Goal: Task Accomplishment & Management: Complete application form

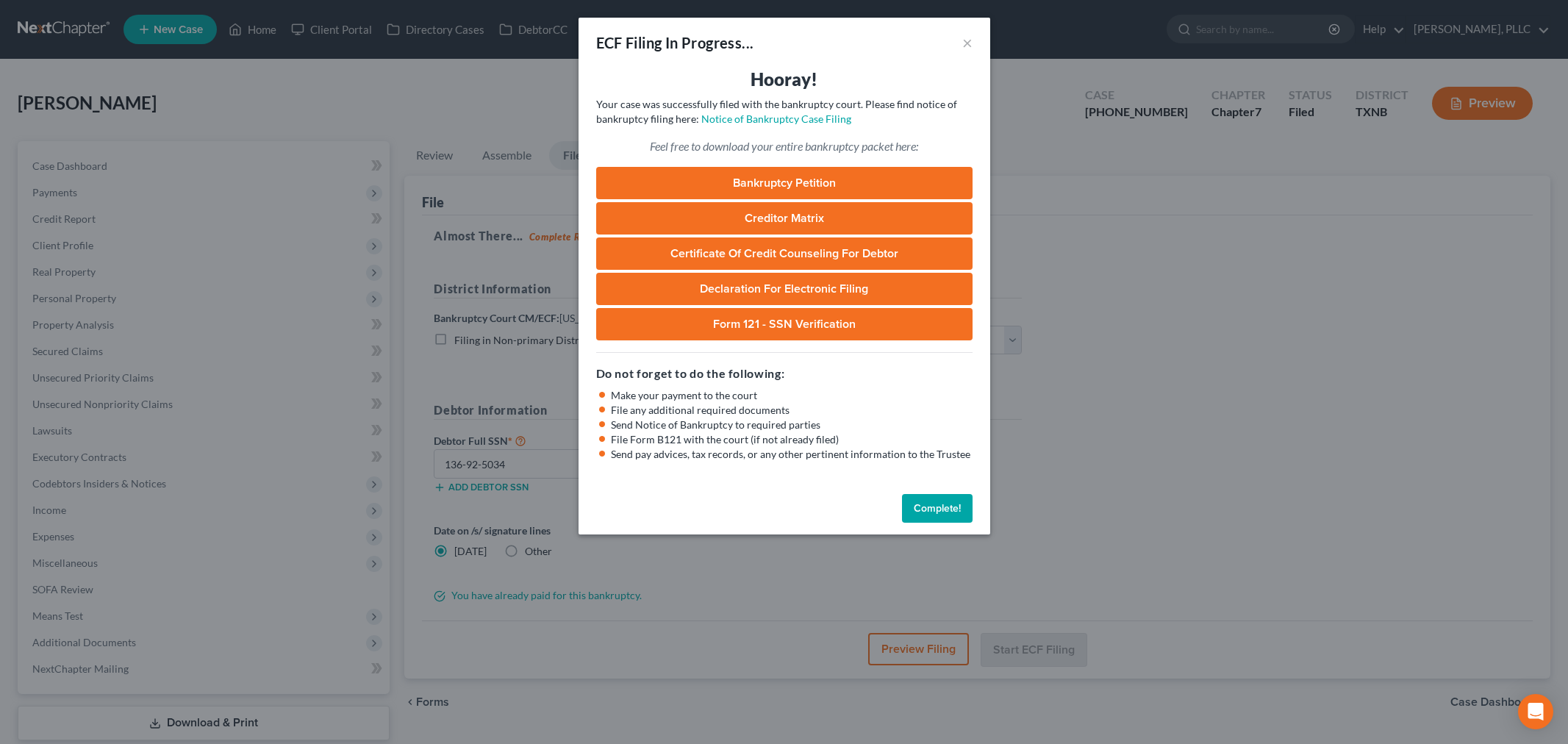
select select "2"
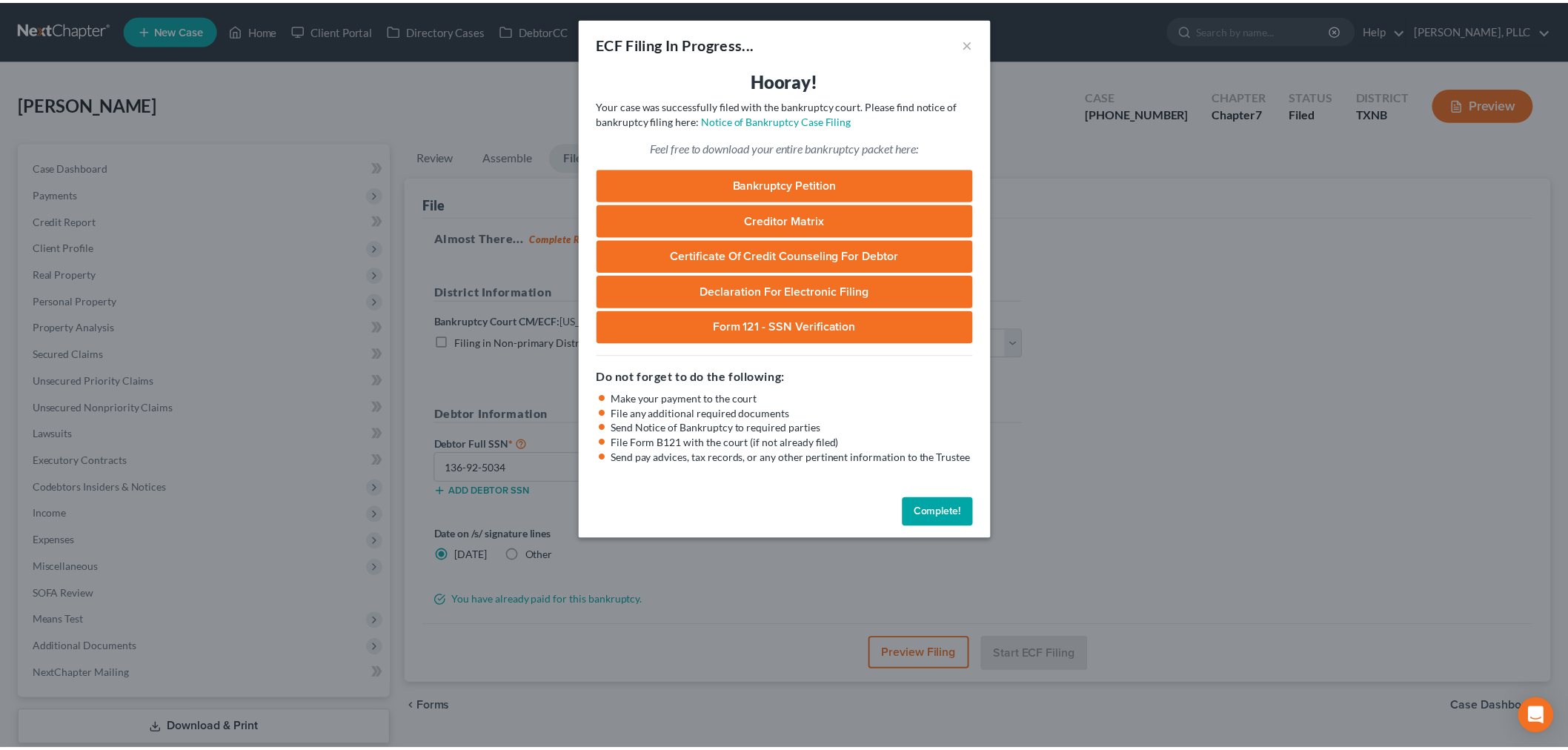
scroll to position [89, 0]
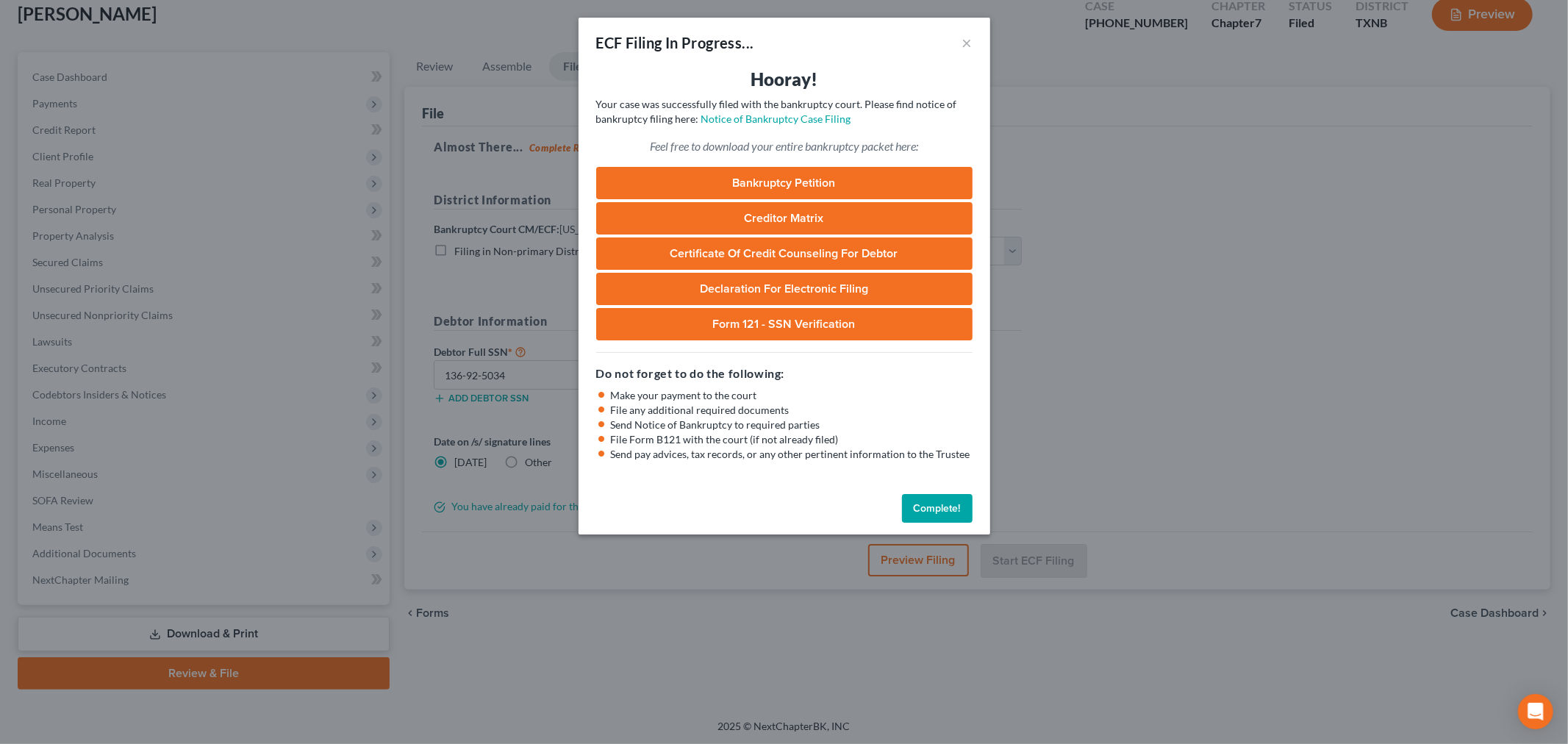
click at [946, 509] on button "Complete!" at bounding box center [937, 508] width 71 height 29
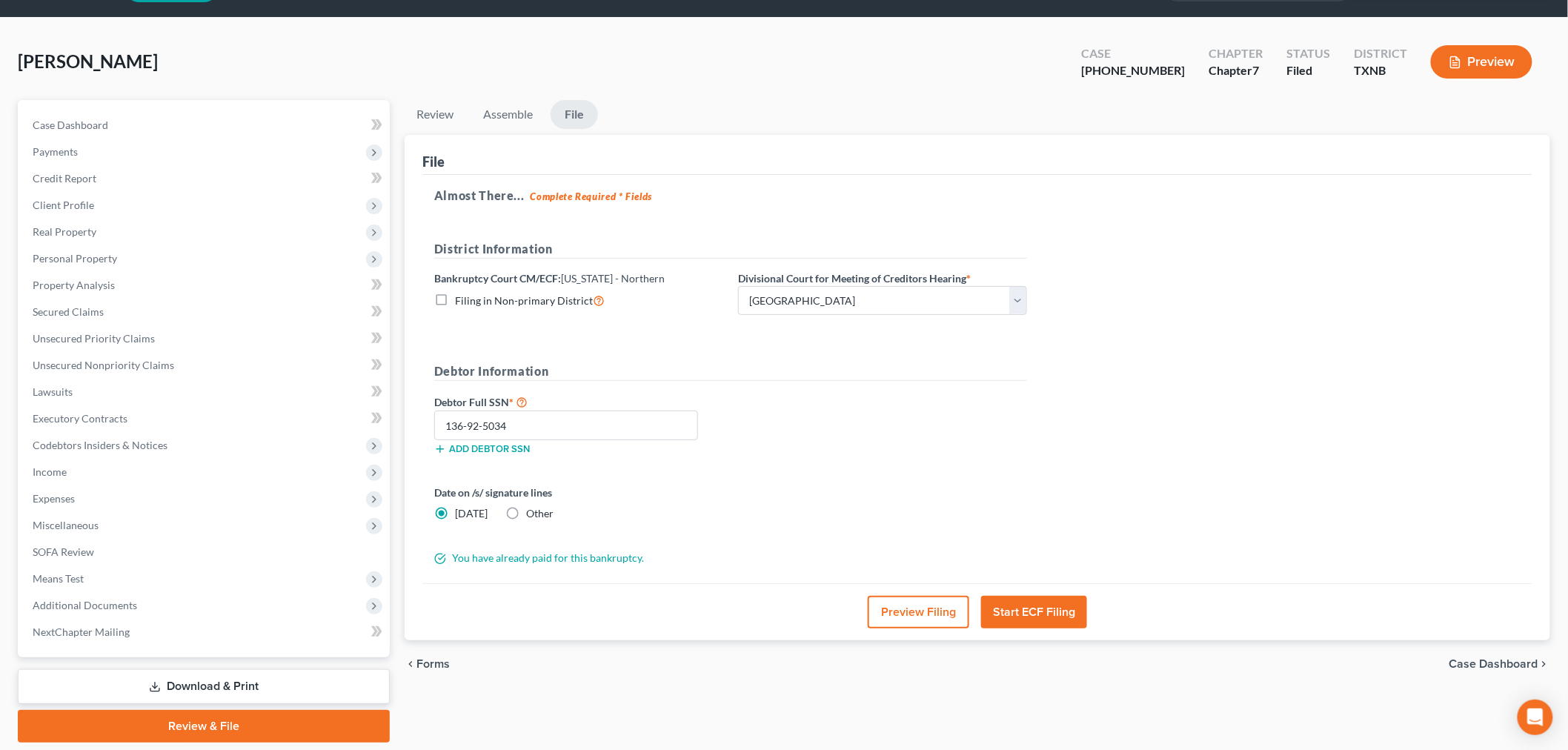
scroll to position [0, 0]
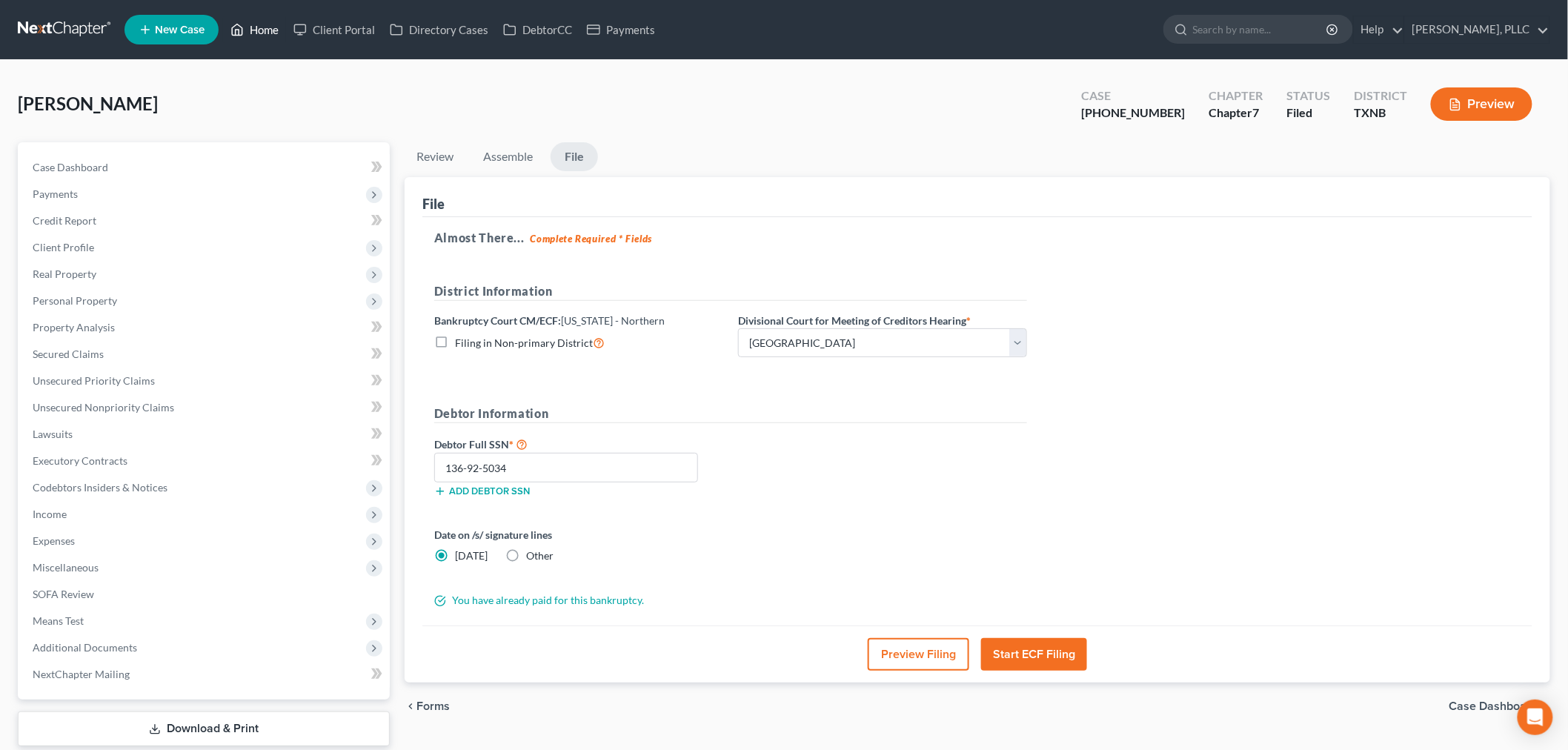
click at [257, 29] on link "Home" at bounding box center [255, 30] width 63 height 27
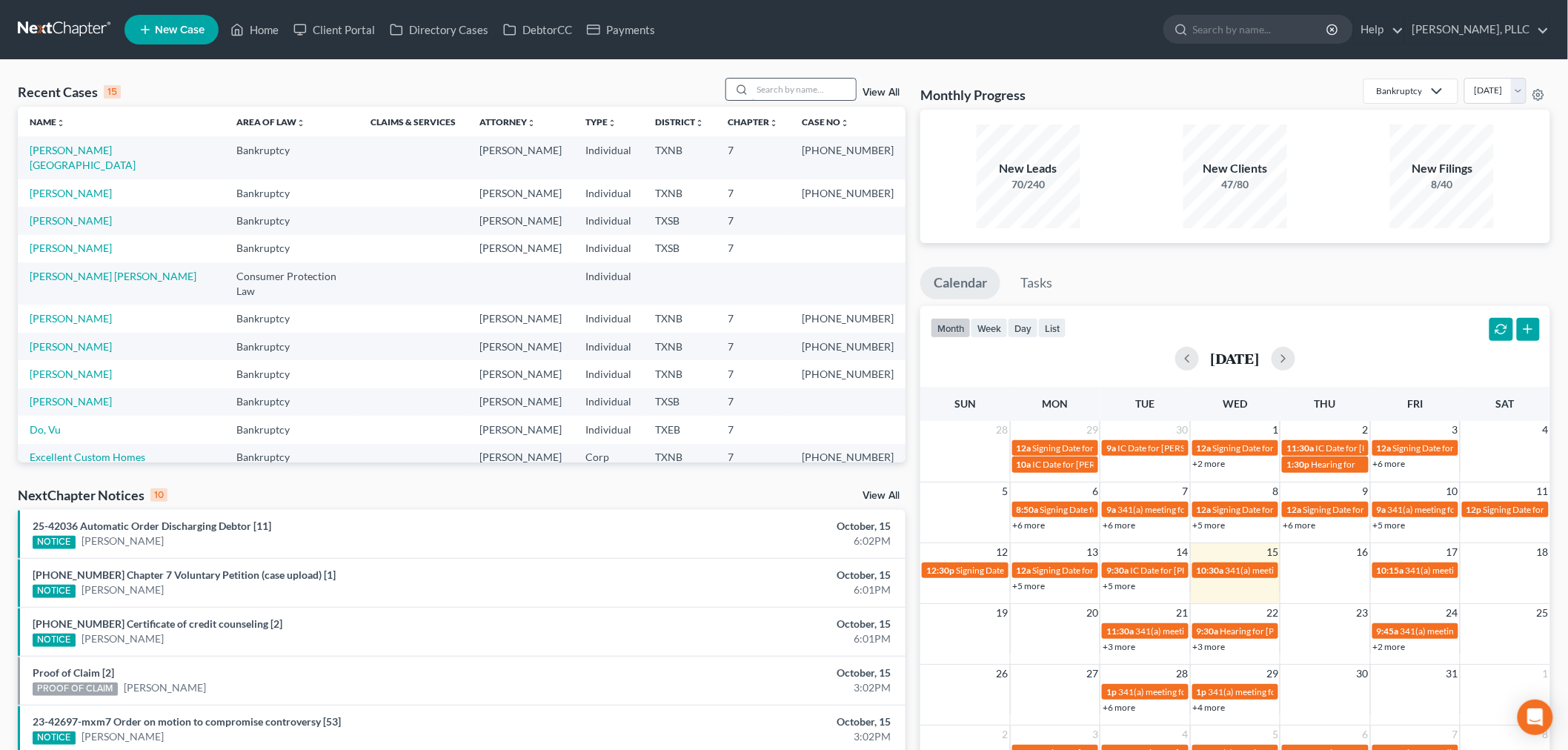
click at [791, 95] on input "search" at bounding box center [804, 89] width 104 height 21
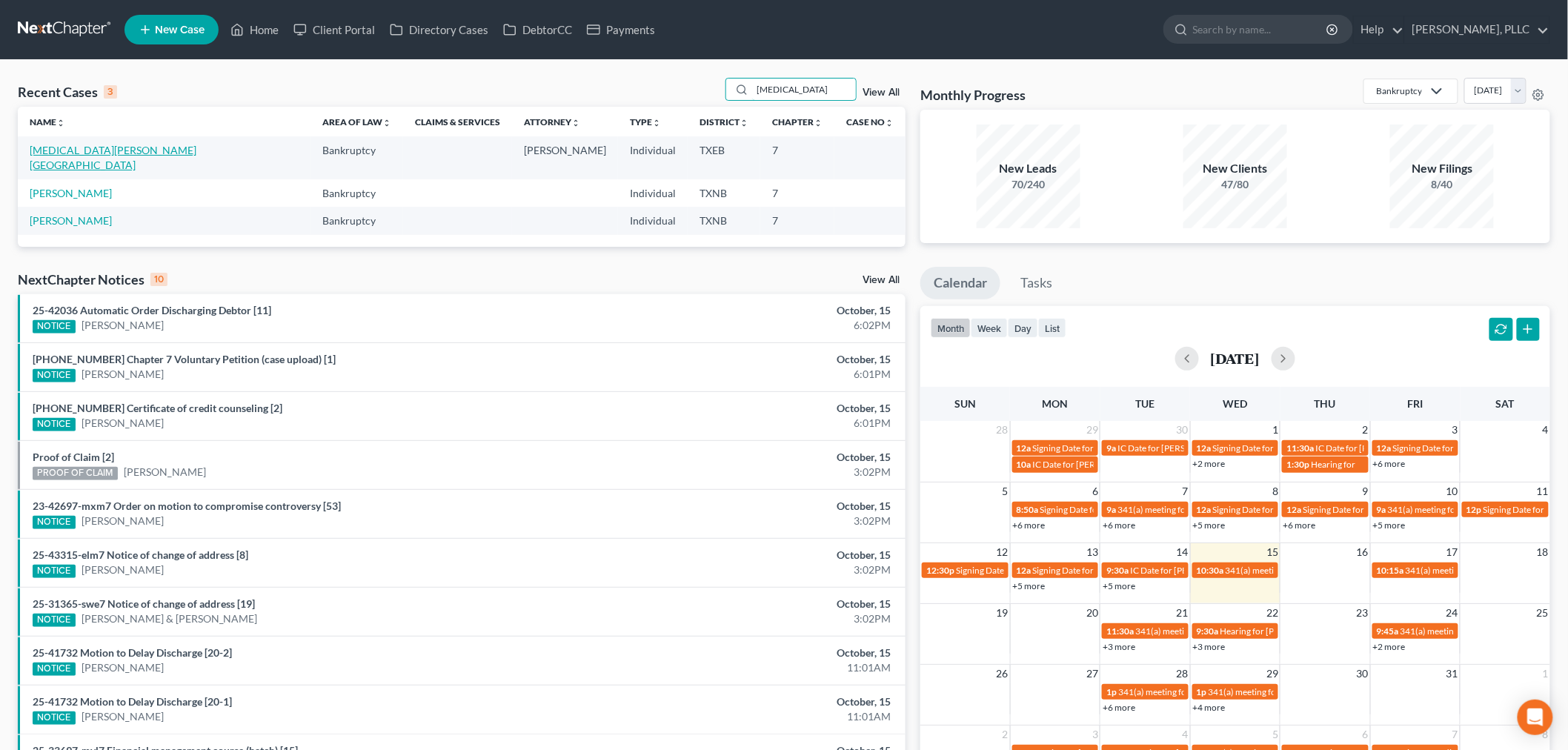
type input "[MEDICAL_DATA]"
click at [81, 151] on link "[MEDICAL_DATA][PERSON_NAME][GEOGRAPHIC_DATA]" at bounding box center [112, 157] width 167 height 28
select select "4"
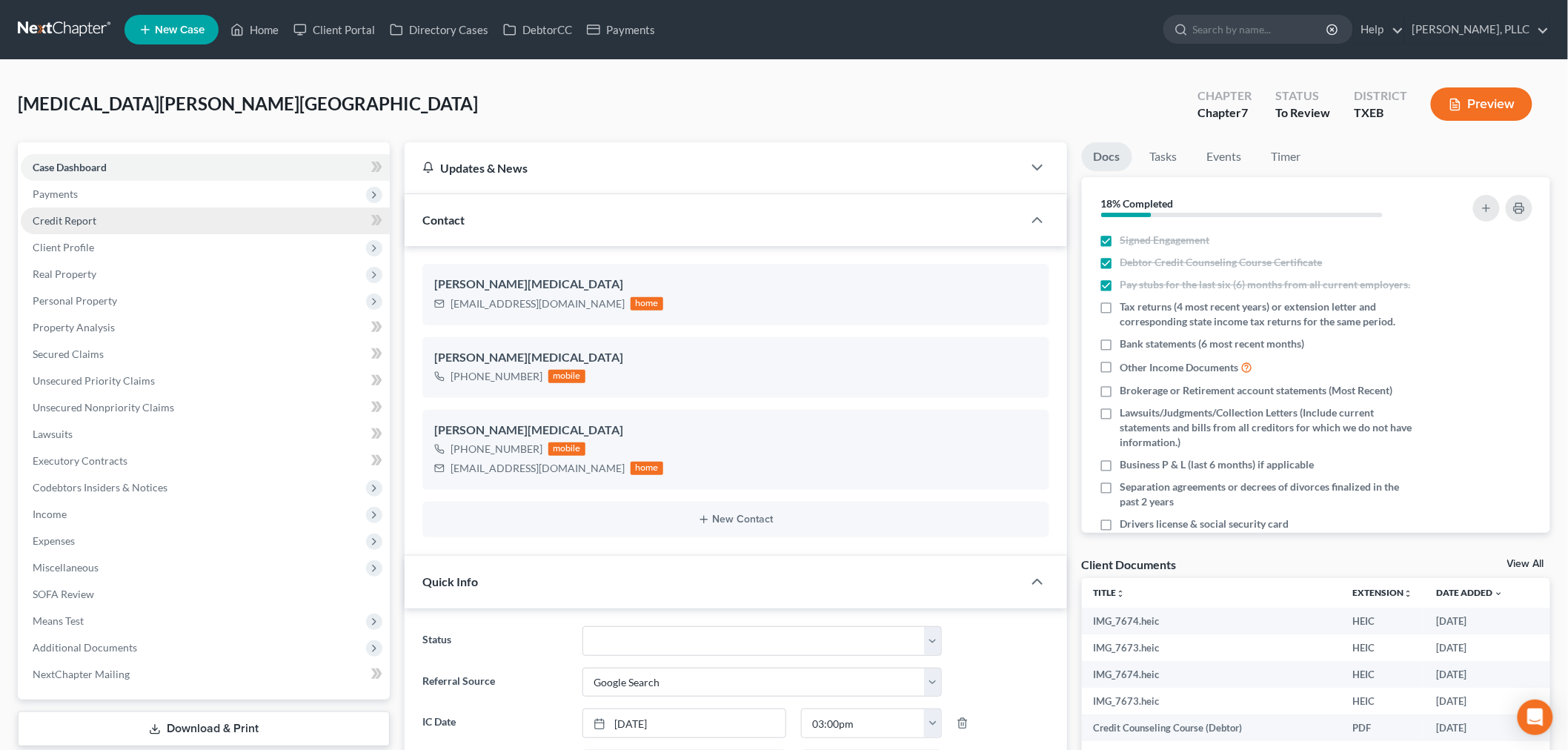
scroll to position [593, 0]
click at [76, 194] on span "Payments" at bounding box center [55, 194] width 45 height 13
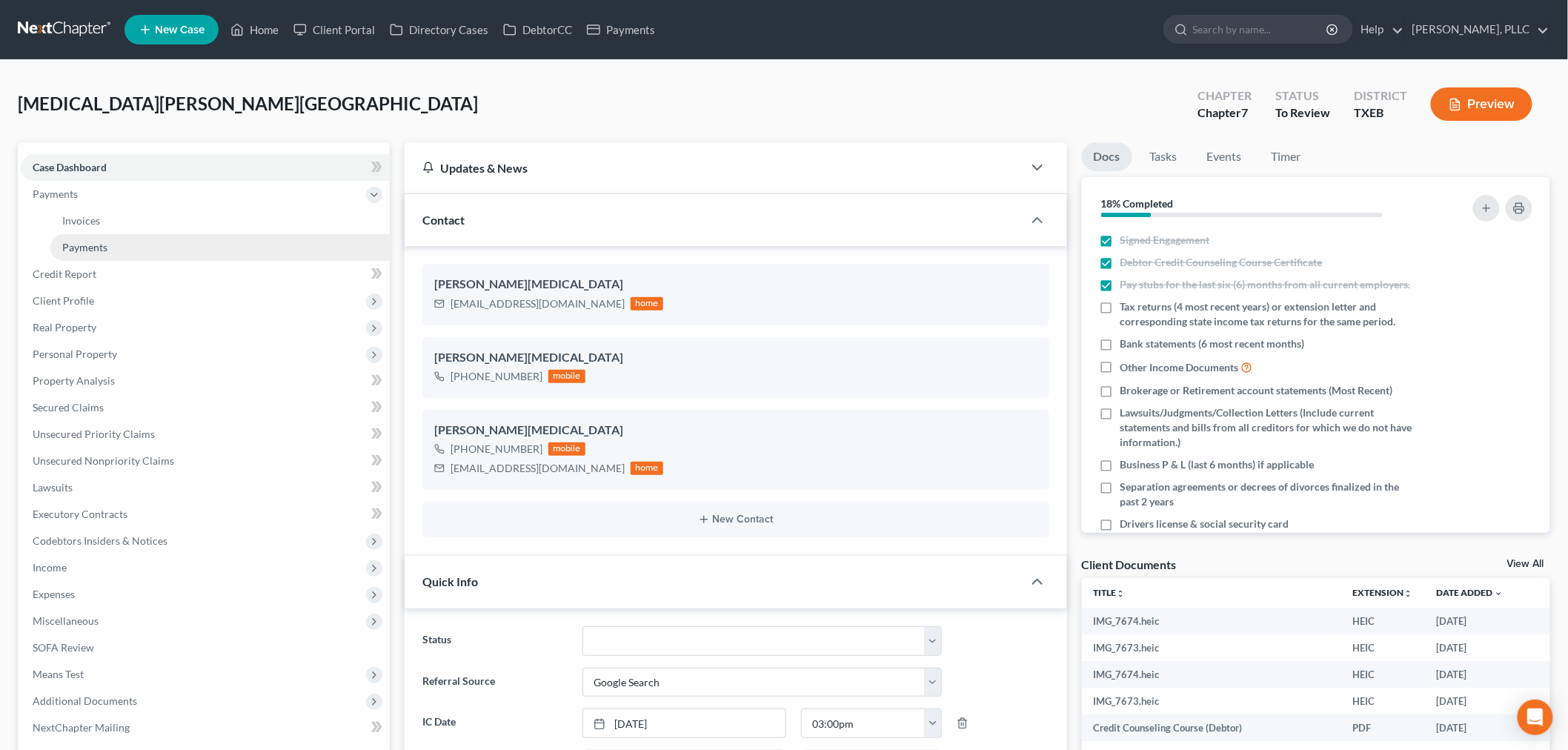
click at [93, 251] on span "Payments" at bounding box center [85, 247] width 45 height 13
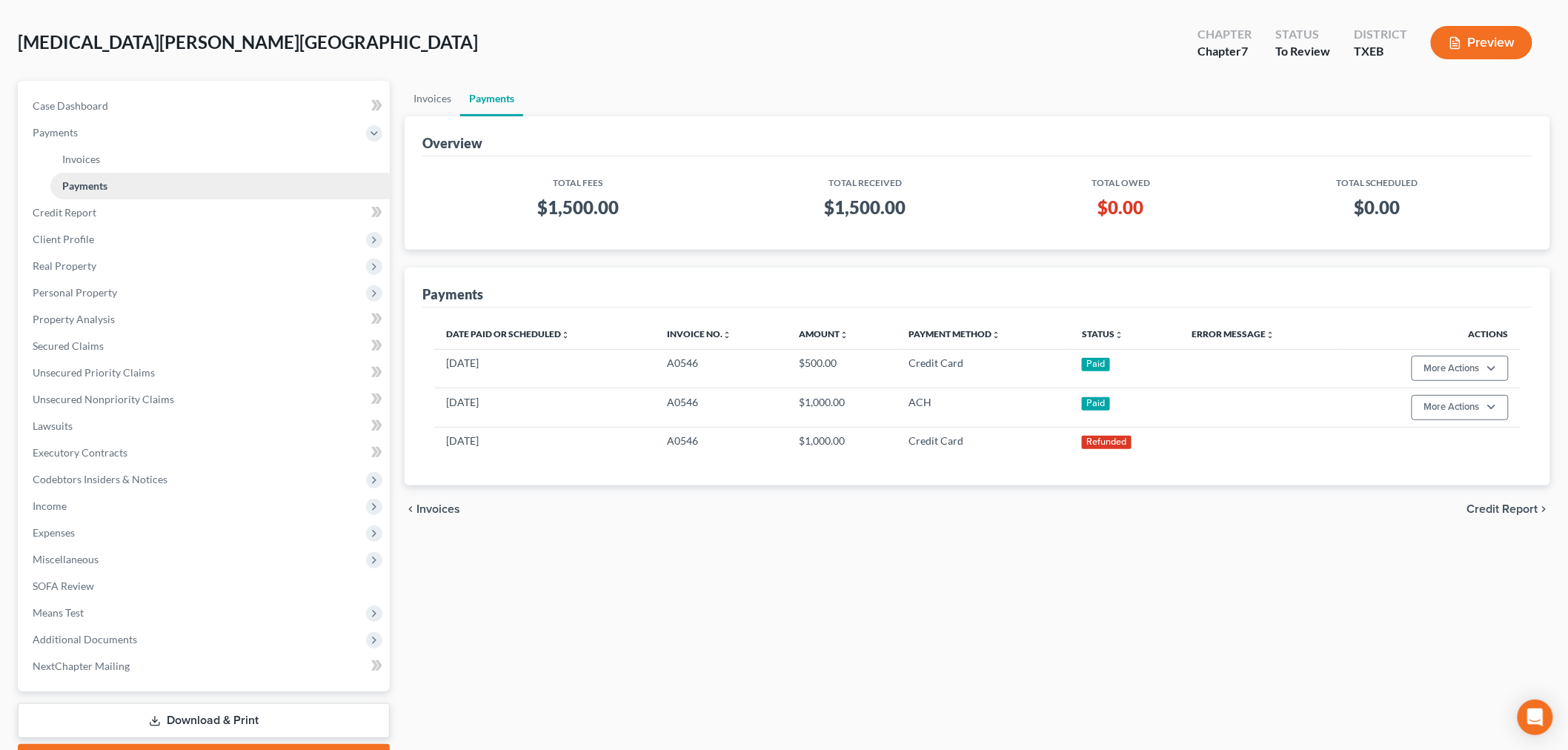
scroll to position [142, 0]
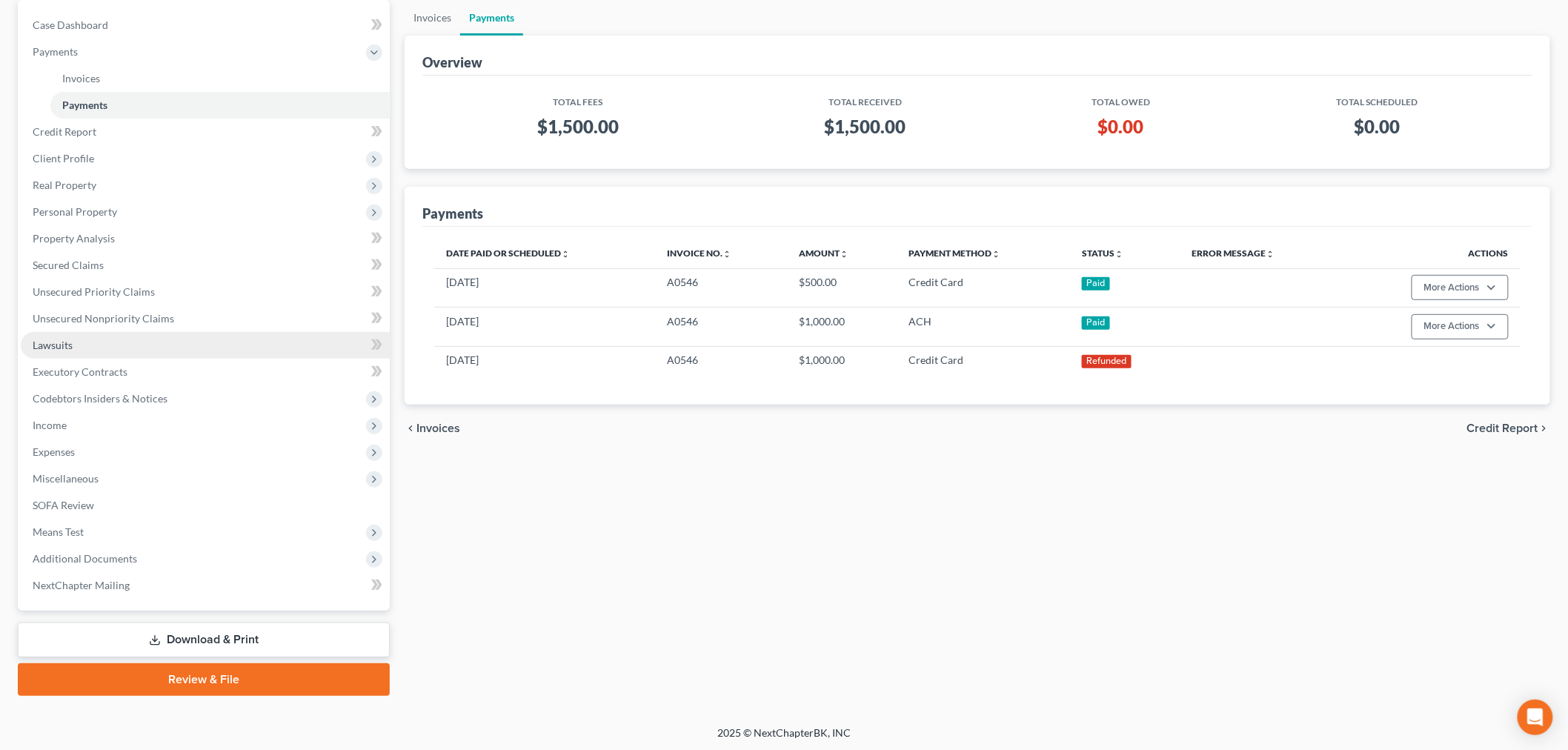
click at [68, 343] on span "Lawsuits" at bounding box center [52, 345] width 40 height 13
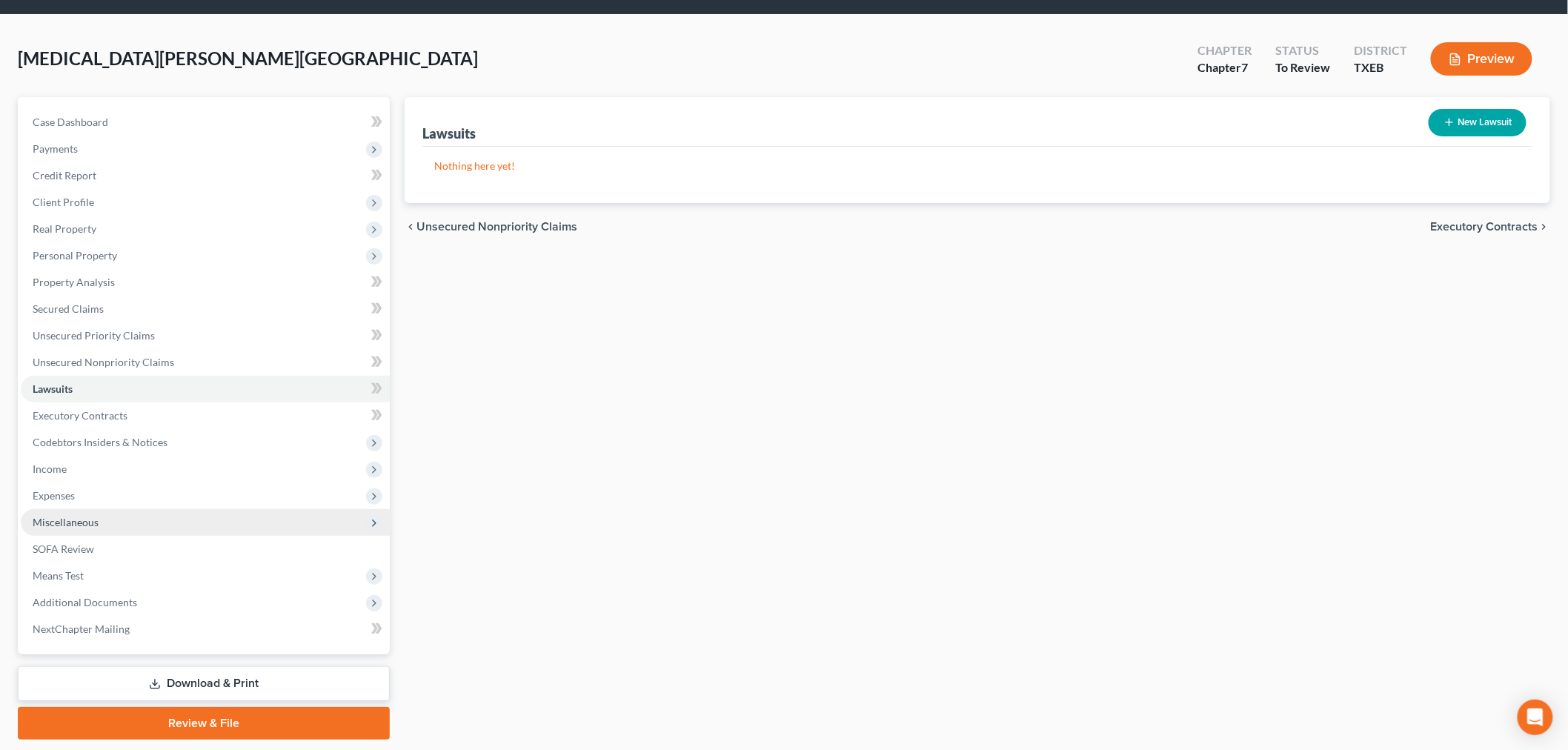
scroll to position [89, 0]
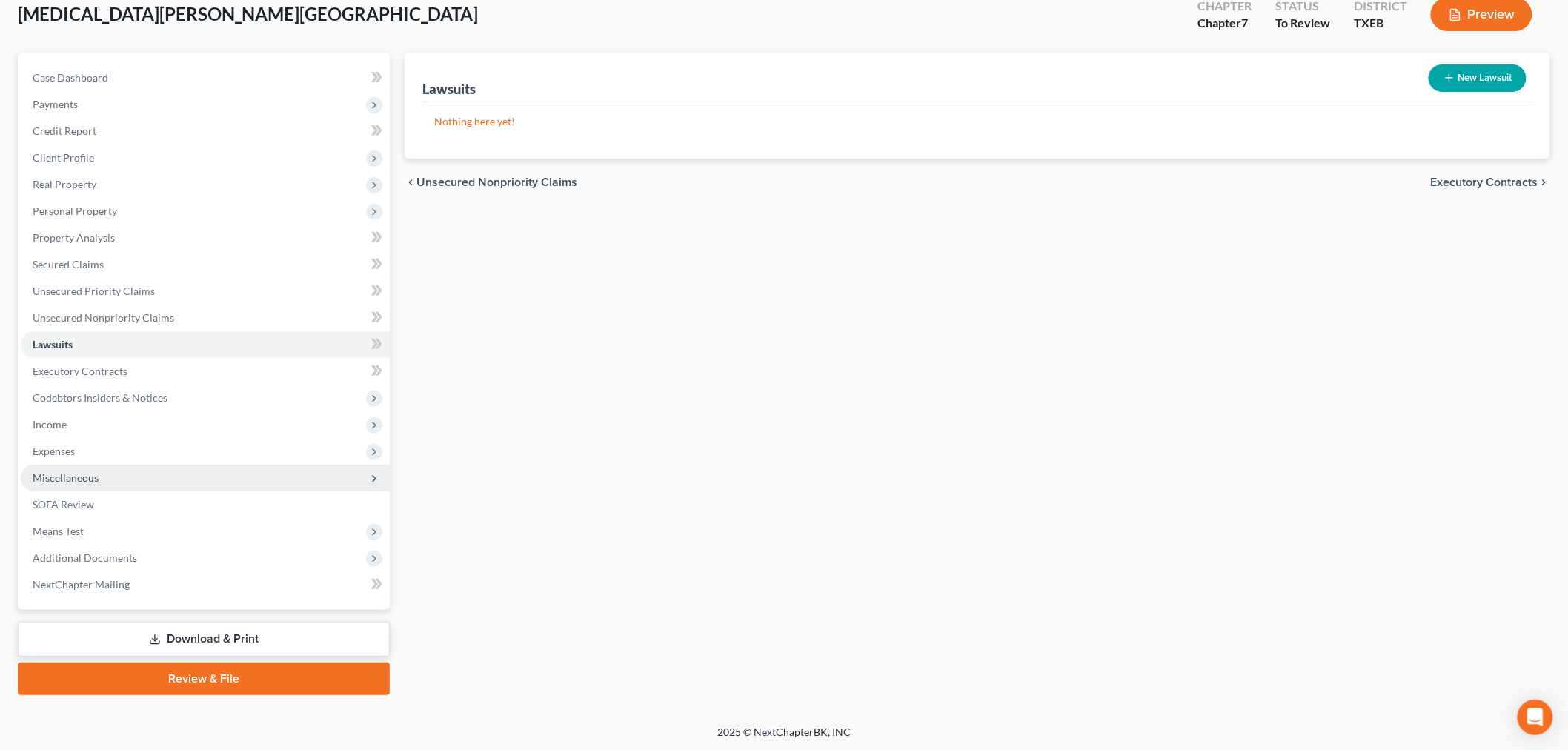
click at [69, 475] on span "Miscellaneous" at bounding box center [65, 478] width 66 height 13
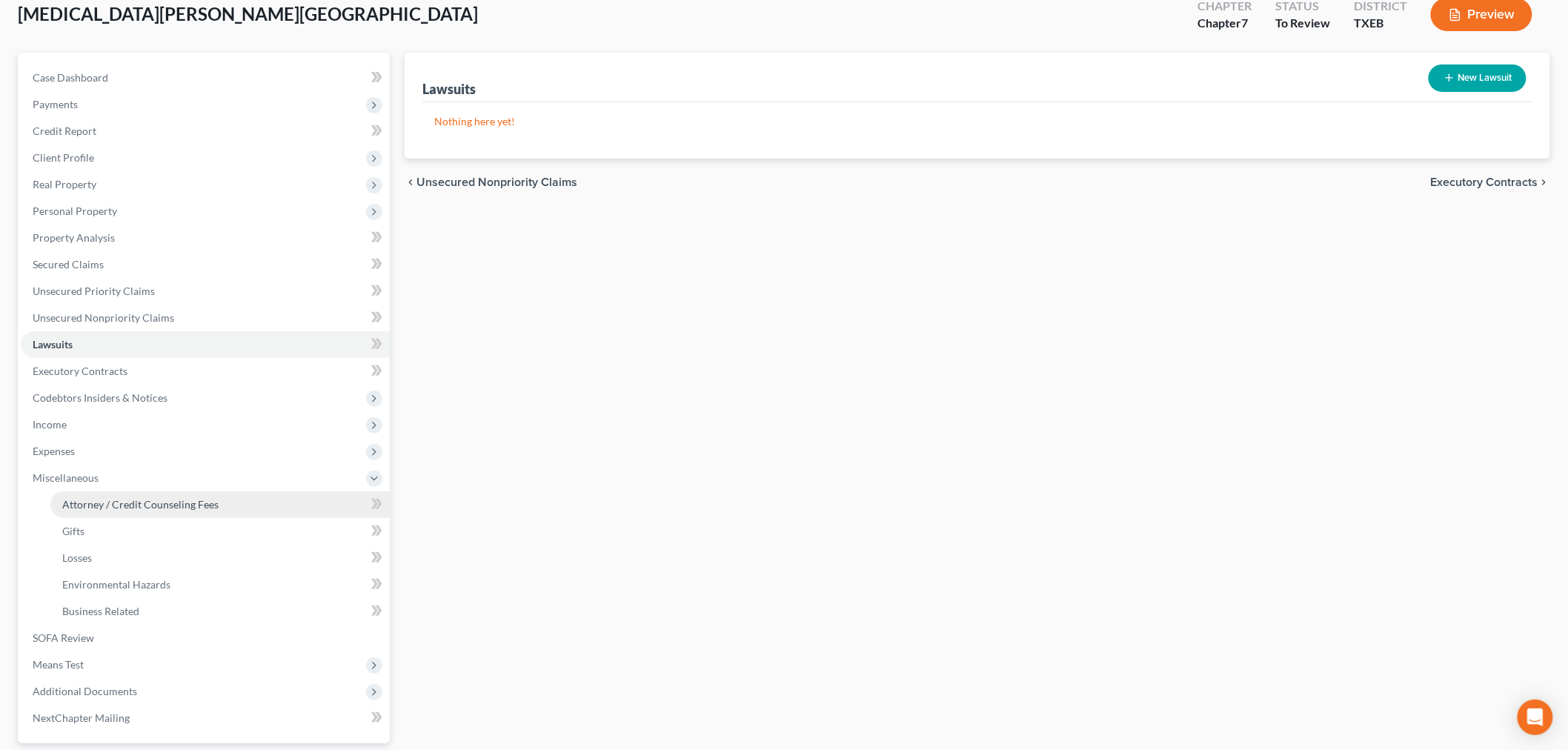
click at [75, 497] on link "Attorney / Credit Counseling Fees" at bounding box center [220, 505] width 339 height 27
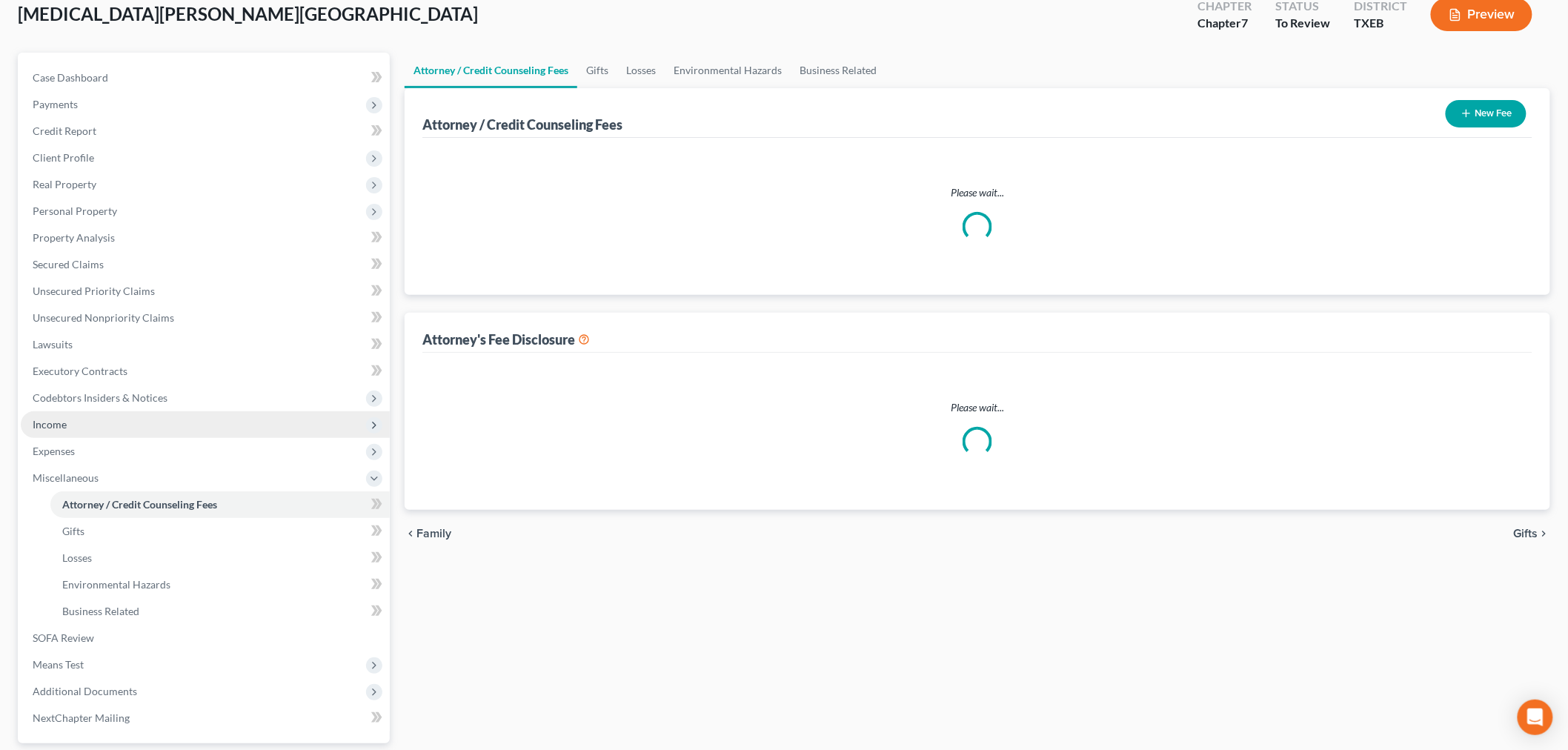
scroll to position [4, 0]
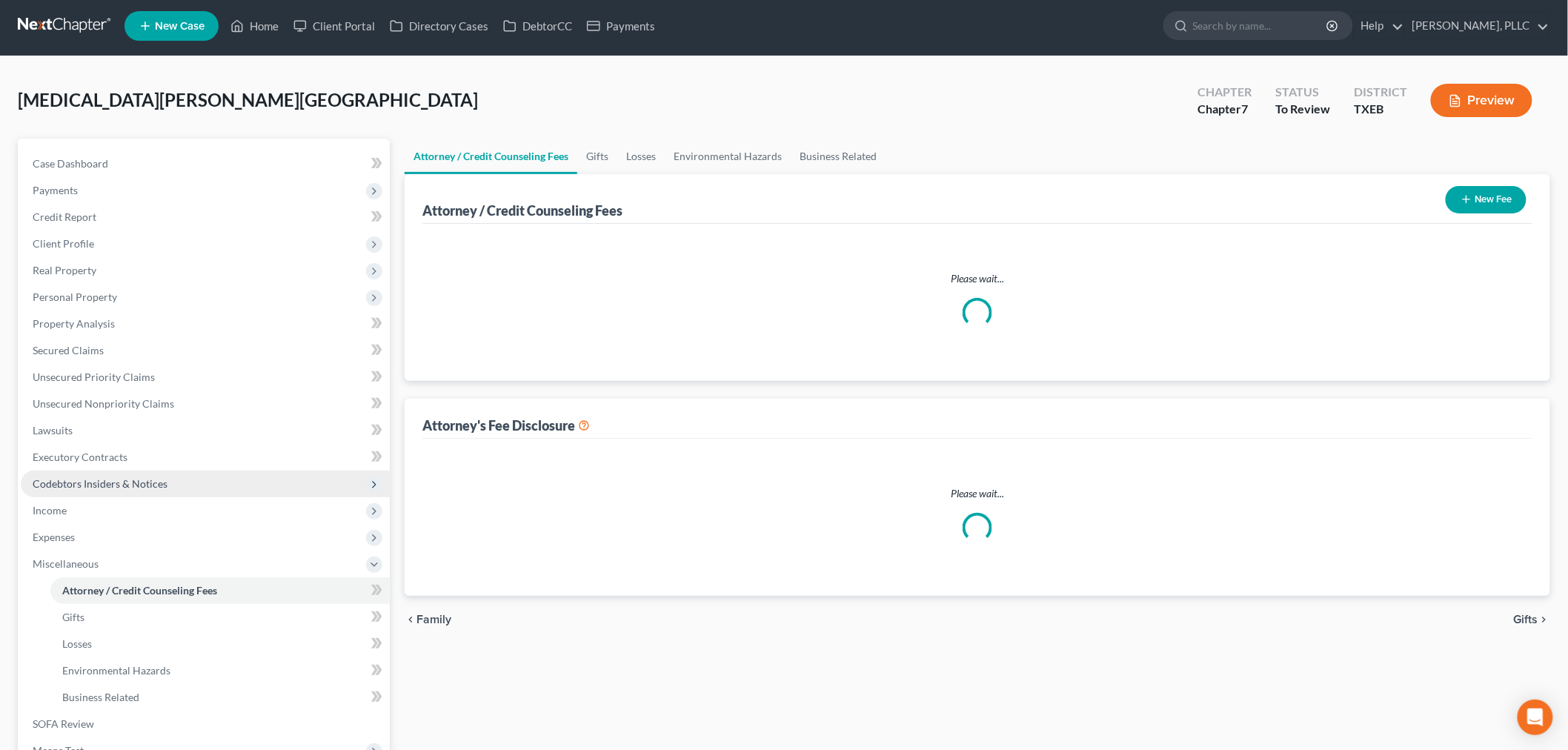
select select "0"
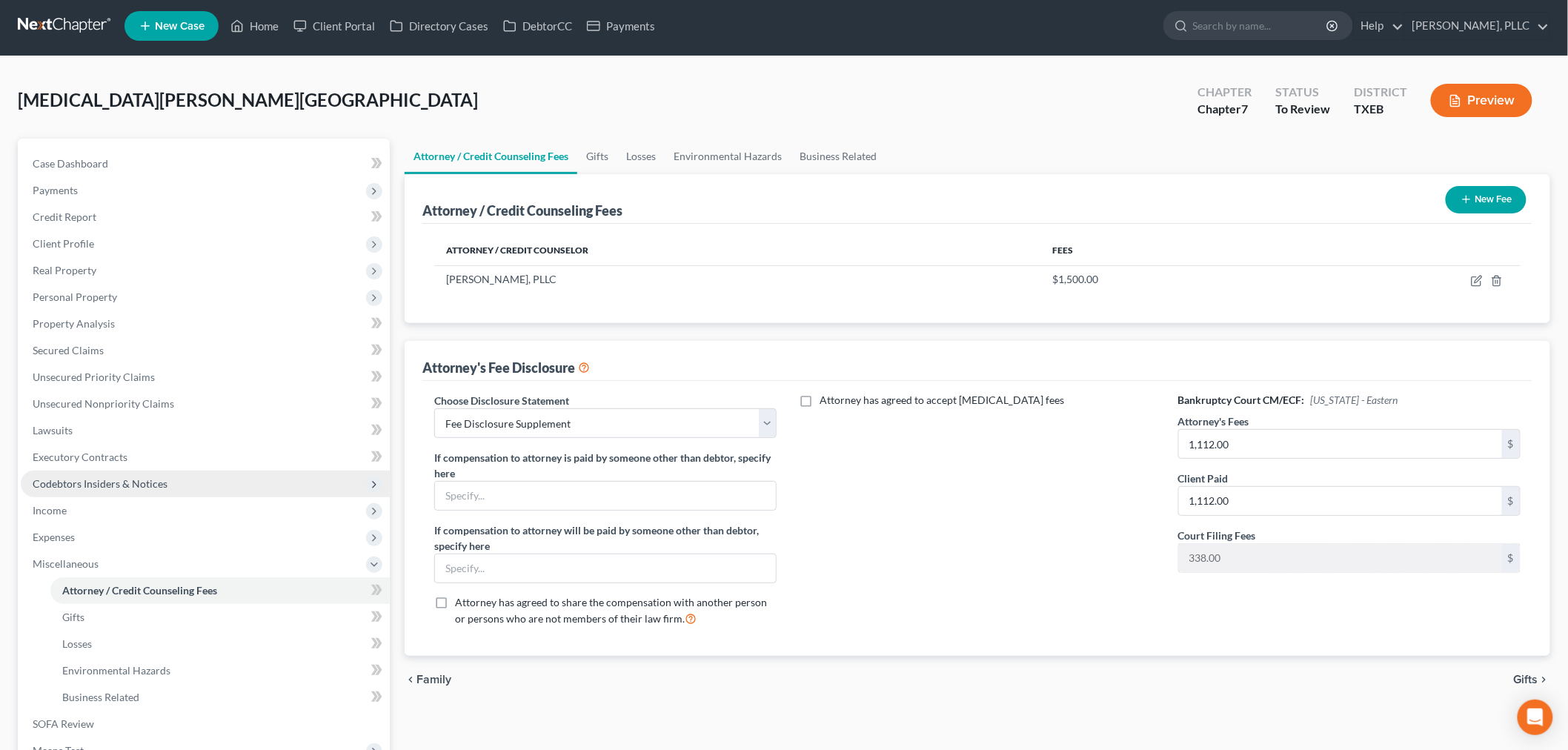
scroll to position [0, 0]
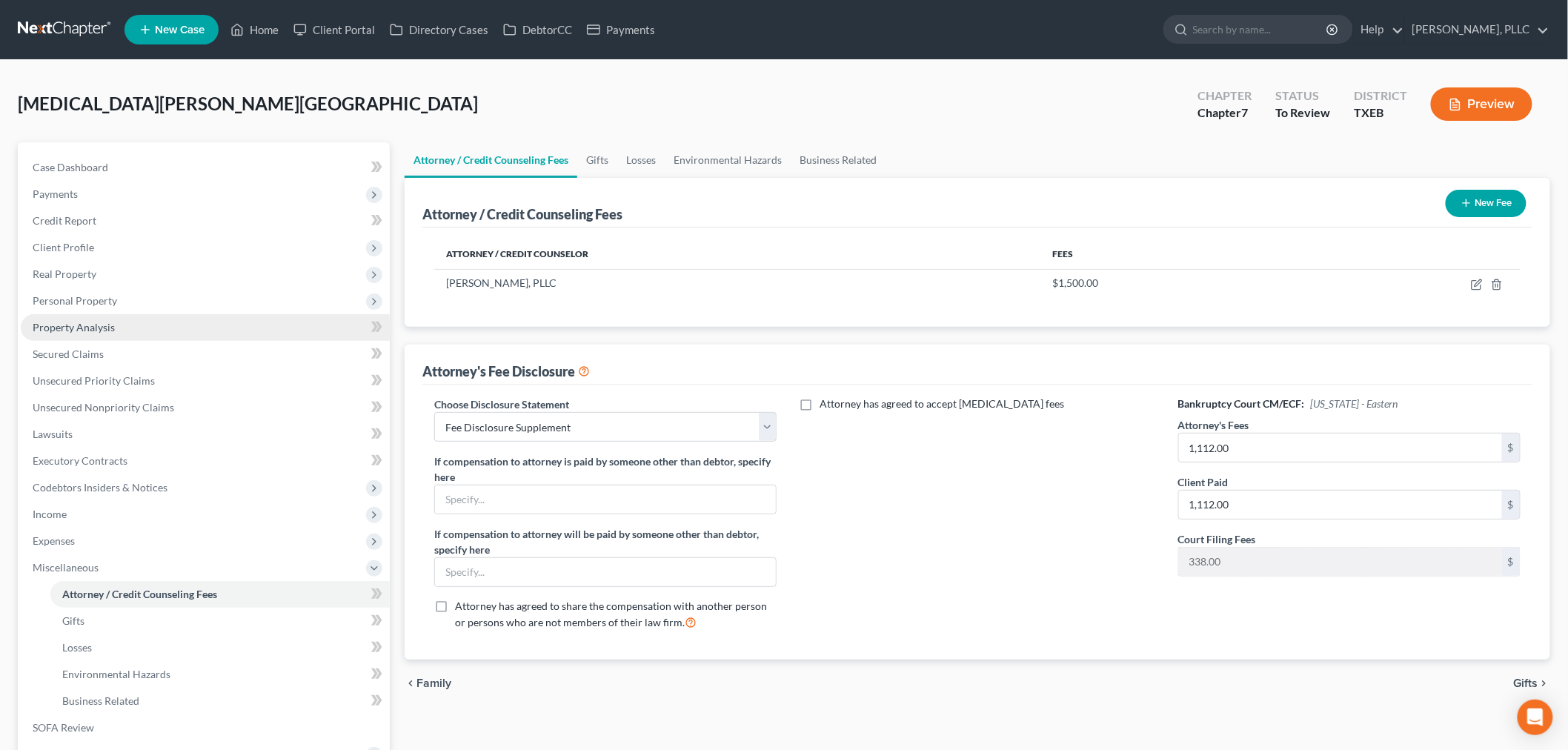
click at [71, 331] on span "Property Analysis" at bounding box center [74, 328] width 82 height 13
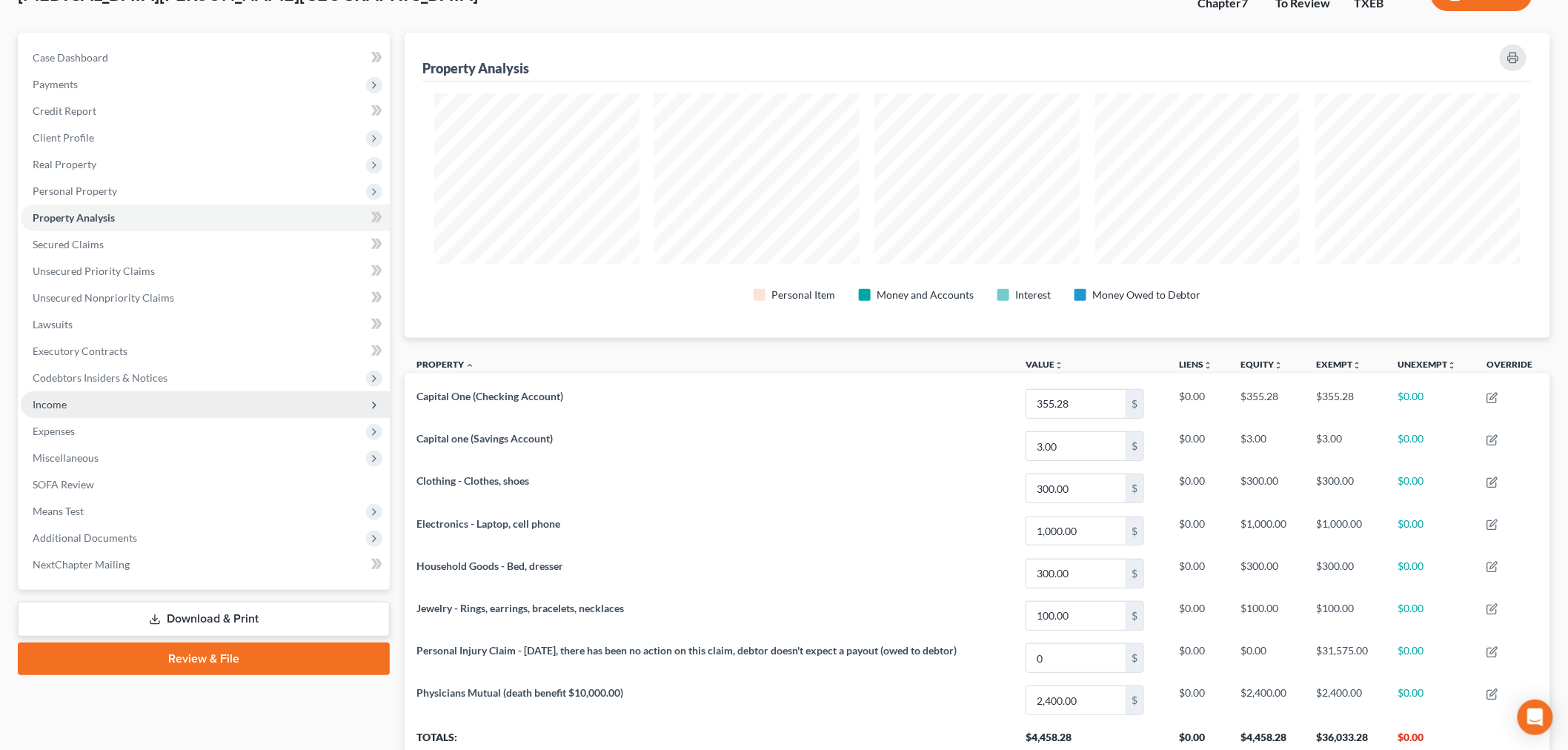
scroll to position [227, 0]
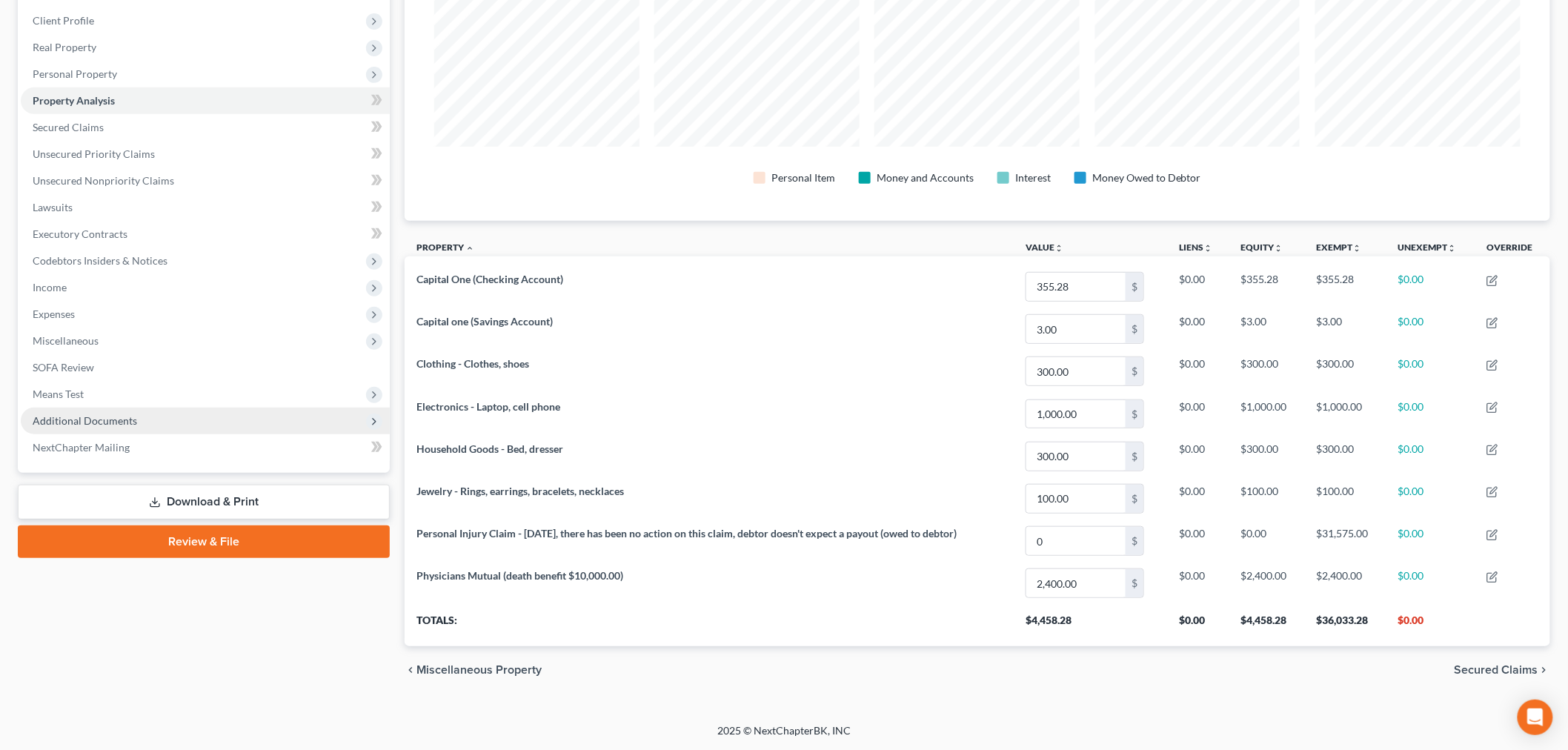
click at [76, 420] on span "Additional Documents" at bounding box center [85, 421] width 104 height 13
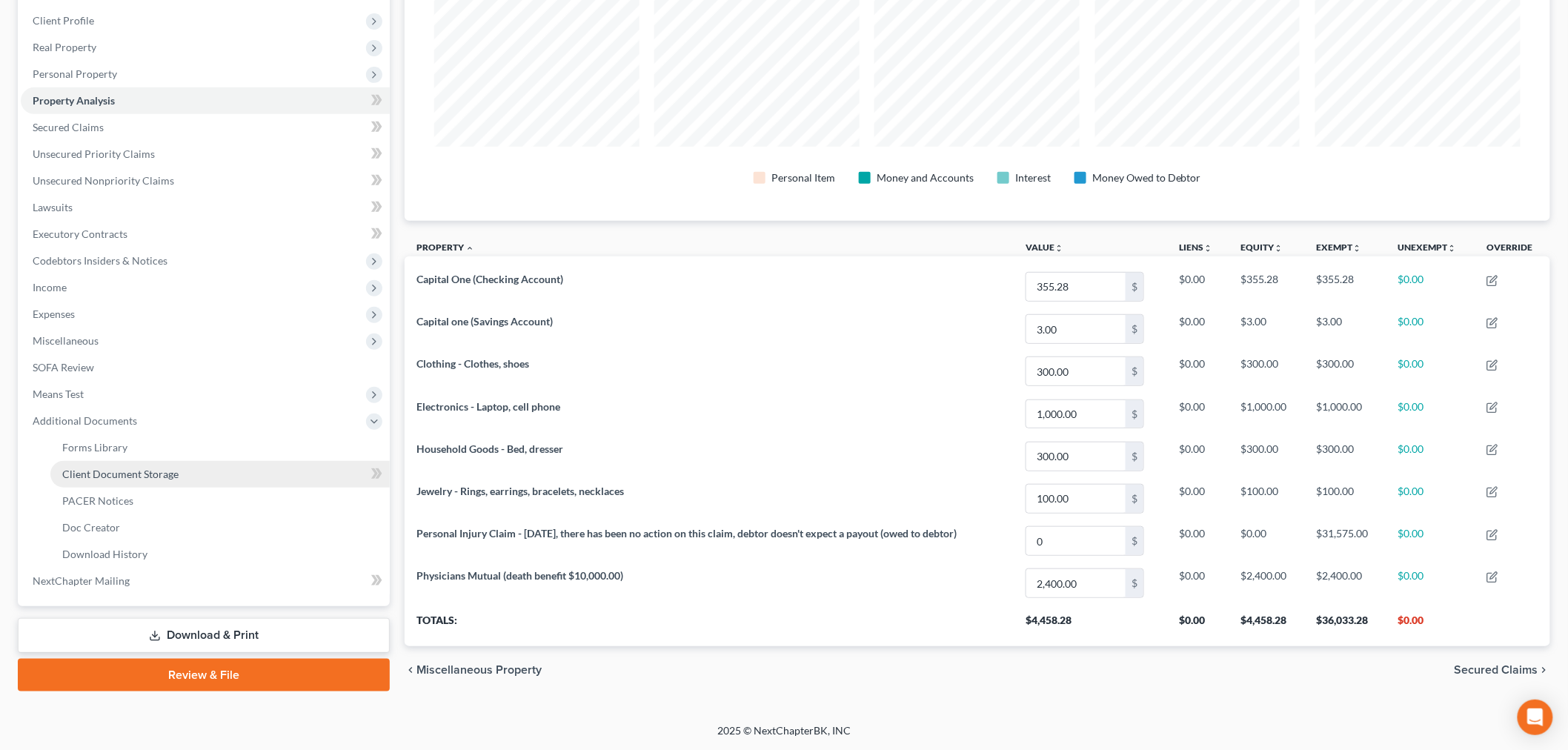
click at [97, 476] on span "Client Document Storage" at bounding box center [120, 474] width 116 height 13
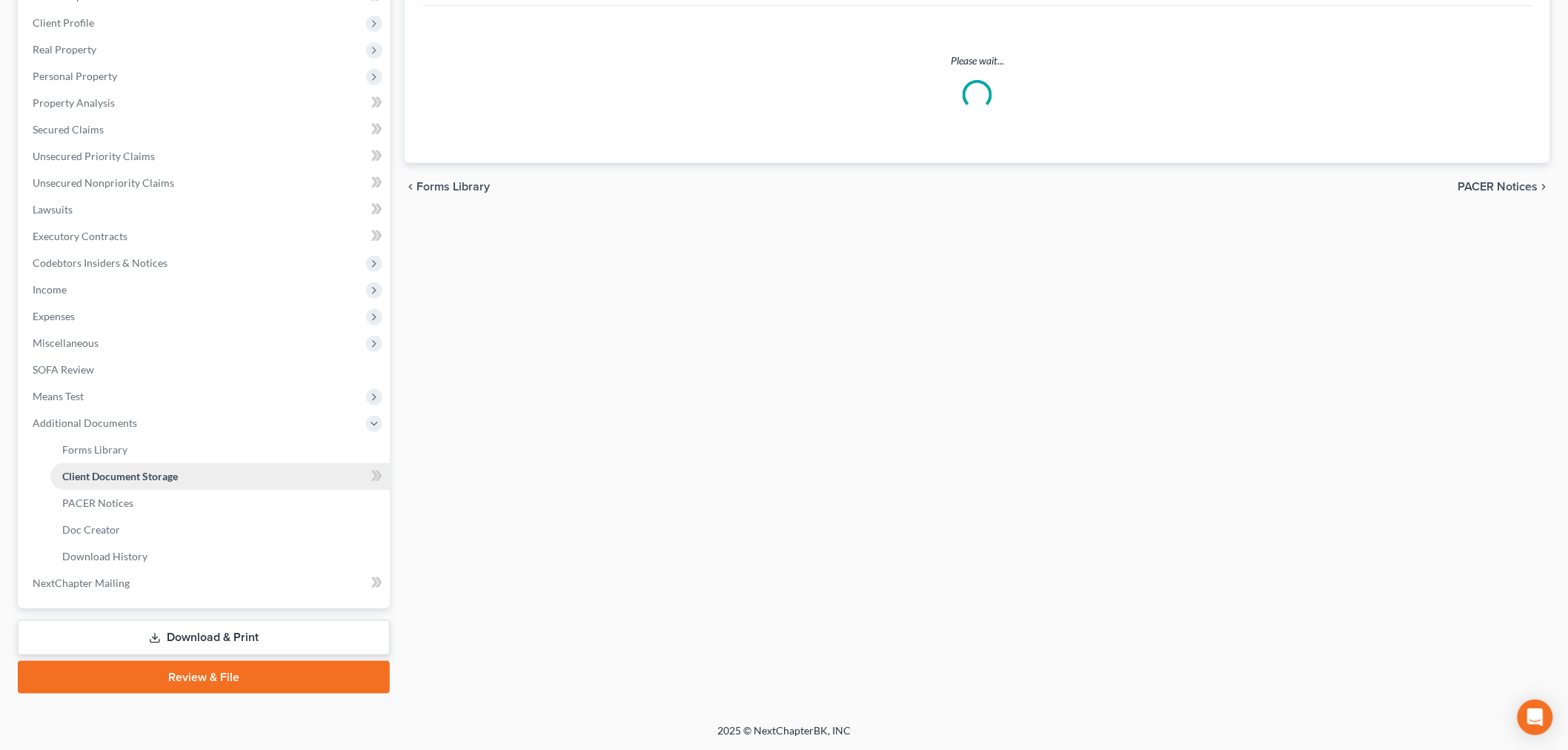
scroll to position [64, 0]
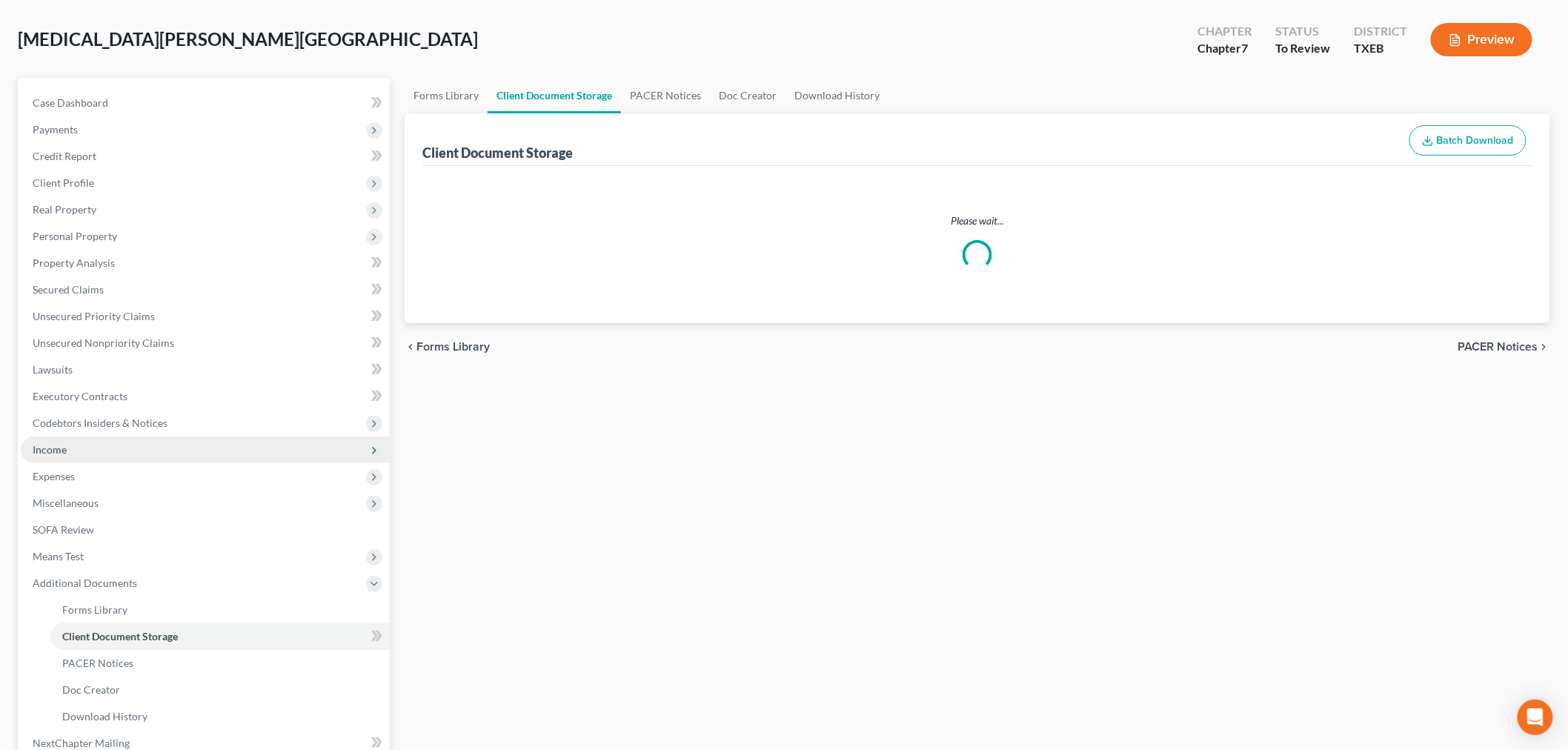
select select "10"
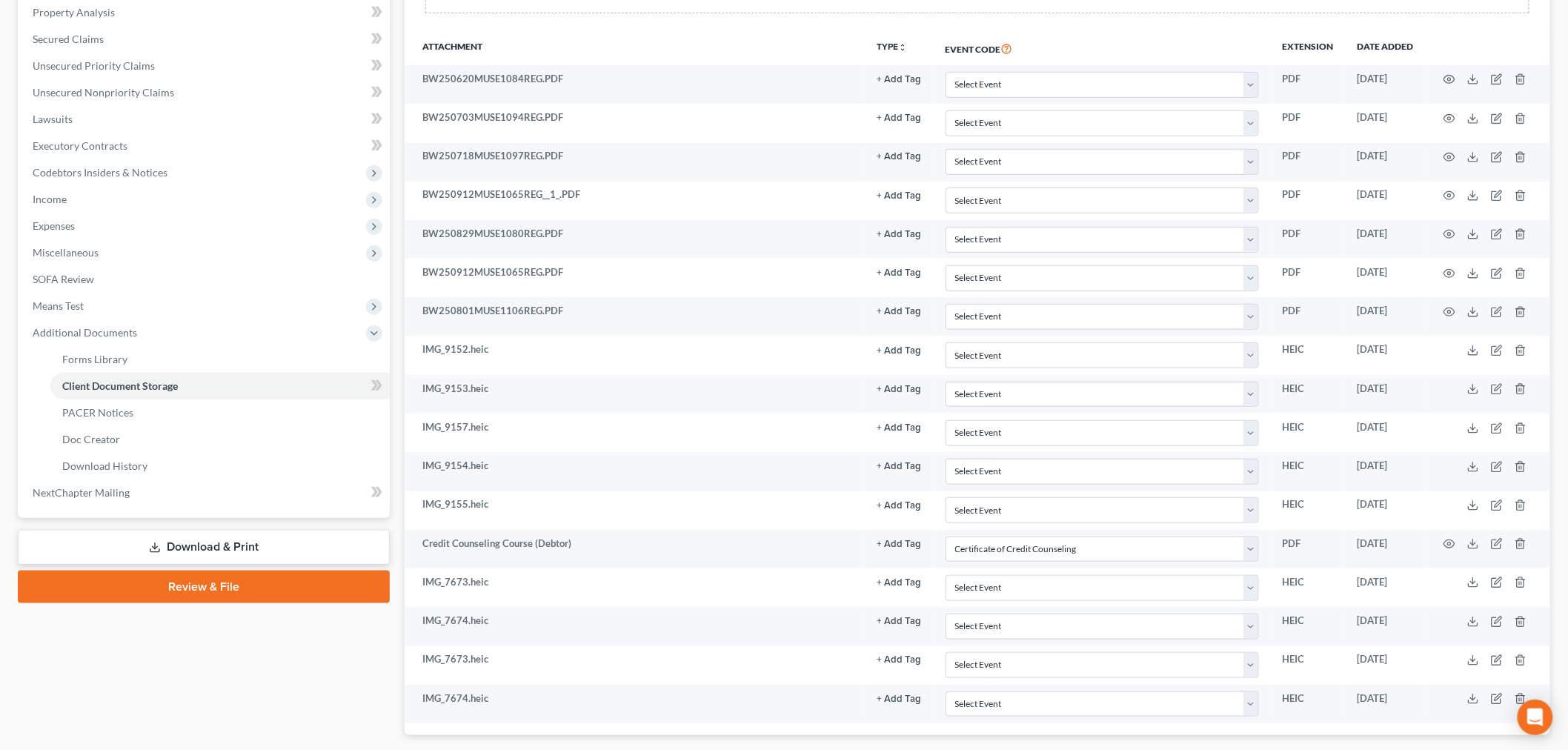
scroll to position [329, 0]
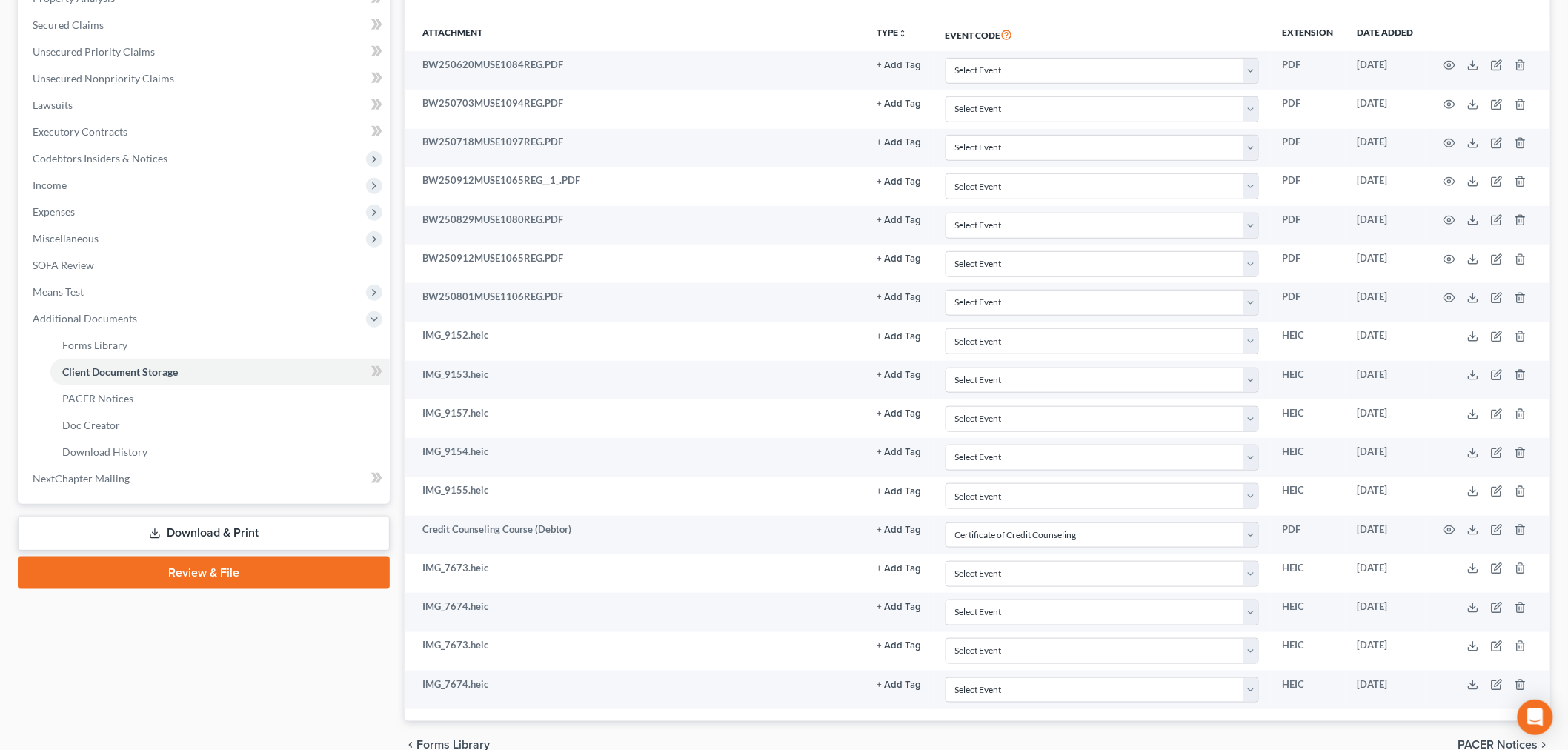
click at [237, 574] on link "Review & File" at bounding box center [203, 572] width 372 height 32
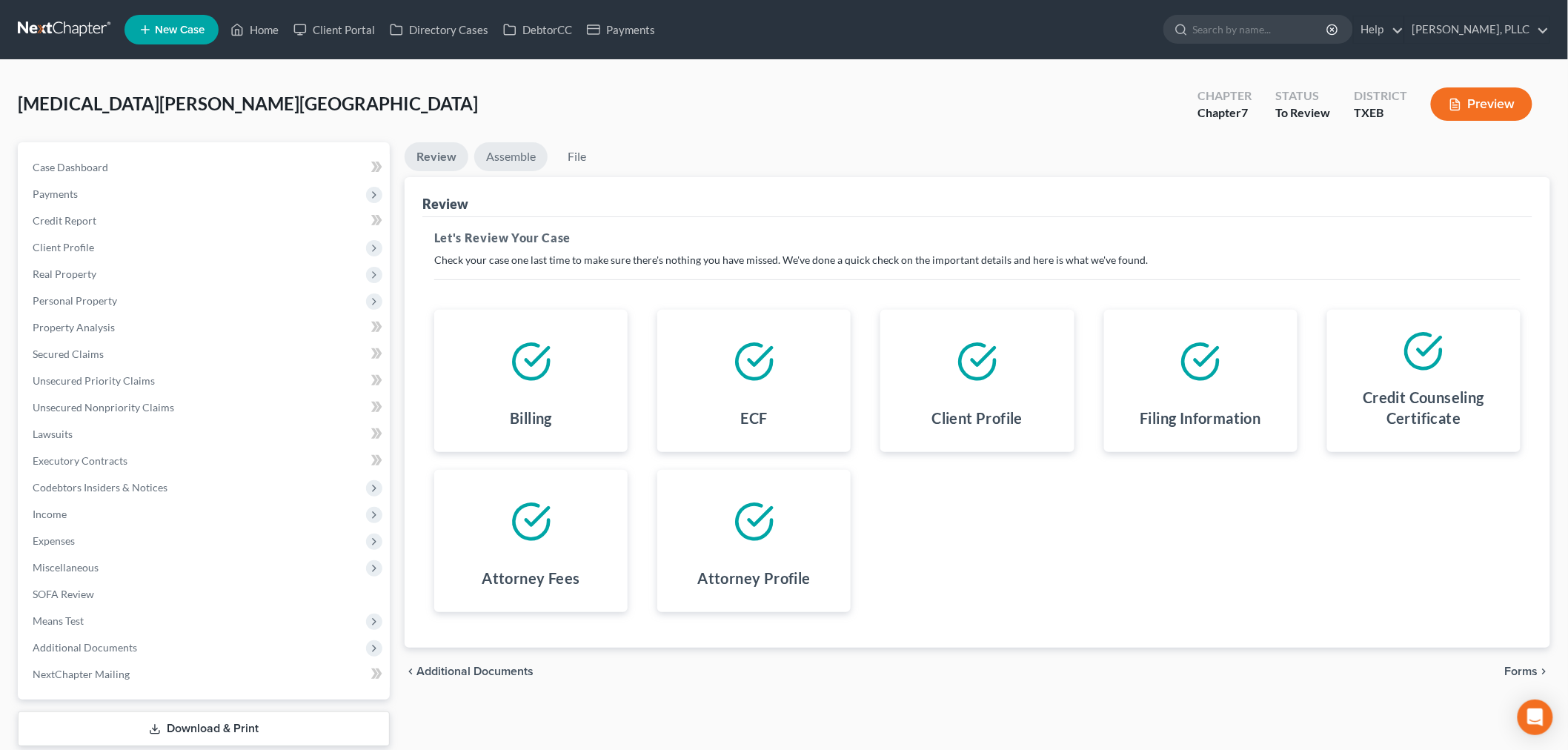
click at [511, 157] on link "Assemble" at bounding box center [510, 157] width 74 height 29
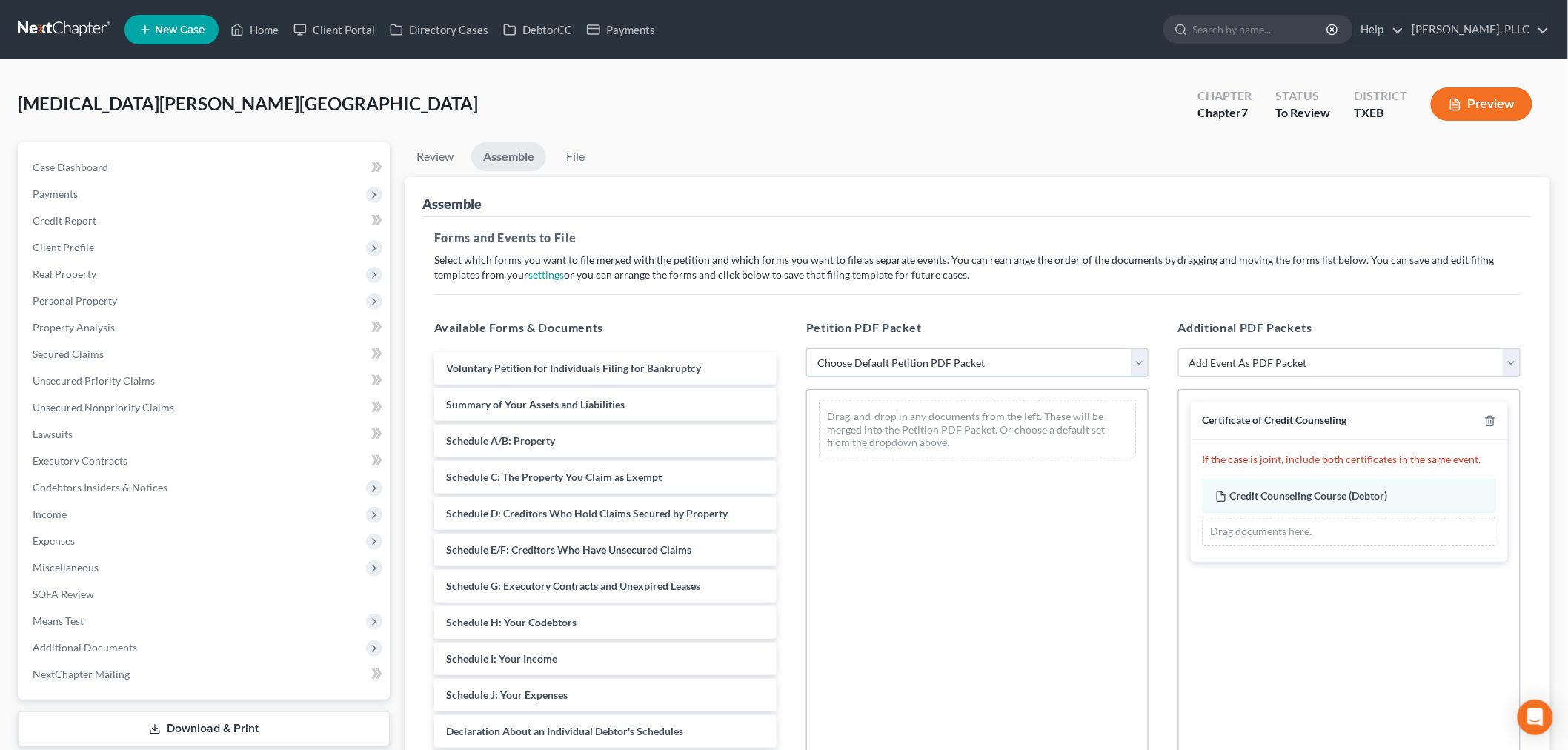
click at [835, 358] on select "Choose Default Petition PDF Packet Emergency Filing (Voluntary Petition and Cre…" at bounding box center [977, 362] width 343 height 29
select select "1"
click at [806, 348] on select "Choose Default Petition PDF Packet Emergency Filing (Voluntary Petition and Cre…" at bounding box center [977, 362] width 343 height 29
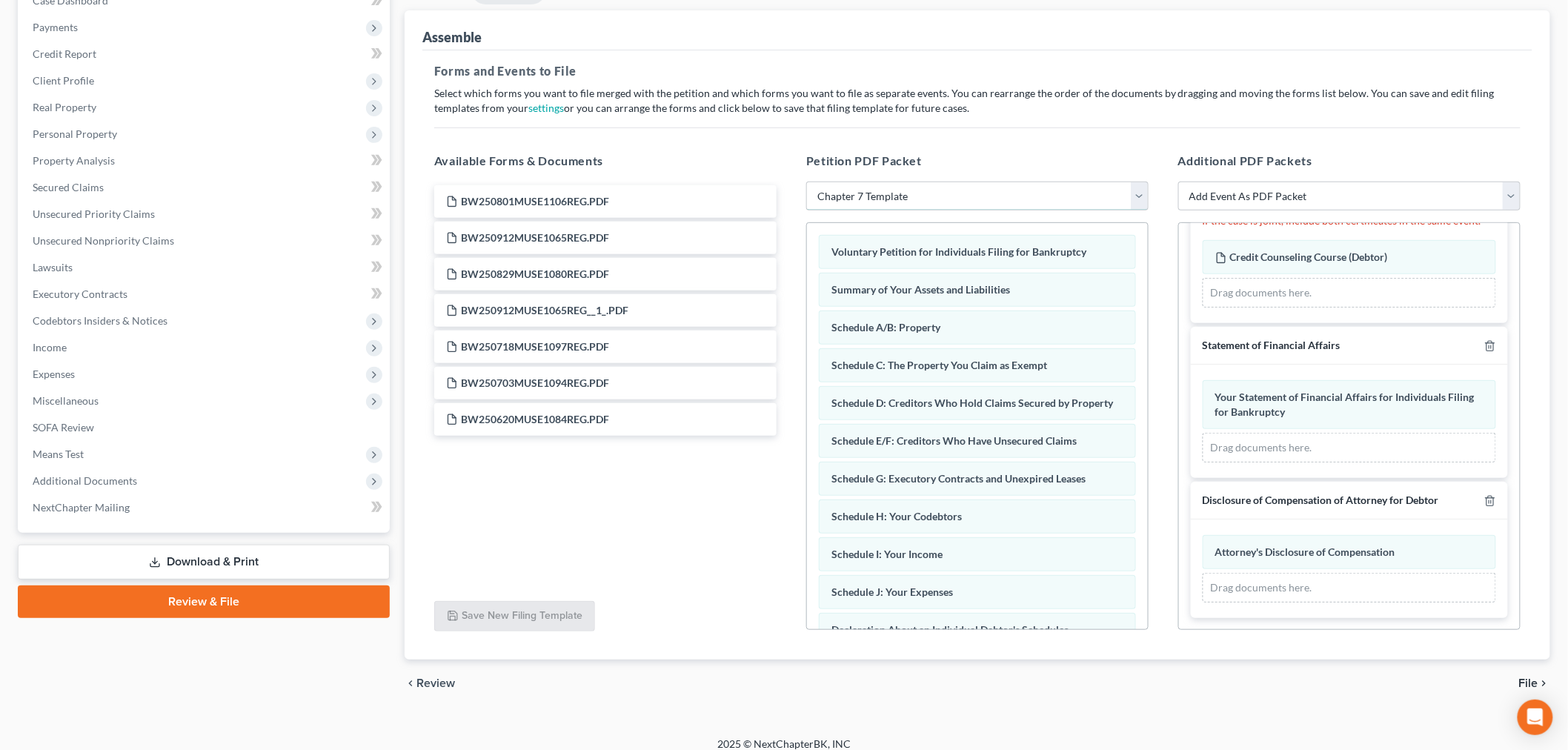
scroll to position [180, 0]
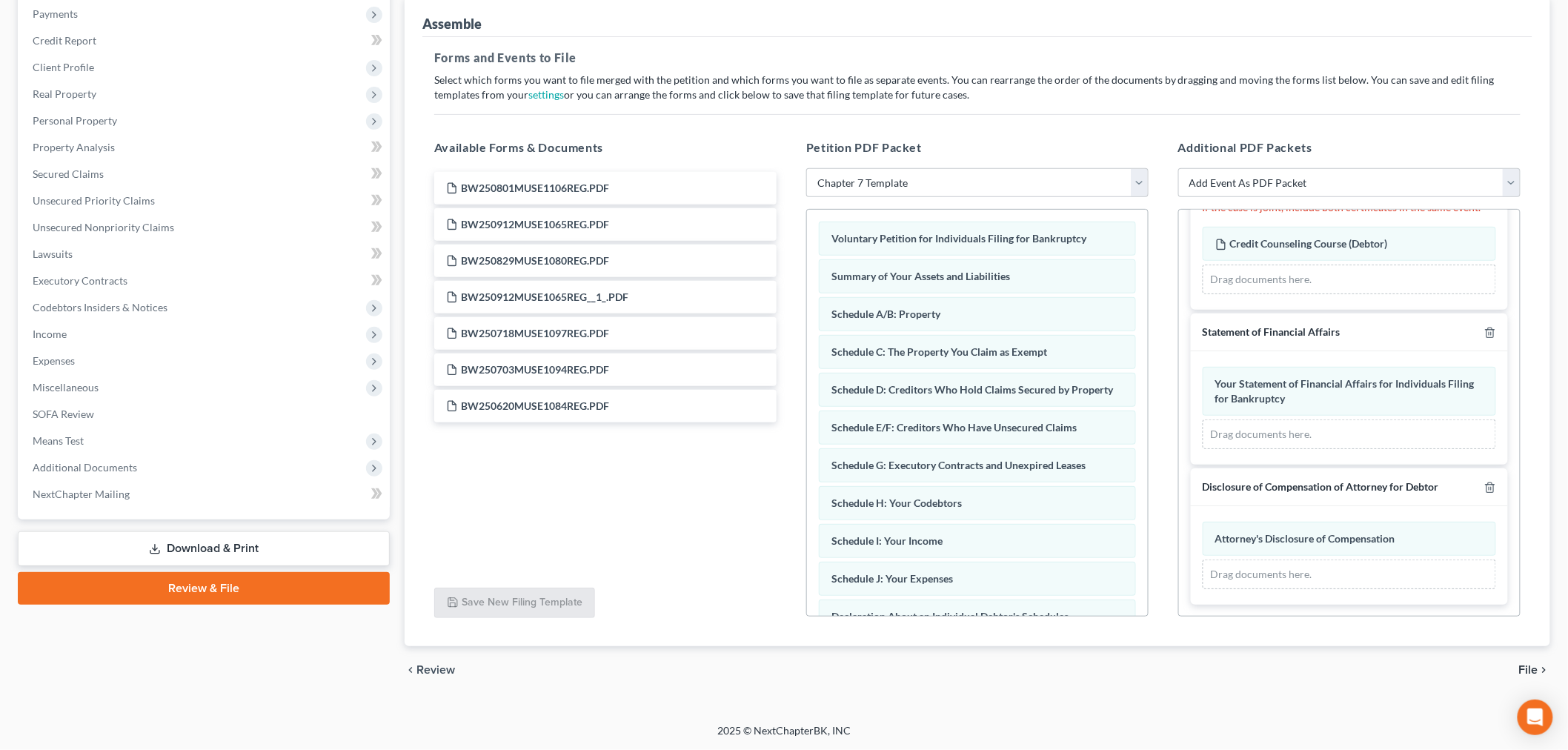
click at [1524, 669] on span "File" at bounding box center [1528, 669] width 19 height 12
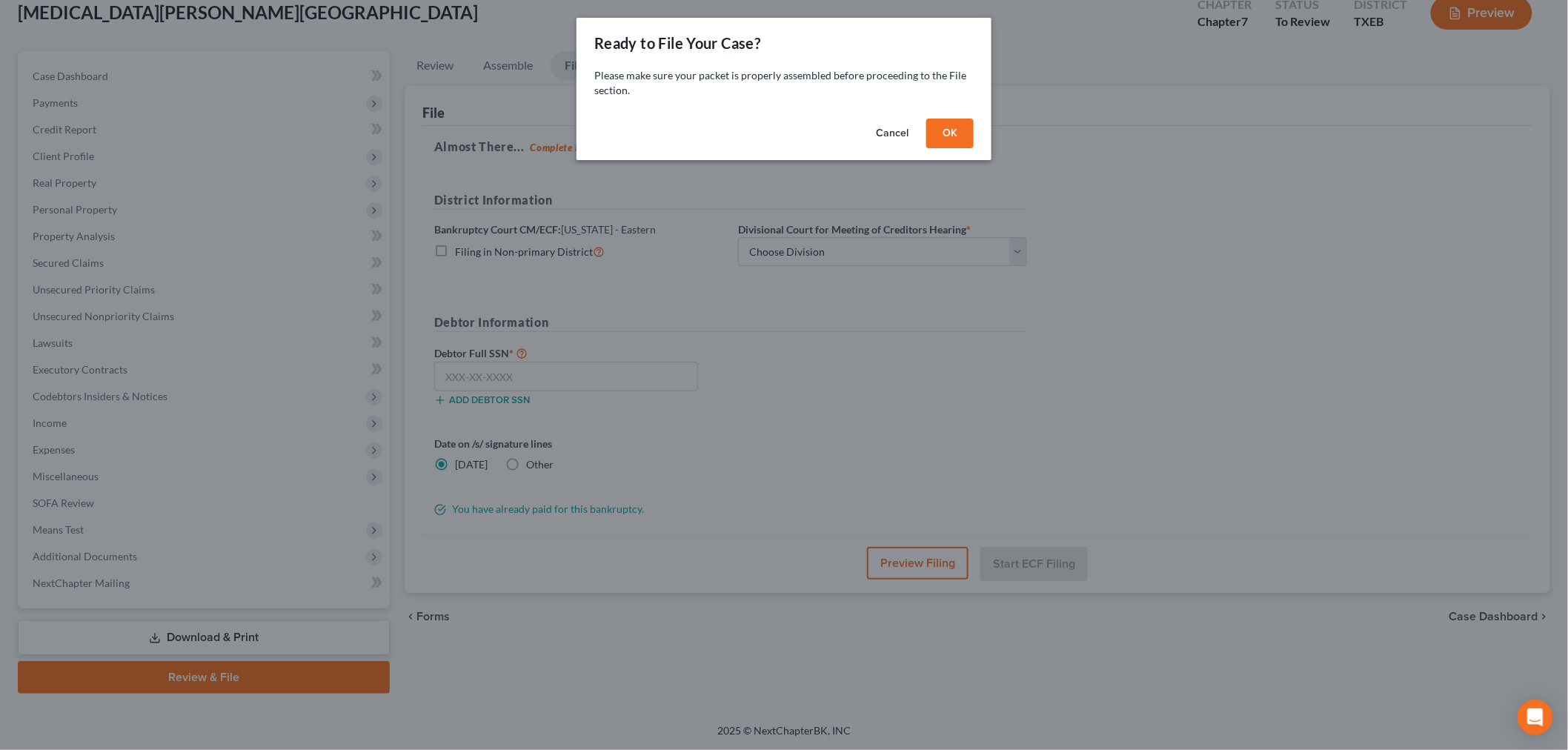
scroll to position [89, 0]
click at [949, 131] on button "OK" at bounding box center [956, 133] width 47 height 29
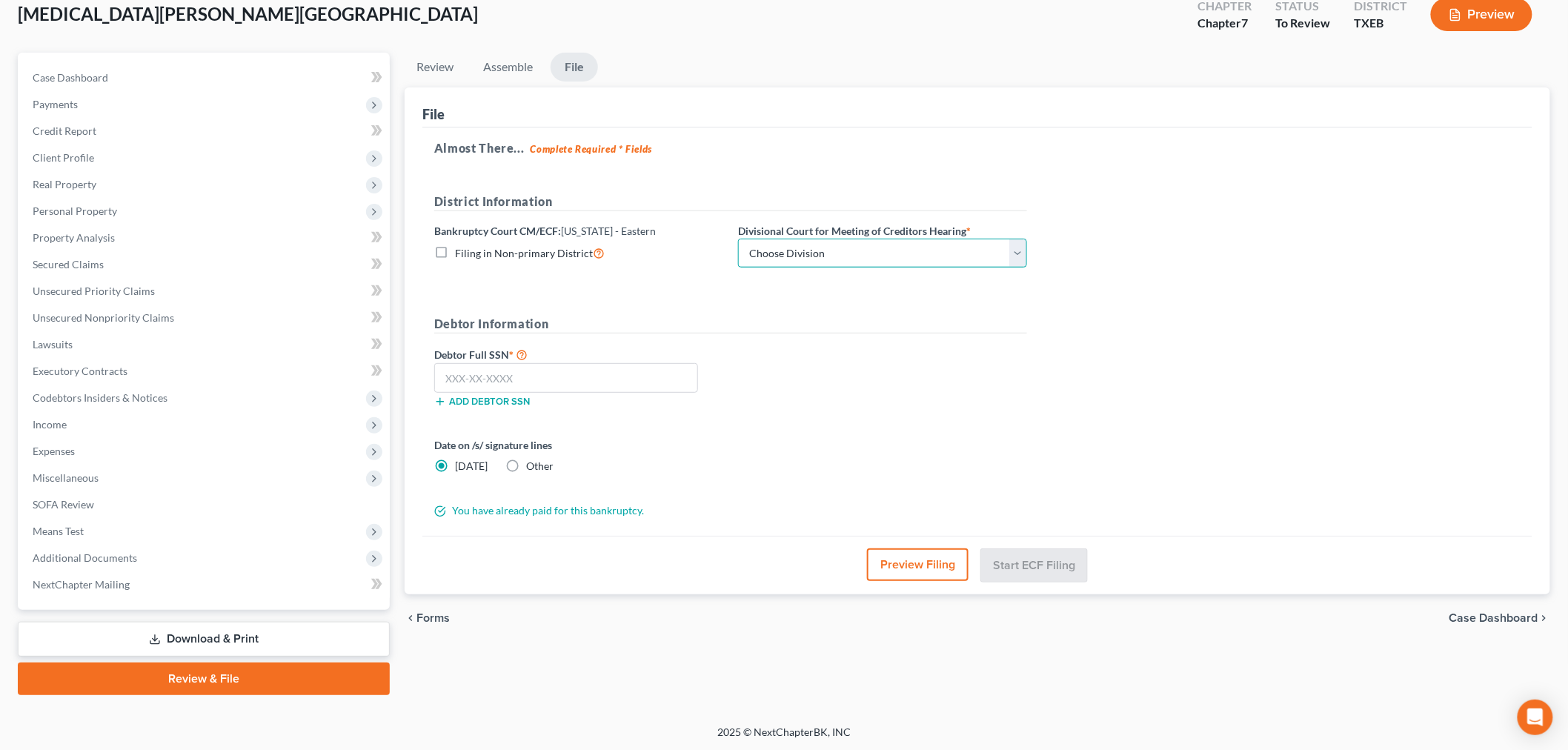
click at [877, 253] on select "Choose Division Beaumont Lufkin [PERSON_NAME] ([GEOGRAPHIC_DATA]) Texarkana [PE…" at bounding box center [882, 253] width 289 height 29
select select "3"
click at [738, 239] on select "Choose Division Beaumont Lufkin [PERSON_NAME] ([GEOGRAPHIC_DATA]) Texarkana [PE…" at bounding box center [882, 253] width 289 height 29
click at [599, 381] on input "text" at bounding box center [566, 377] width 263 height 29
type input "324-36-5503"
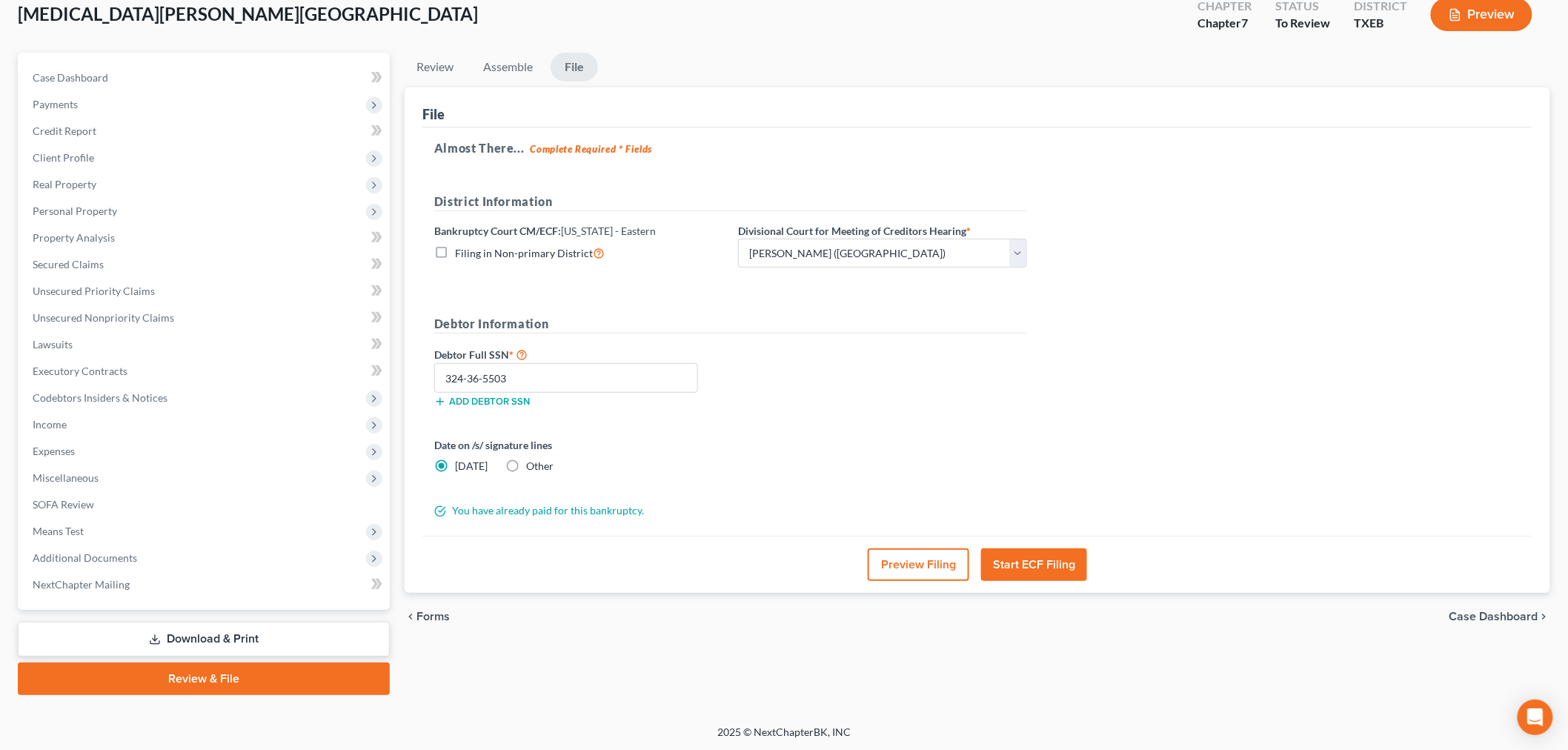
click at [1023, 566] on button "Start ECF Filing" at bounding box center [1034, 564] width 106 height 32
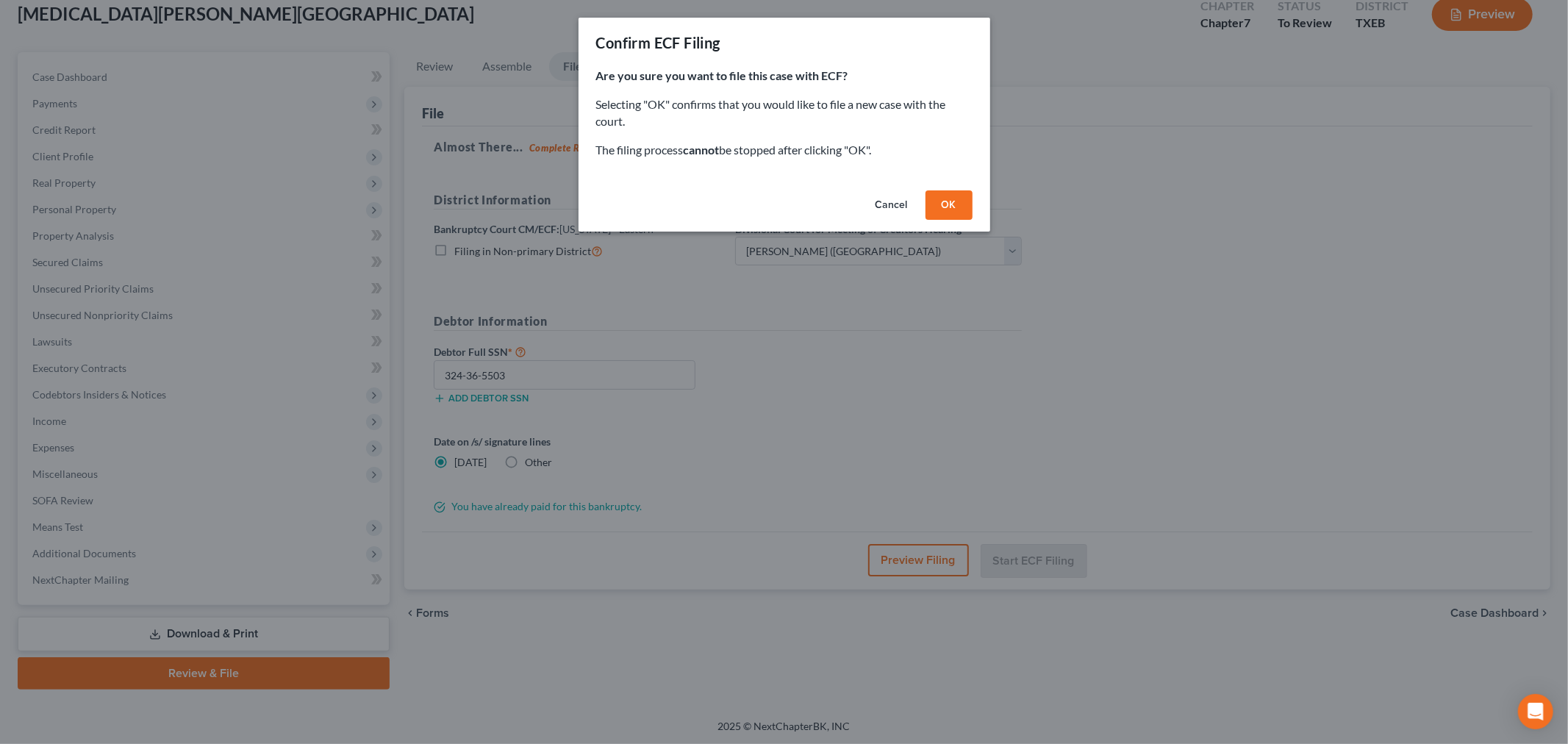
click at [956, 204] on button "OK" at bounding box center [949, 205] width 47 height 29
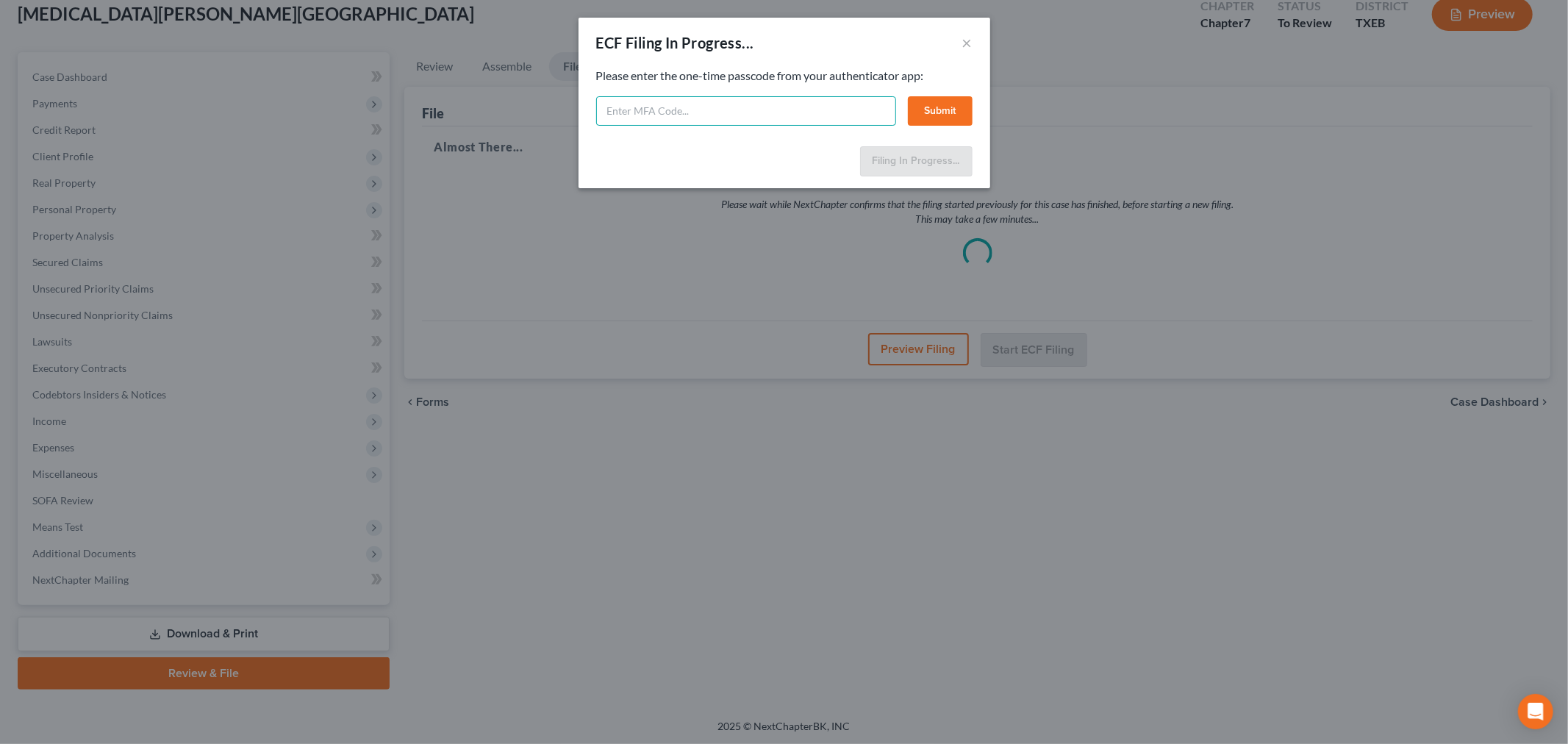
click at [768, 101] on input "text" at bounding box center [746, 111] width 300 height 29
paste input "938496"
type input "938496"
click at [941, 115] on button "Submit" at bounding box center [940, 111] width 64 height 29
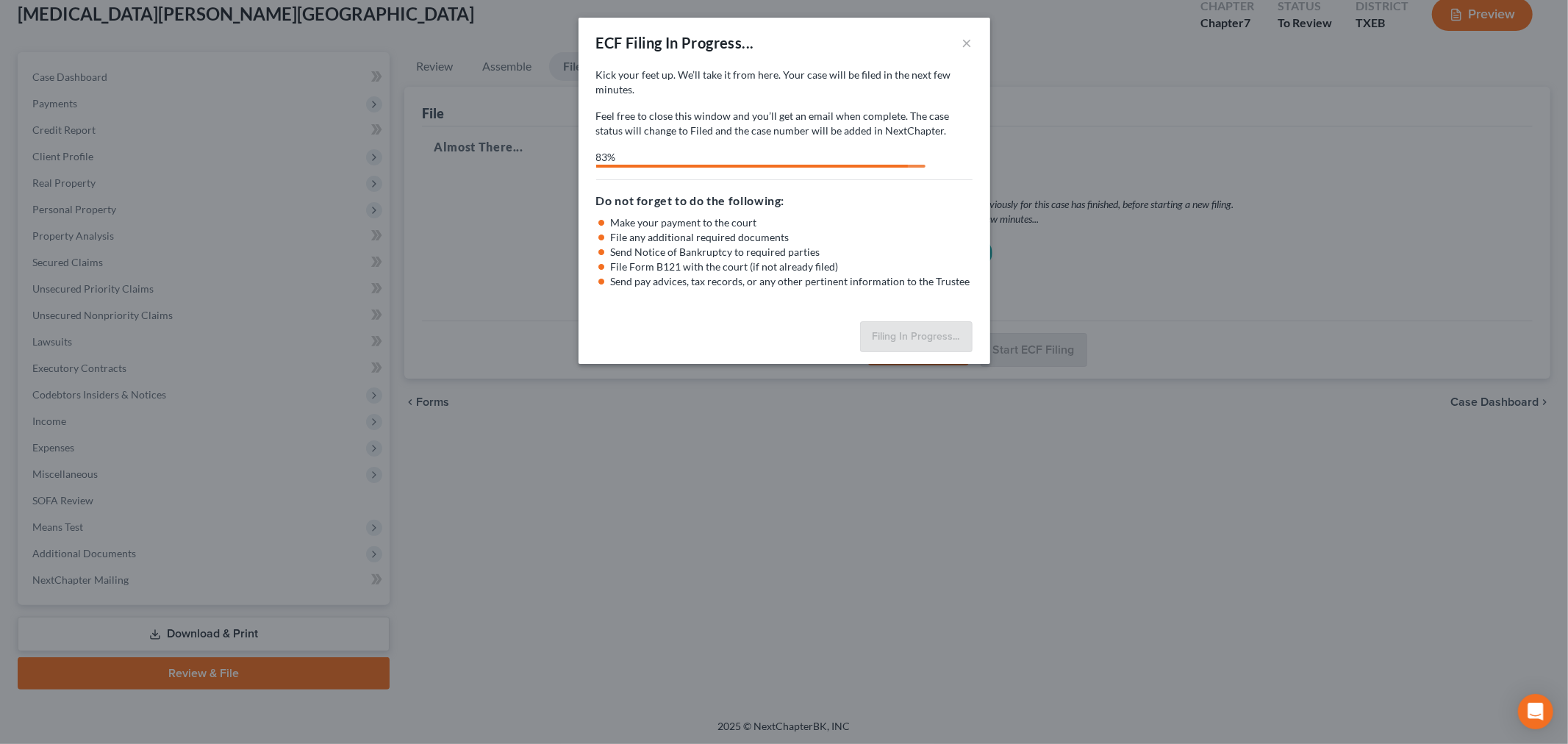
select select "3"
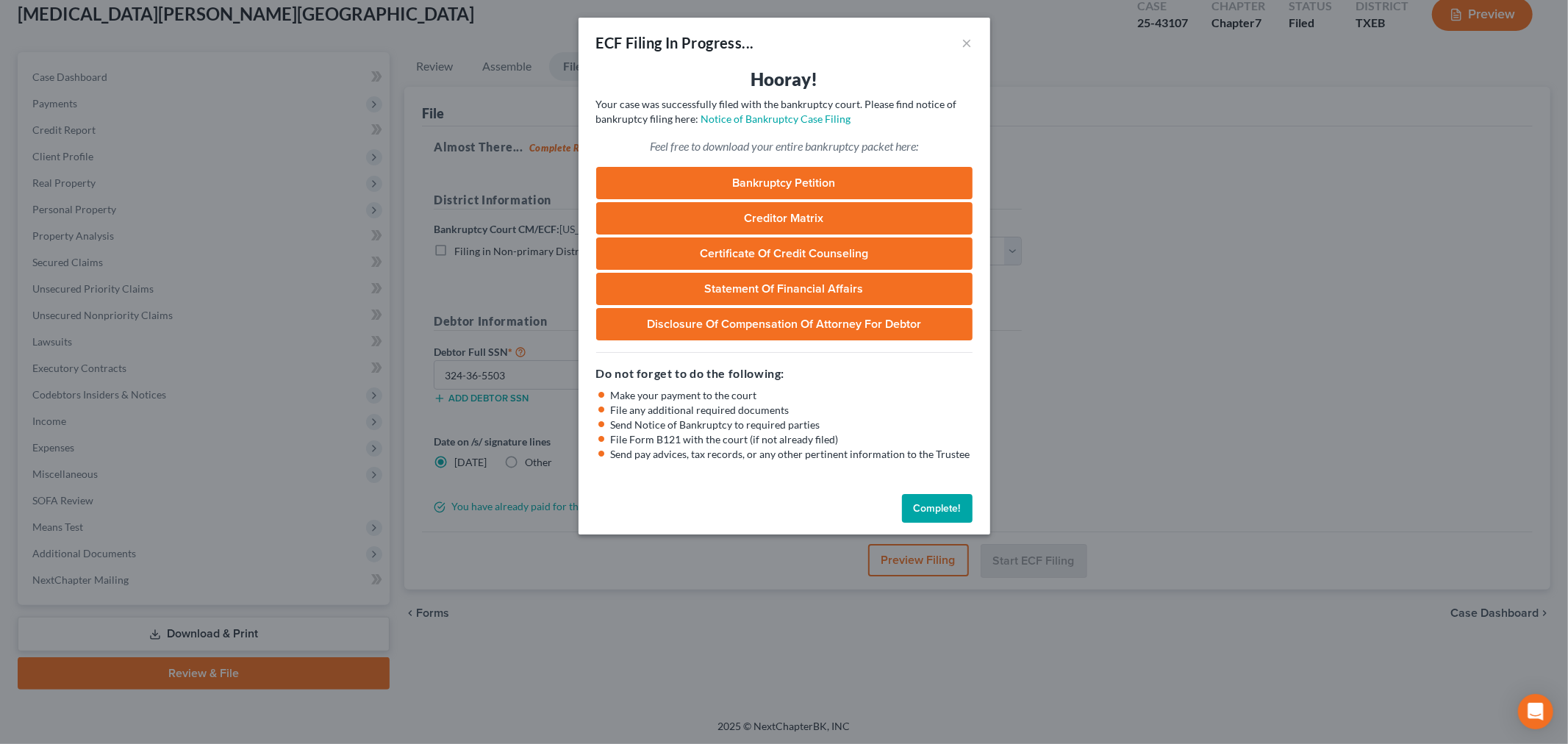
click at [934, 508] on button "Complete!" at bounding box center [937, 508] width 71 height 29
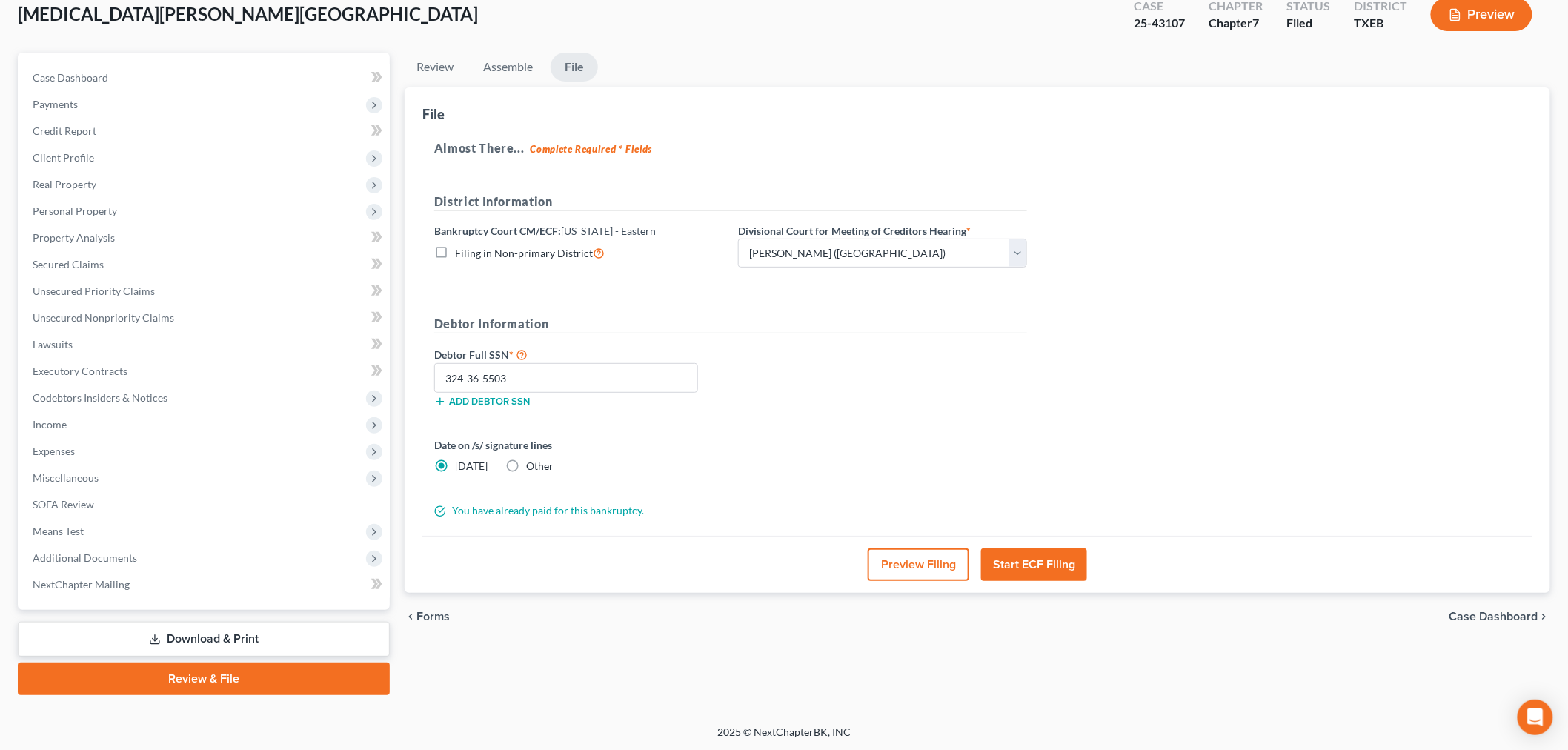
click at [391, 27] on div "[MEDICAL_DATA][PERSON_NAME] Upgraded Case 25-43107 Chapter Chapter 7 Status [GE…" at bounding box center [783, 20] width 1532 height 64
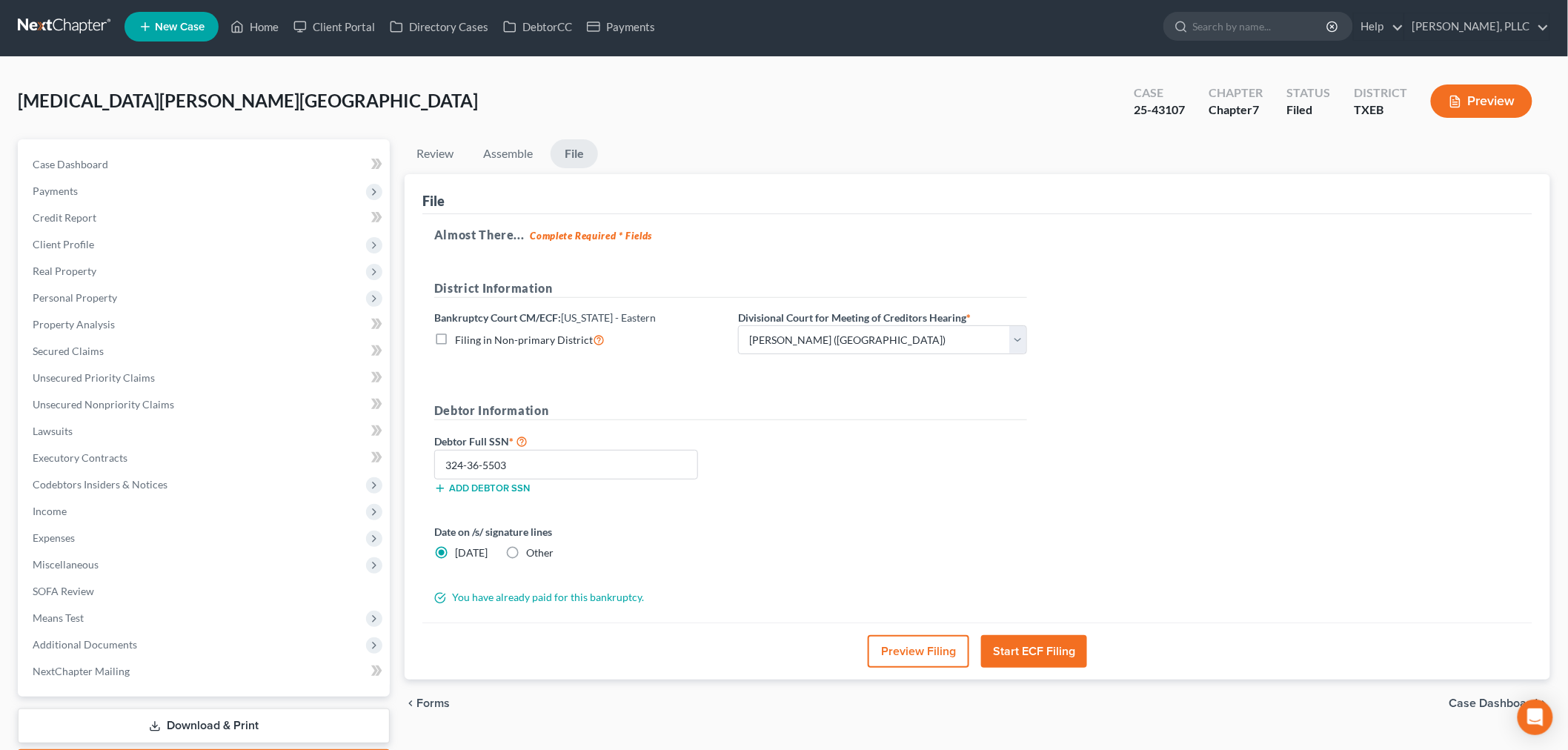
scroll to position [0, 0]
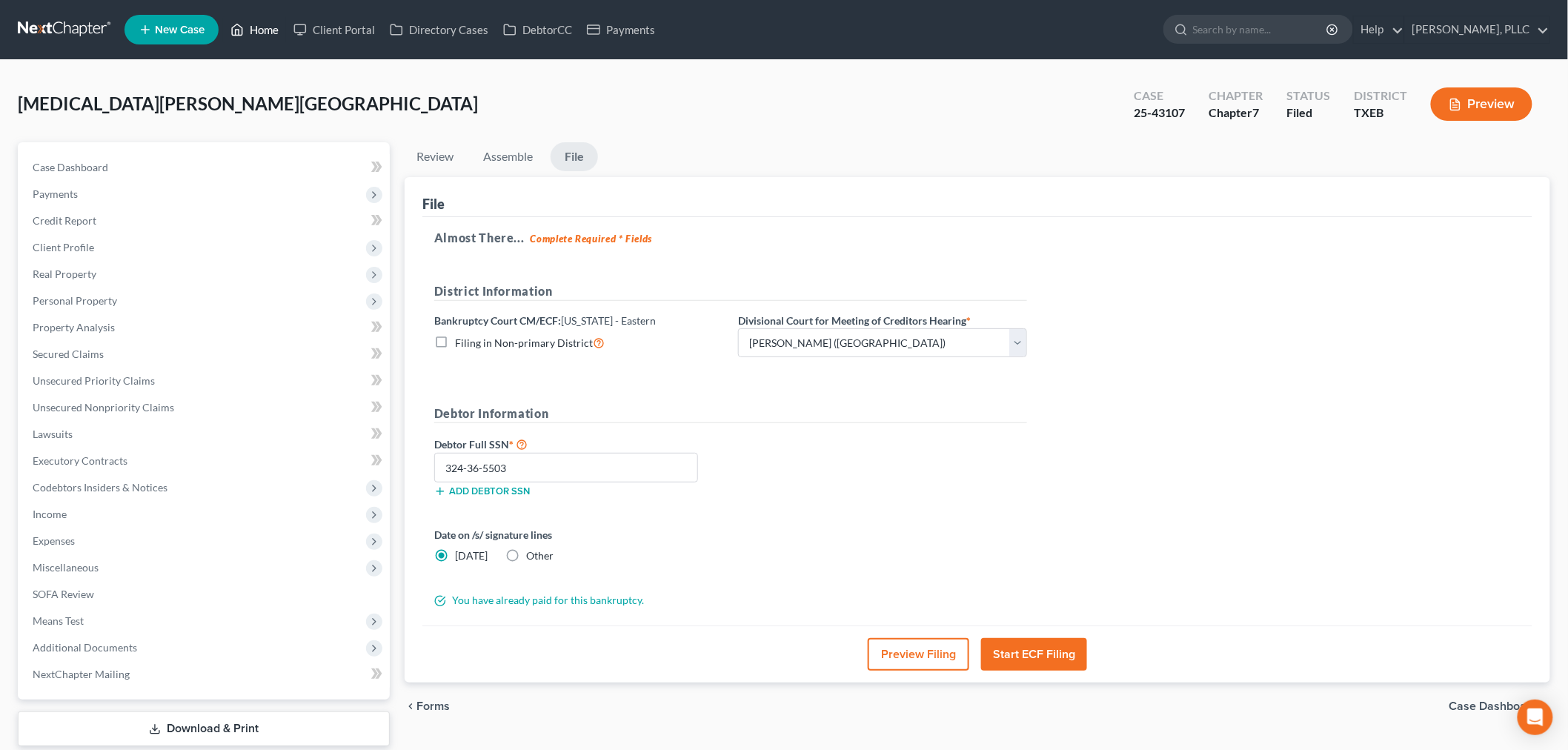
click at [252, 27] on link "Home" at bounding box center [255, 30] width 63 height 27
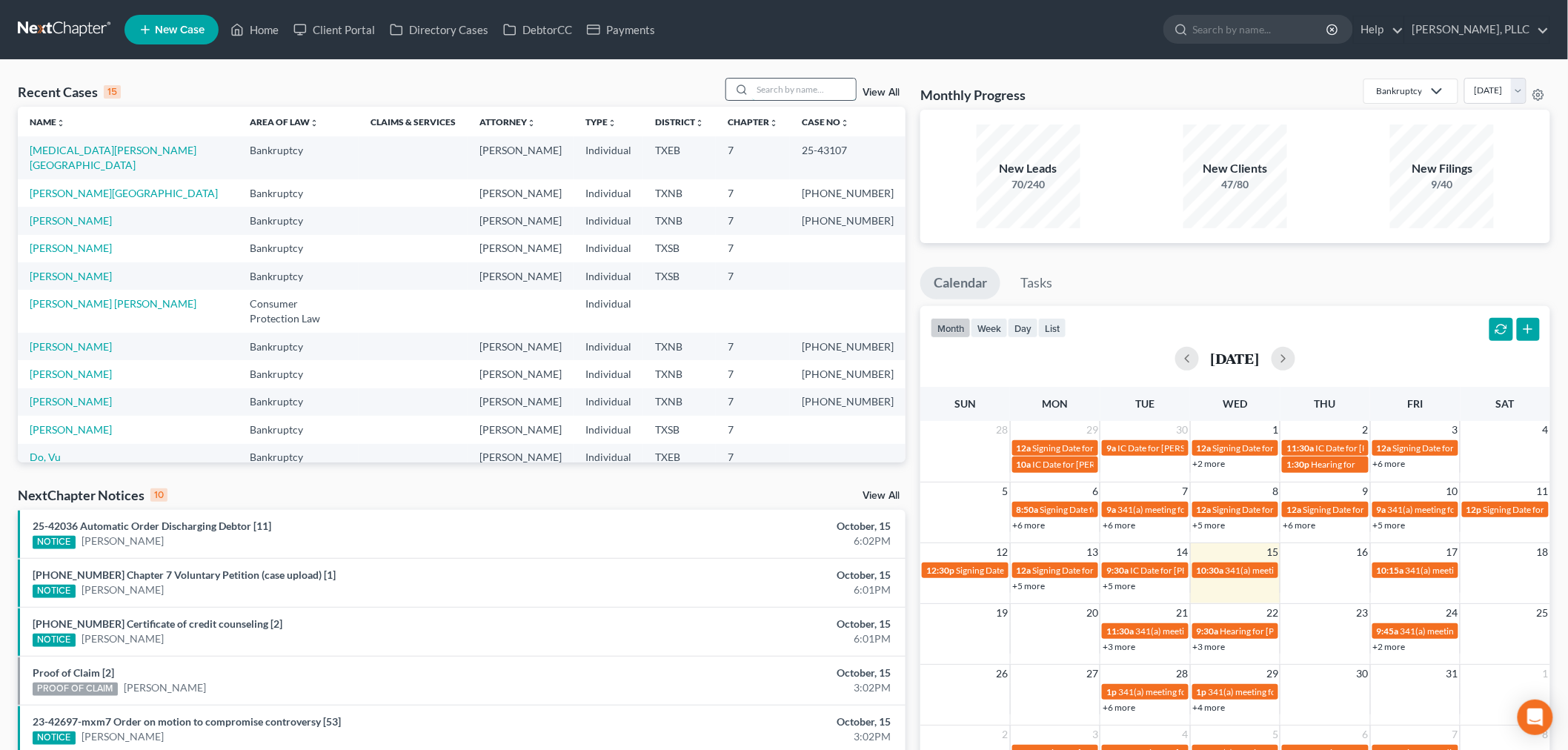
click at [778, 82] on input "search" at bounding box center [804, 89] width 104 height 21
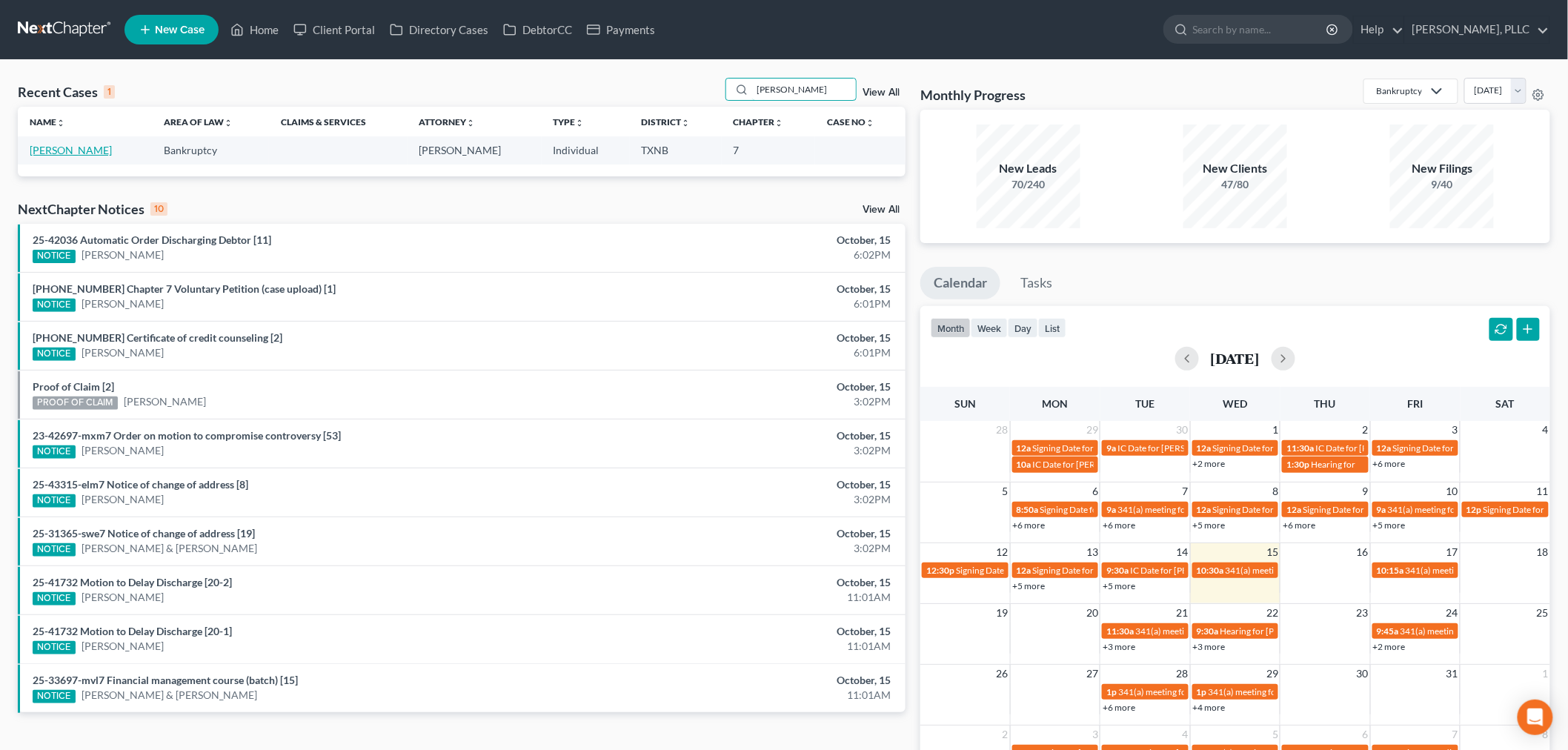
type input "[PERSON_NAME]"
click at [79, 148] on link "[PERSON_NAME]" at bounding box center [70, 150] width 82 height 13
select select "4"
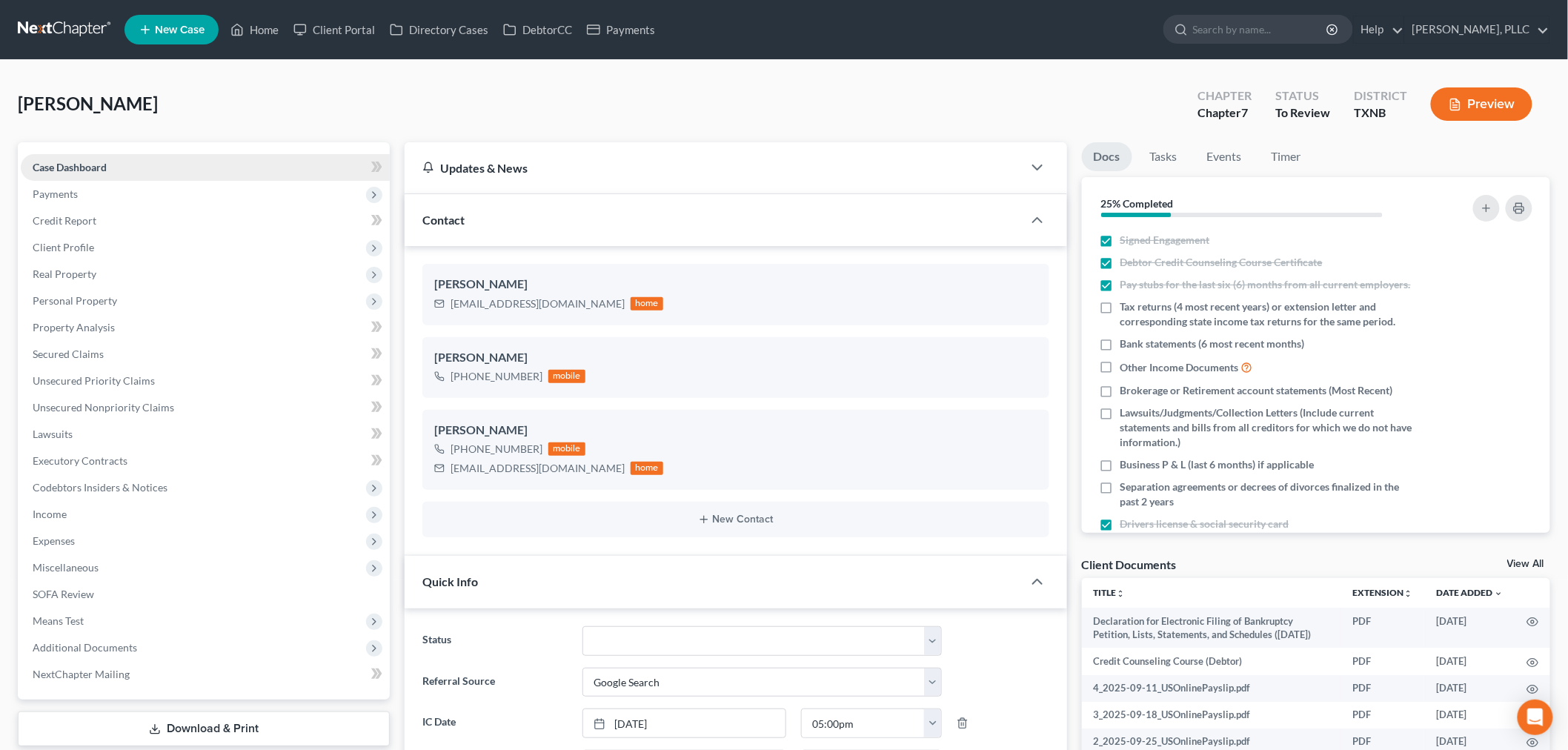
scroll to position [1075, 0]
click at [76, 300] on span "Personal Property" at bounding box center [74, 301] width 85 height 13
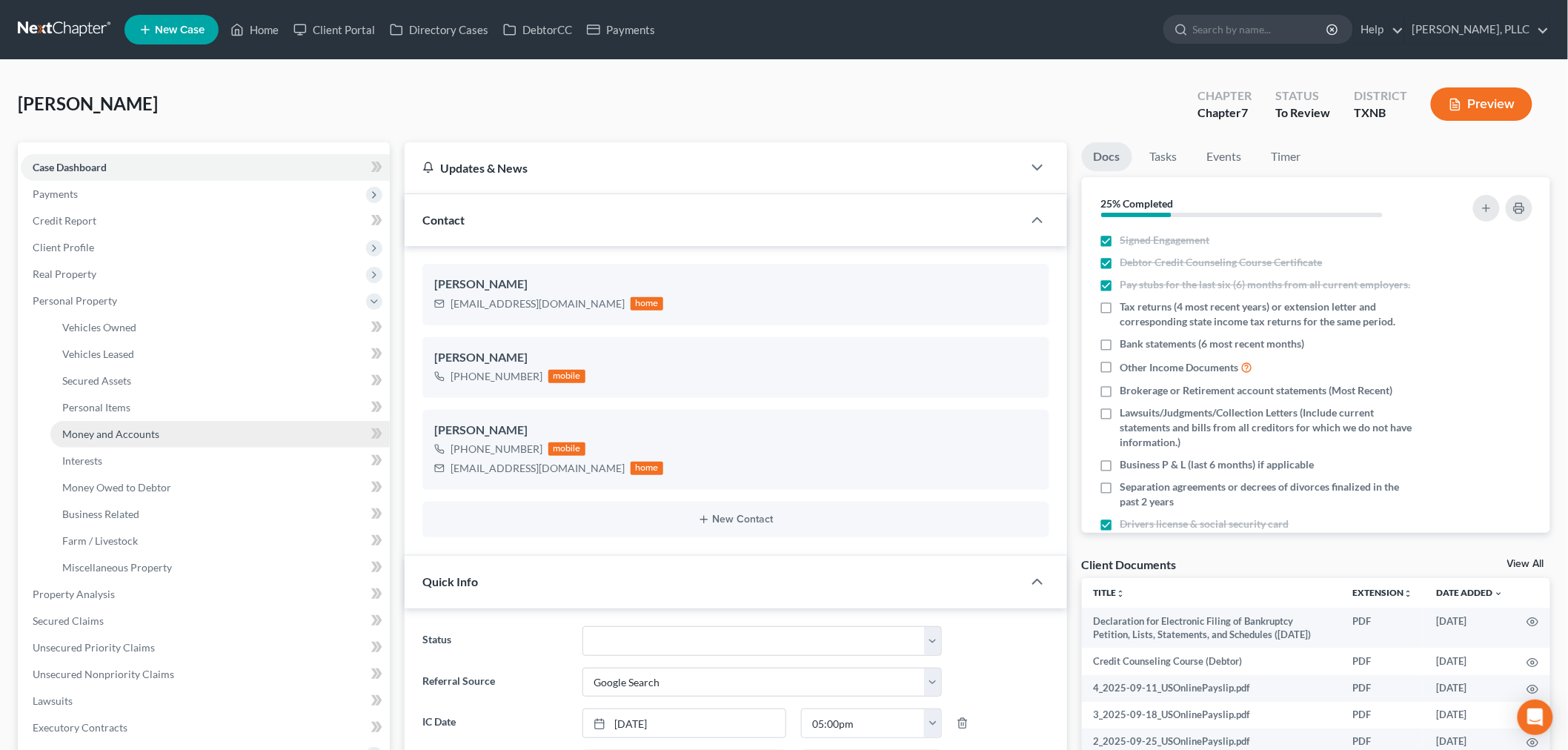
click at [108, 430] on span "Money and Accounts" at bounding box center [111, 434] width 97 height 13
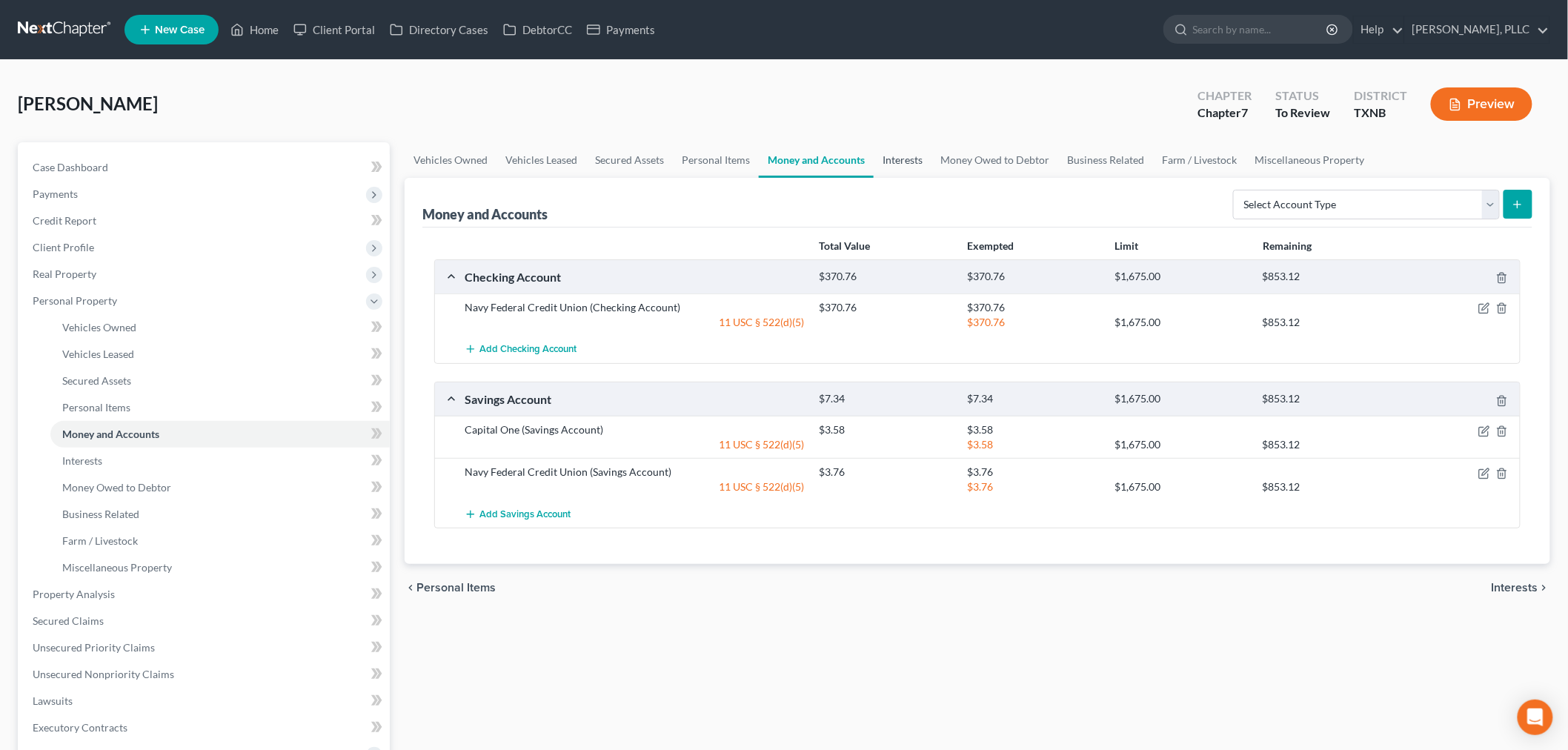
click at [894, 154] on link "Interests" at bounding box center [902, 160] width 58 height 36
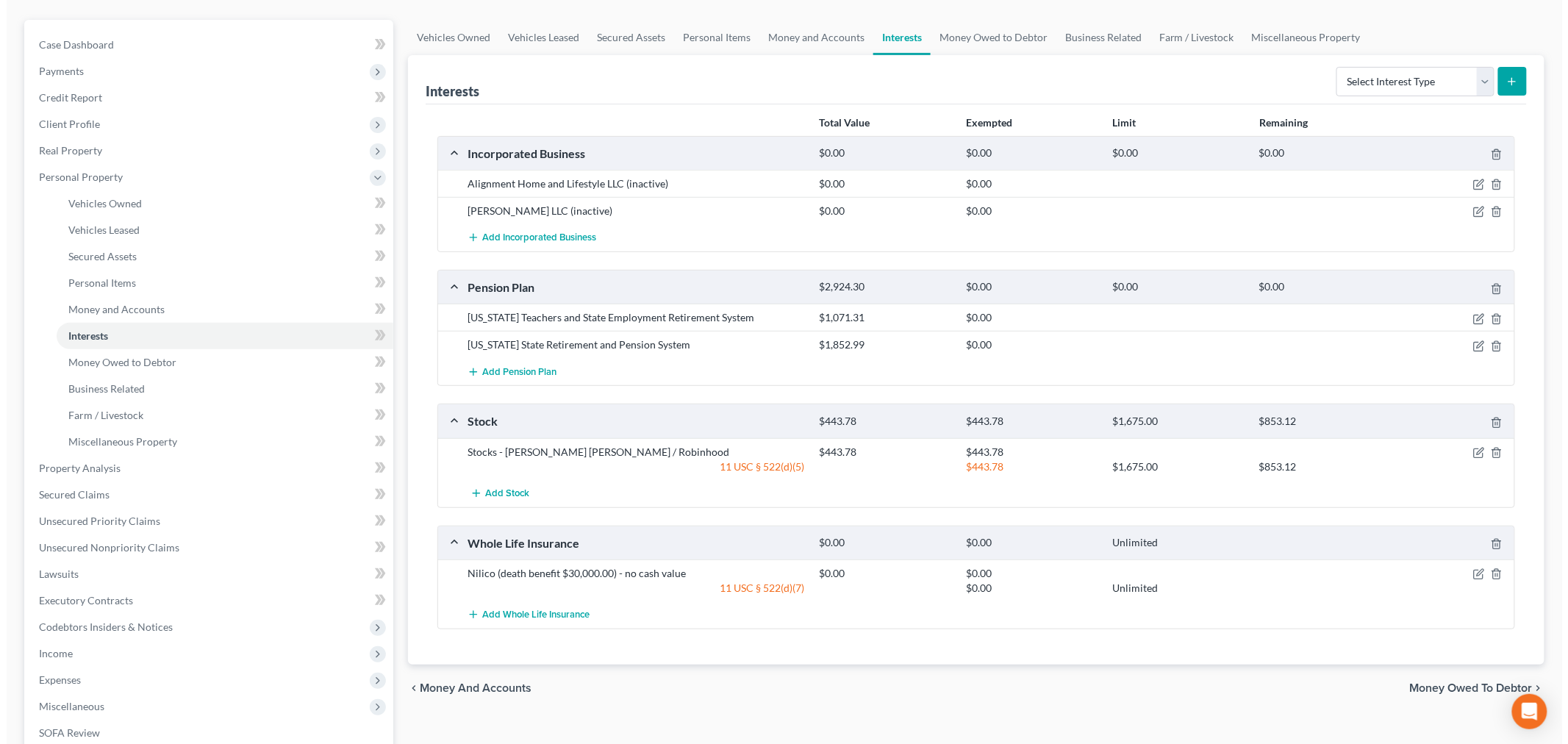
scroll to position [163, 0]
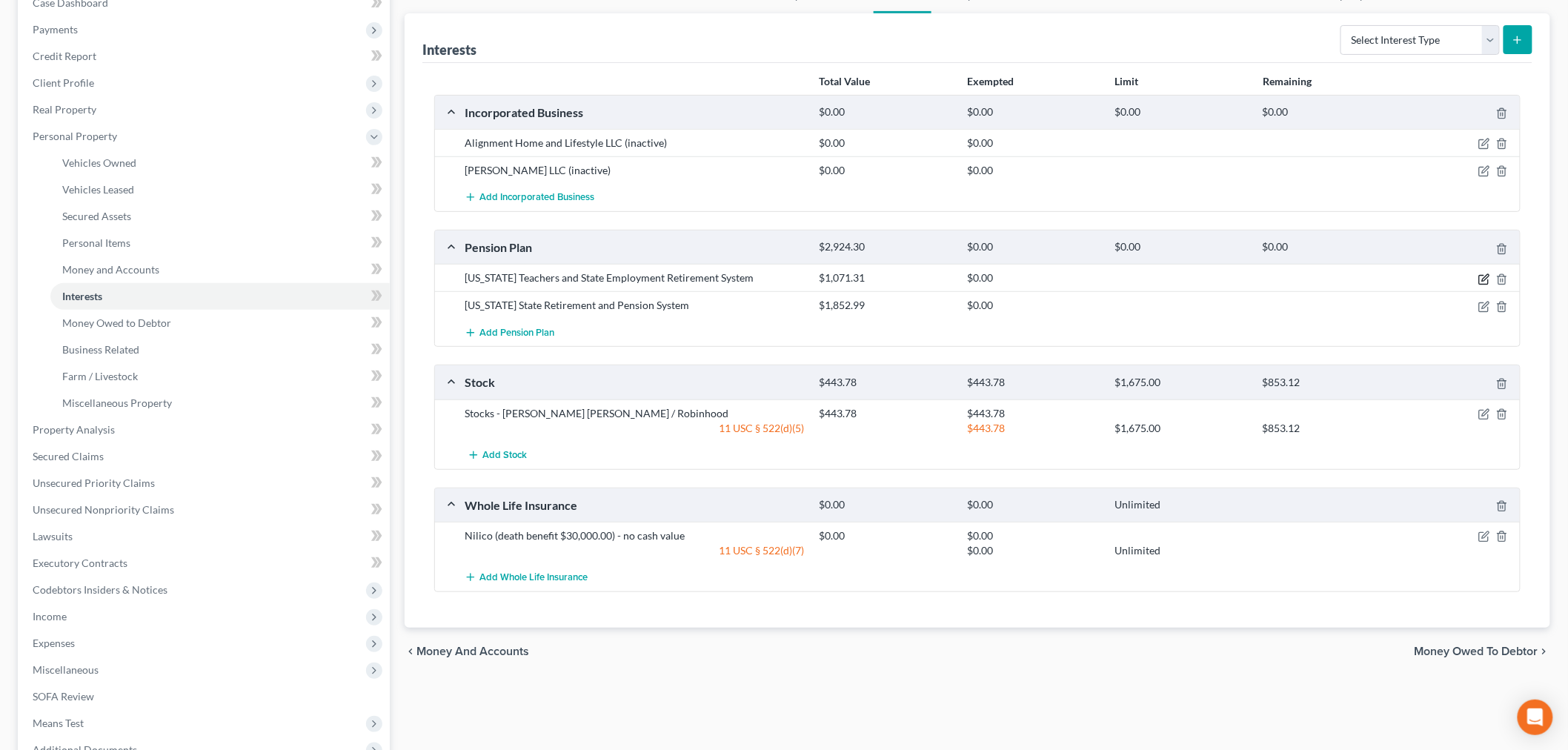
click at [1482, 278] on icon "button" at bounding box center [1484, 279] width 12 height 12
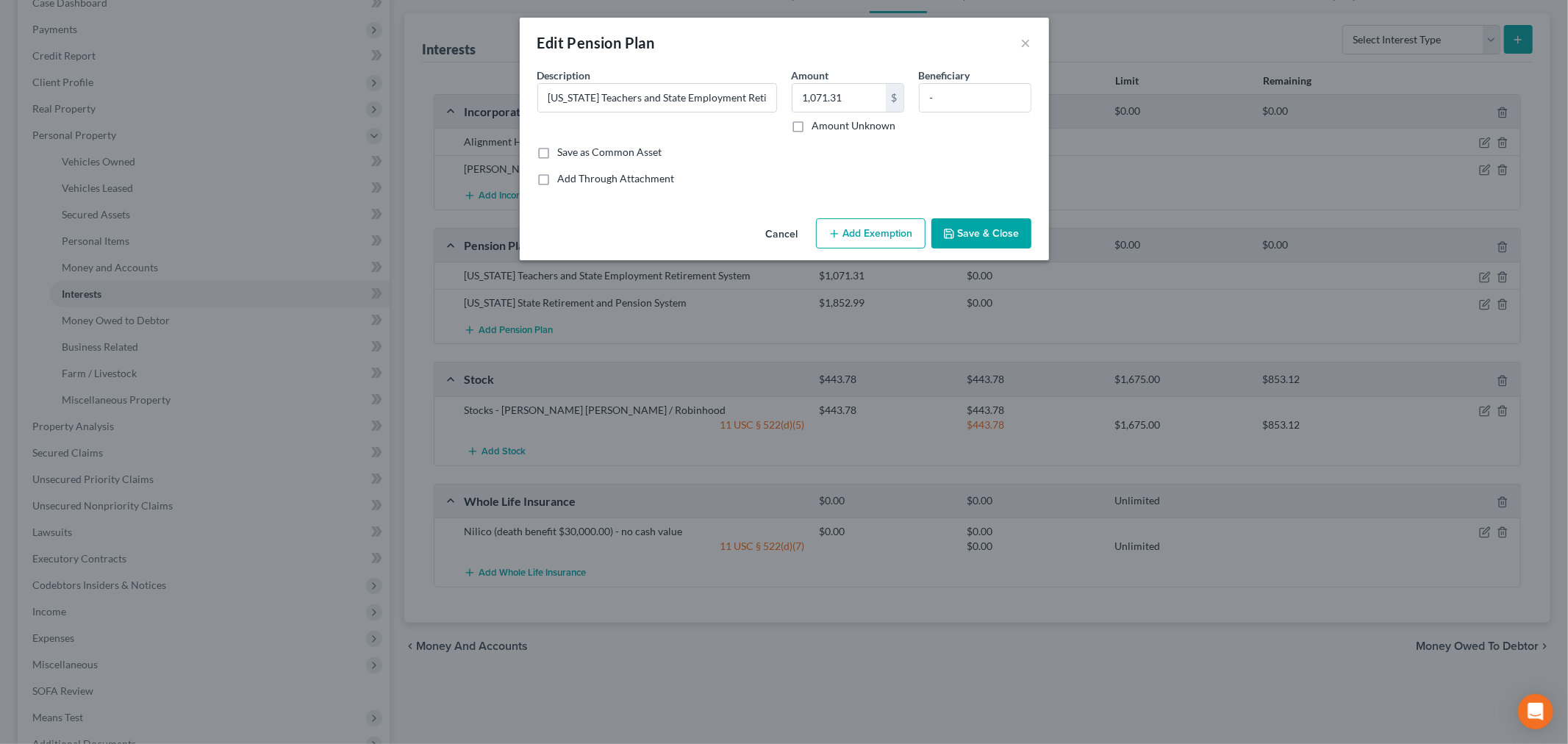
click at [848, 233] on button "Add Exemption" at bounding box center [871, 233] width 110 height 31
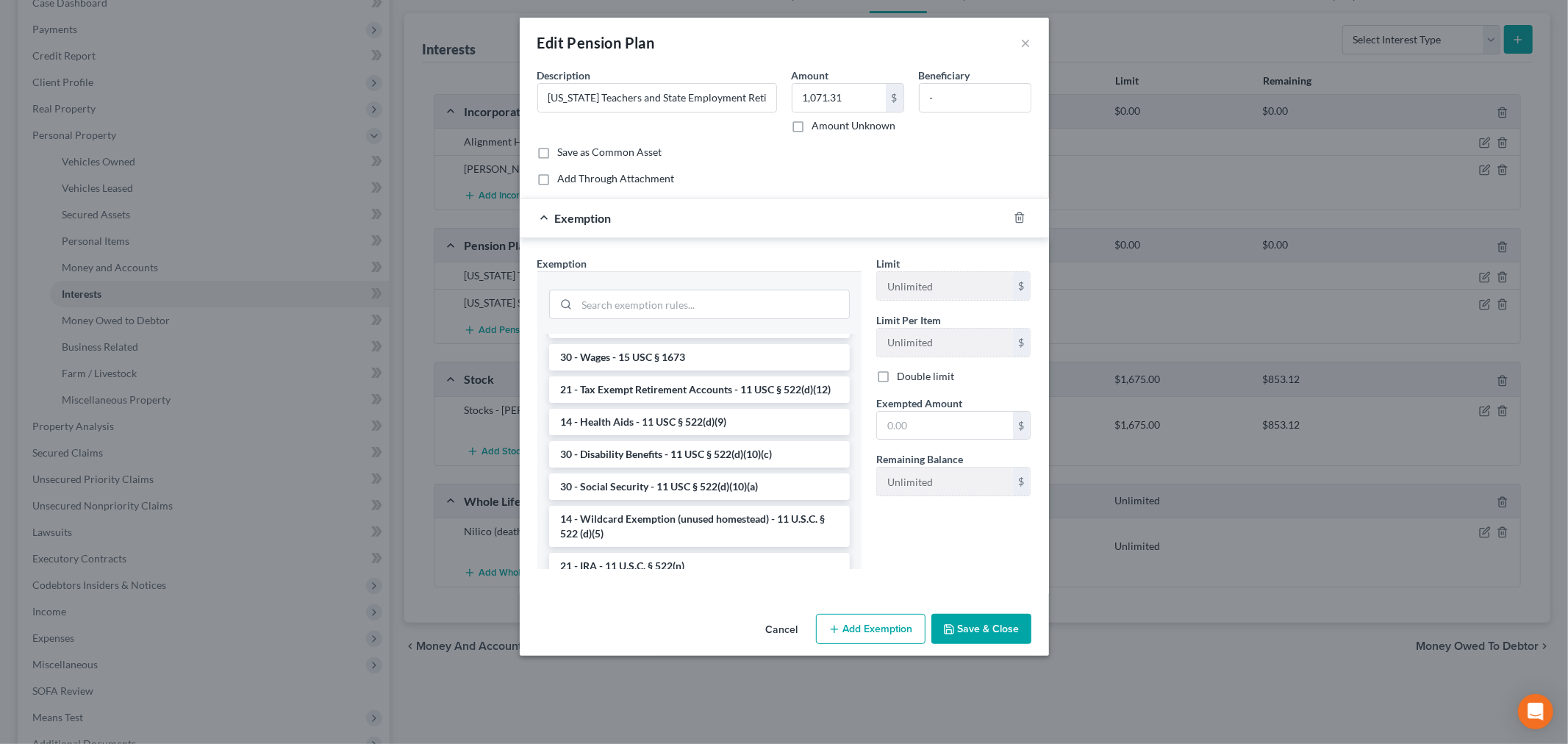
scroll to position [735, 0]
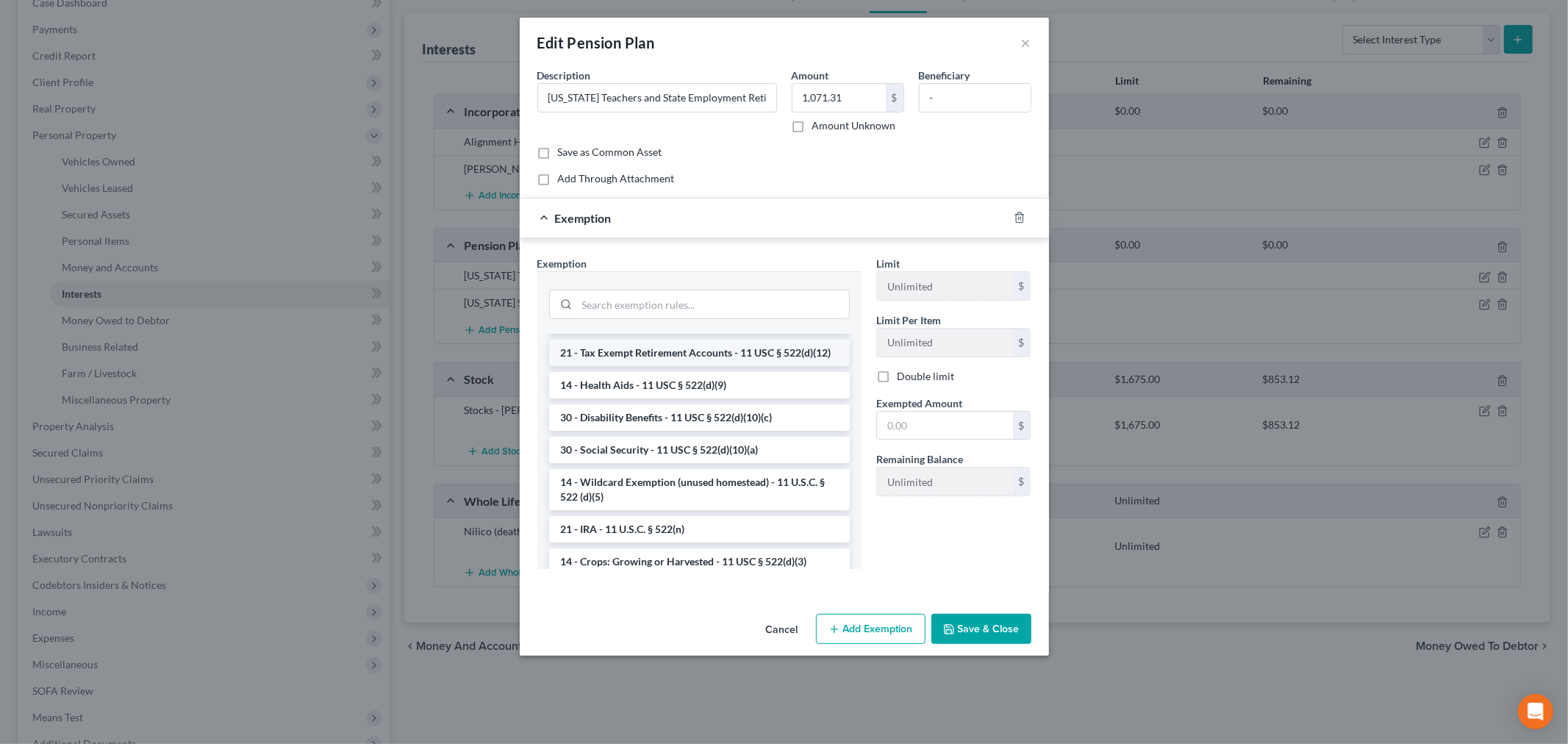
click at [689, 366] on li "21 - Tax Exempt Retirement Accounts - 11 USC § 522(d)(12)" at bounding box center [699, 353] width 301 height 27
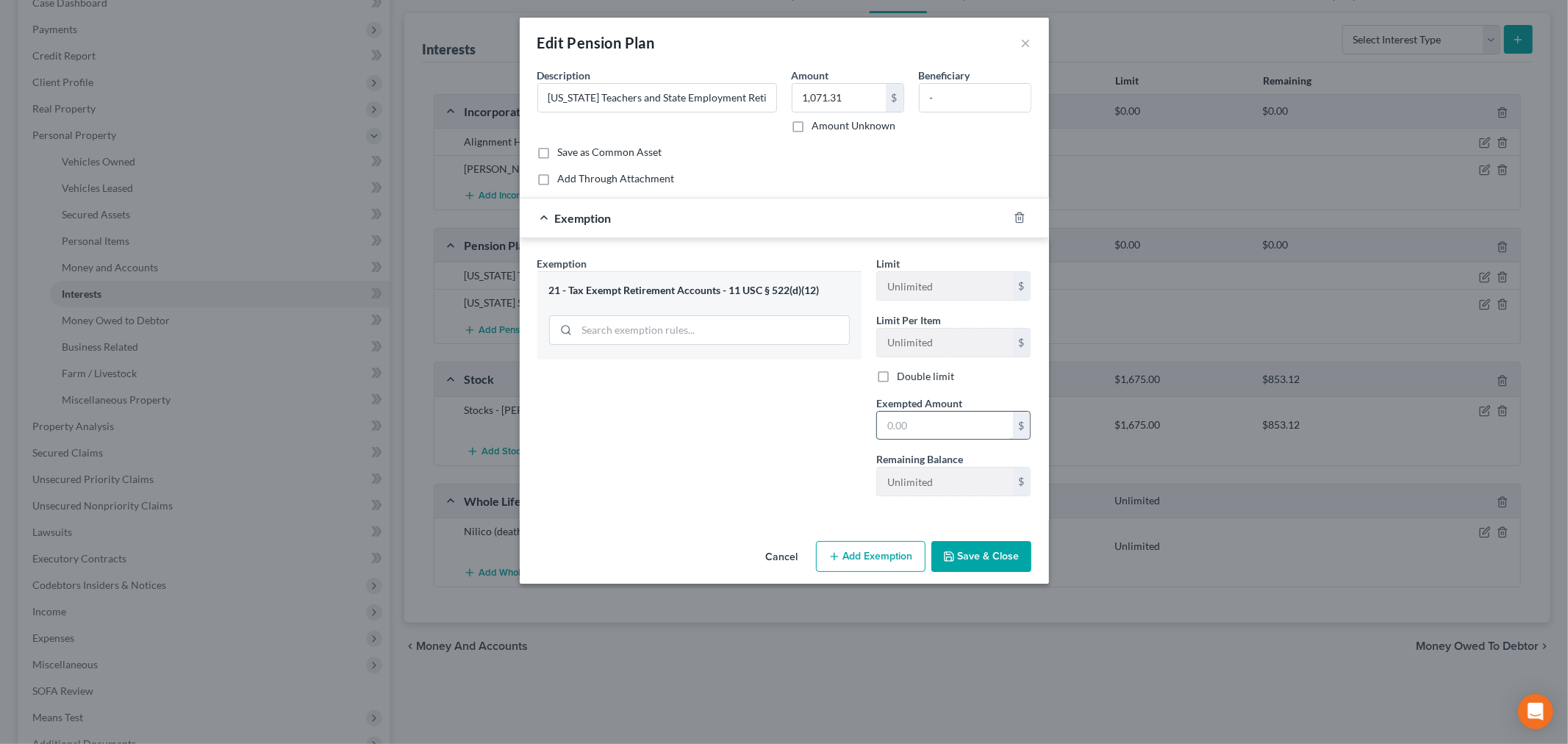
click at [926, 425] on input "text" at bounding box center [944, 426] width 136 height 28
paste input "1,071.31"
type input "1,071.31"
click at [819, 422] on div "Exemption Set must be selected for CA. Exemption * 21 - Tax Exempt Retirement A…" at bounding box center [699, 381] width 339 height 252
click at [981, 555] on button "Save & Close" at bounding box center [981, 556] width 100 height 31
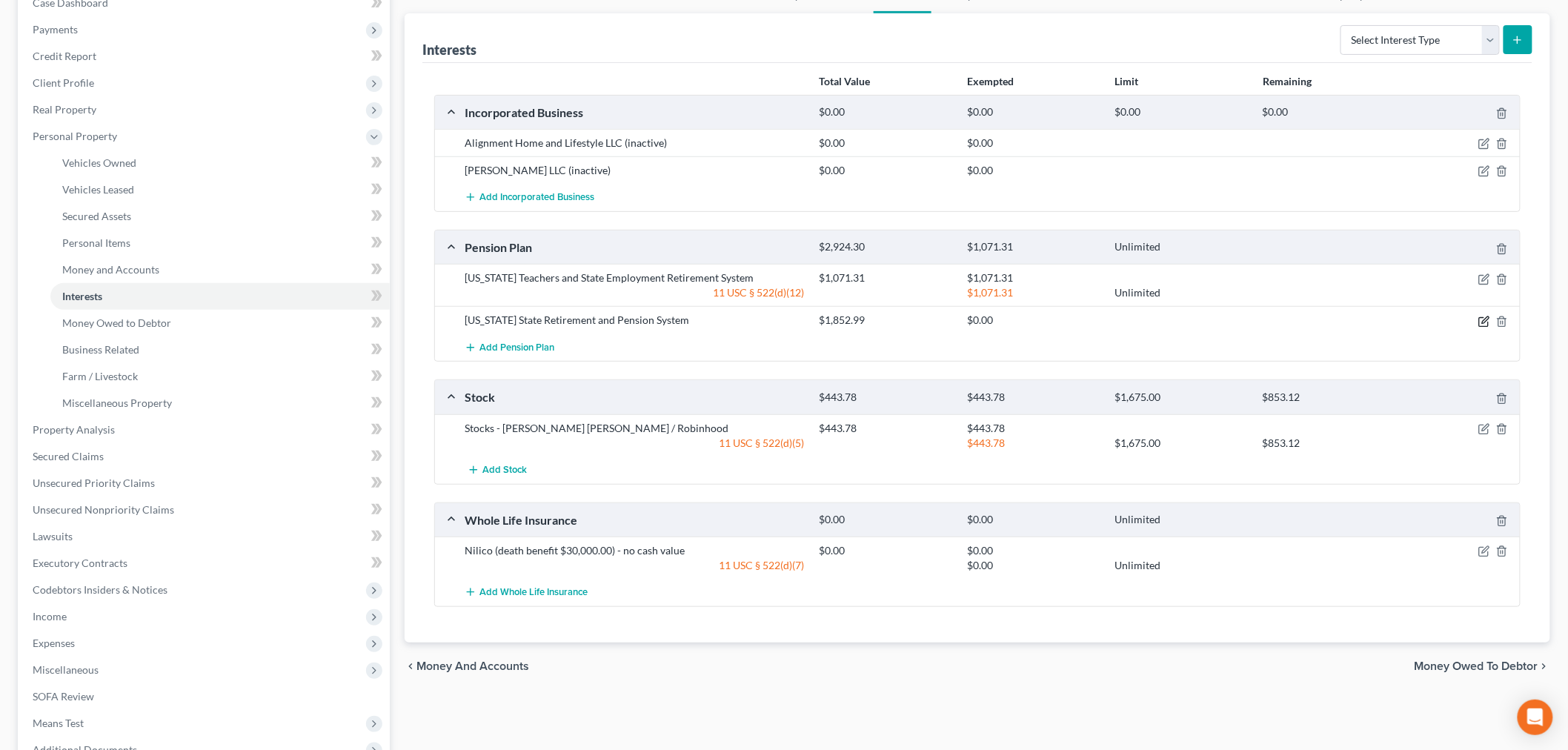
click at [1479, 320] on icon "button" at bounding box center [1484, 321] width 12 height 12
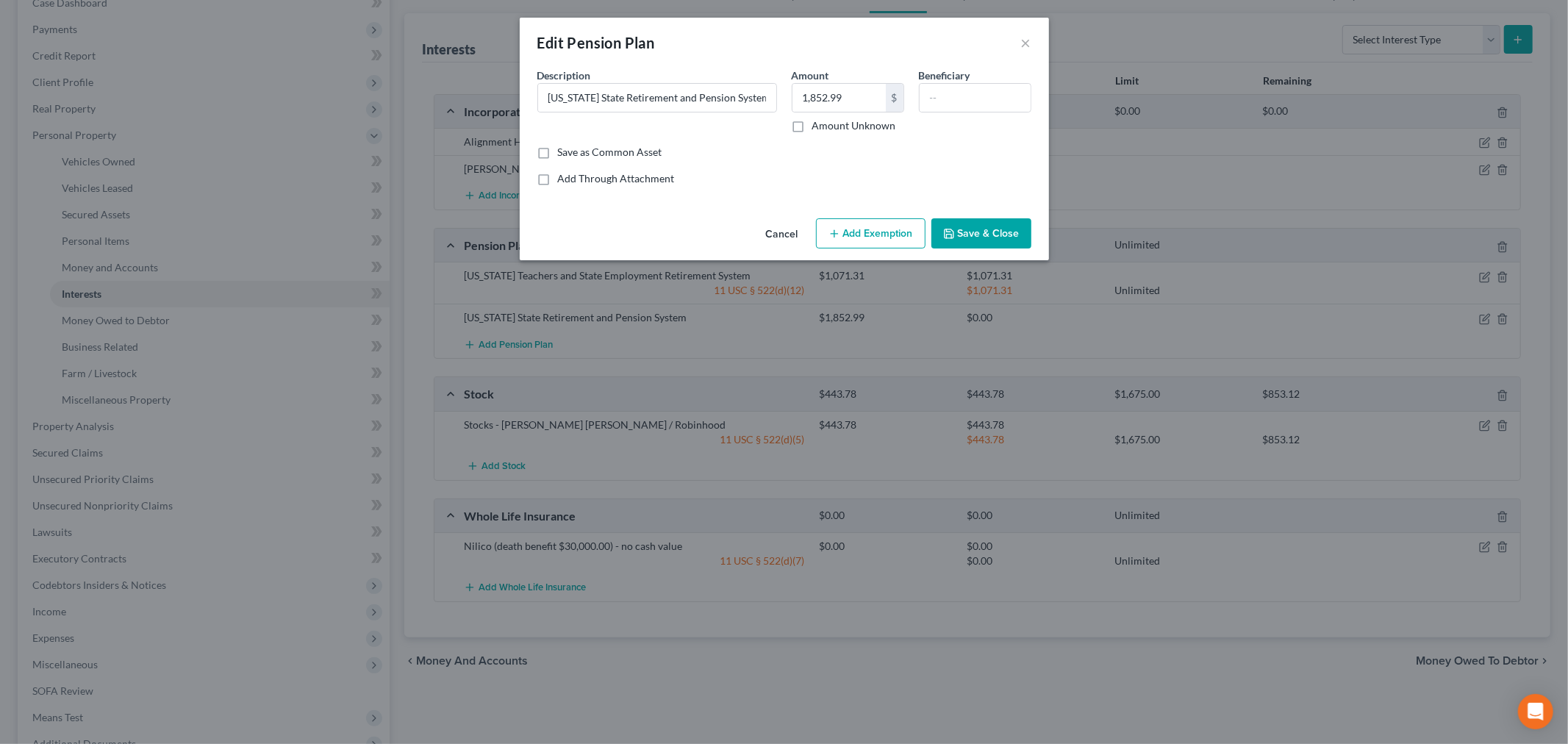
click at [882, 239] on button "Add Exemption" at bounding box center [871, 233] width 110 height 31
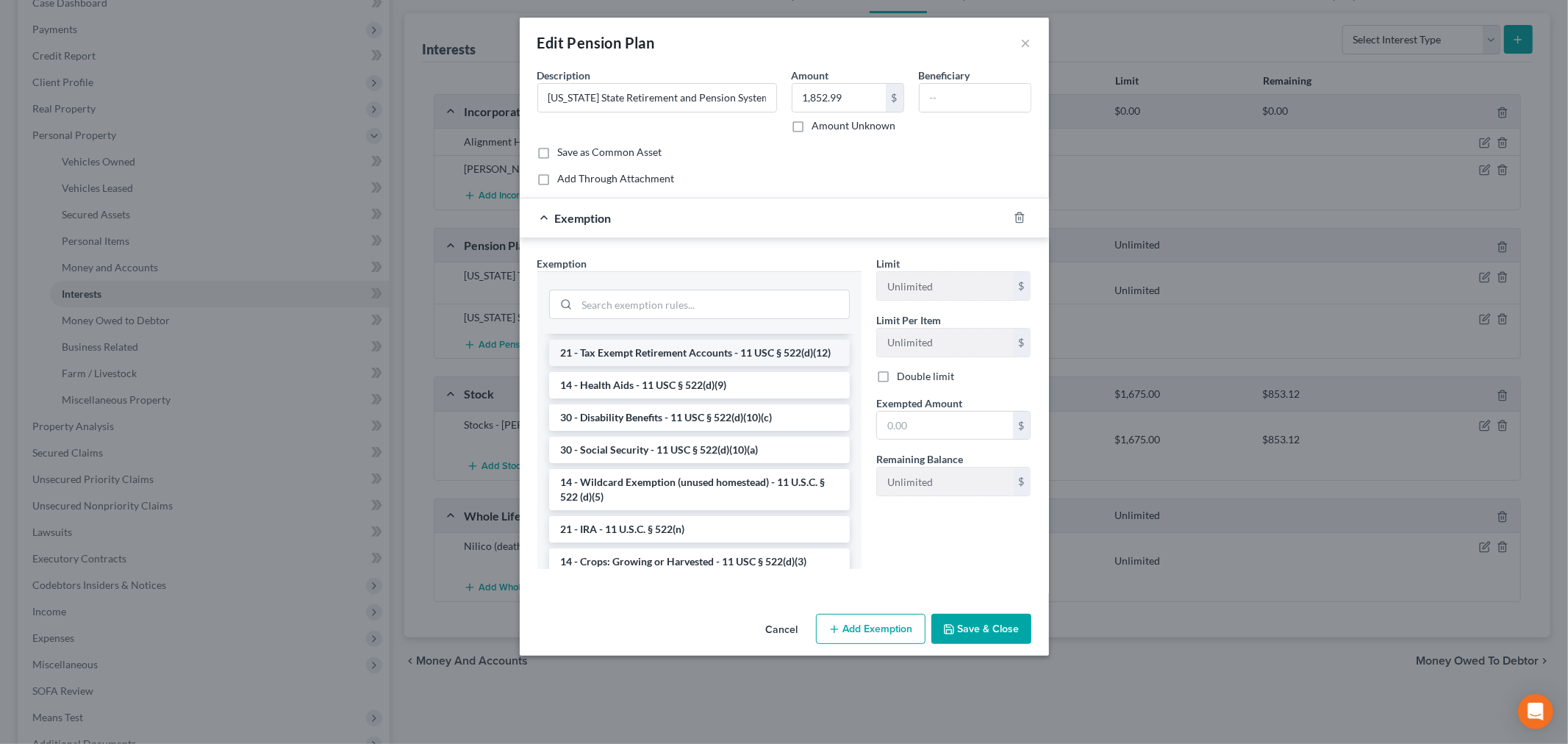
click at [665, 366] on li "21 - Tax Exempt Retirement Accounts - 11 USC § 522(d)(12)" at bounding box center [699, 353] width 301 height 27
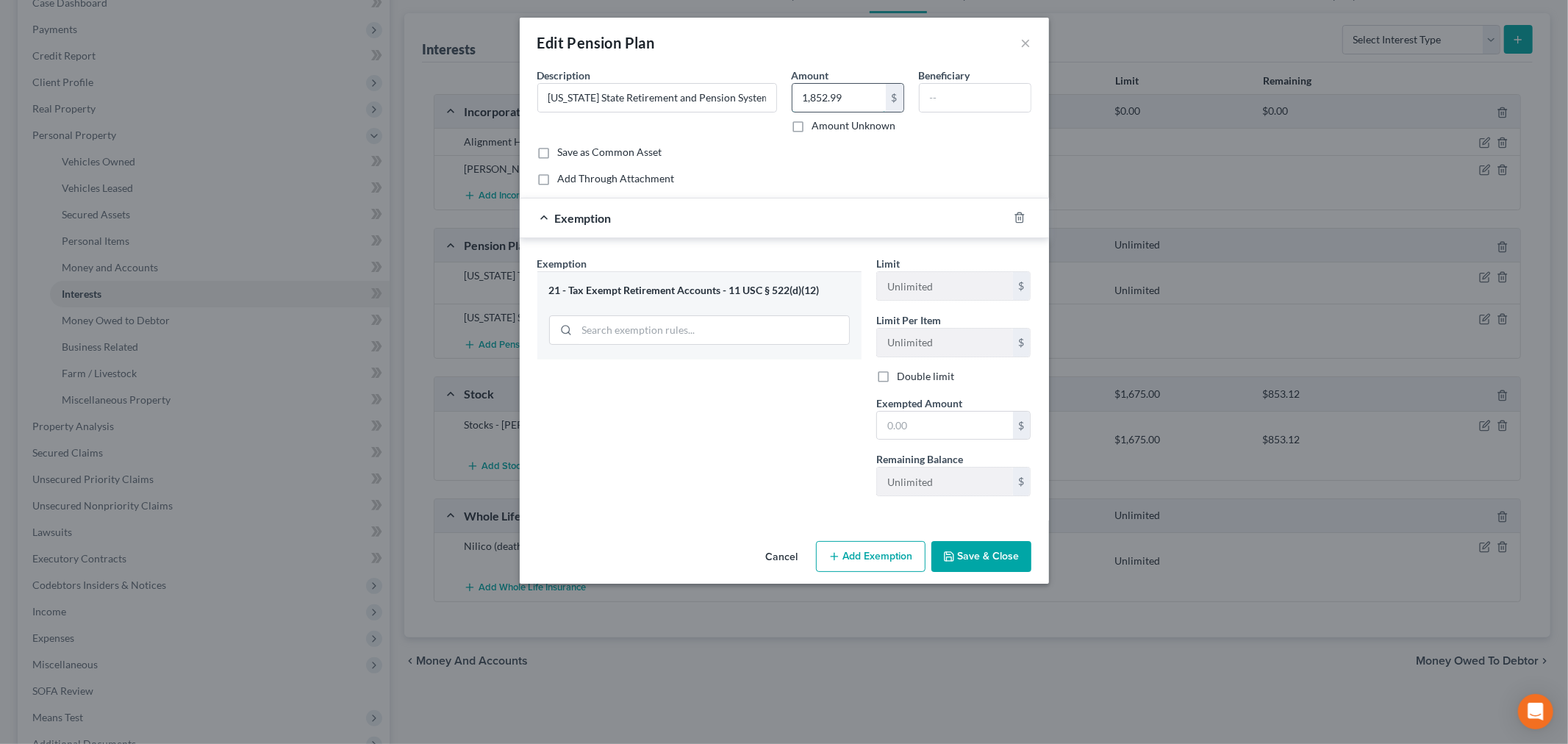
click at [846, 99] on input "1,852.99" at bounding box center [839, 98] width 93 height 28
click at [928, 416] on input "text" at bounding box center [944, 426] width 136 height 28
paste input "1,852.99"
type input "1,852.99"
click at [841, 429] on div "Exemption Set must be selected for CA. Exemption * 21 - Tax Exempt Retirement A…" at bounding box center [699, 381] width 339 height 252
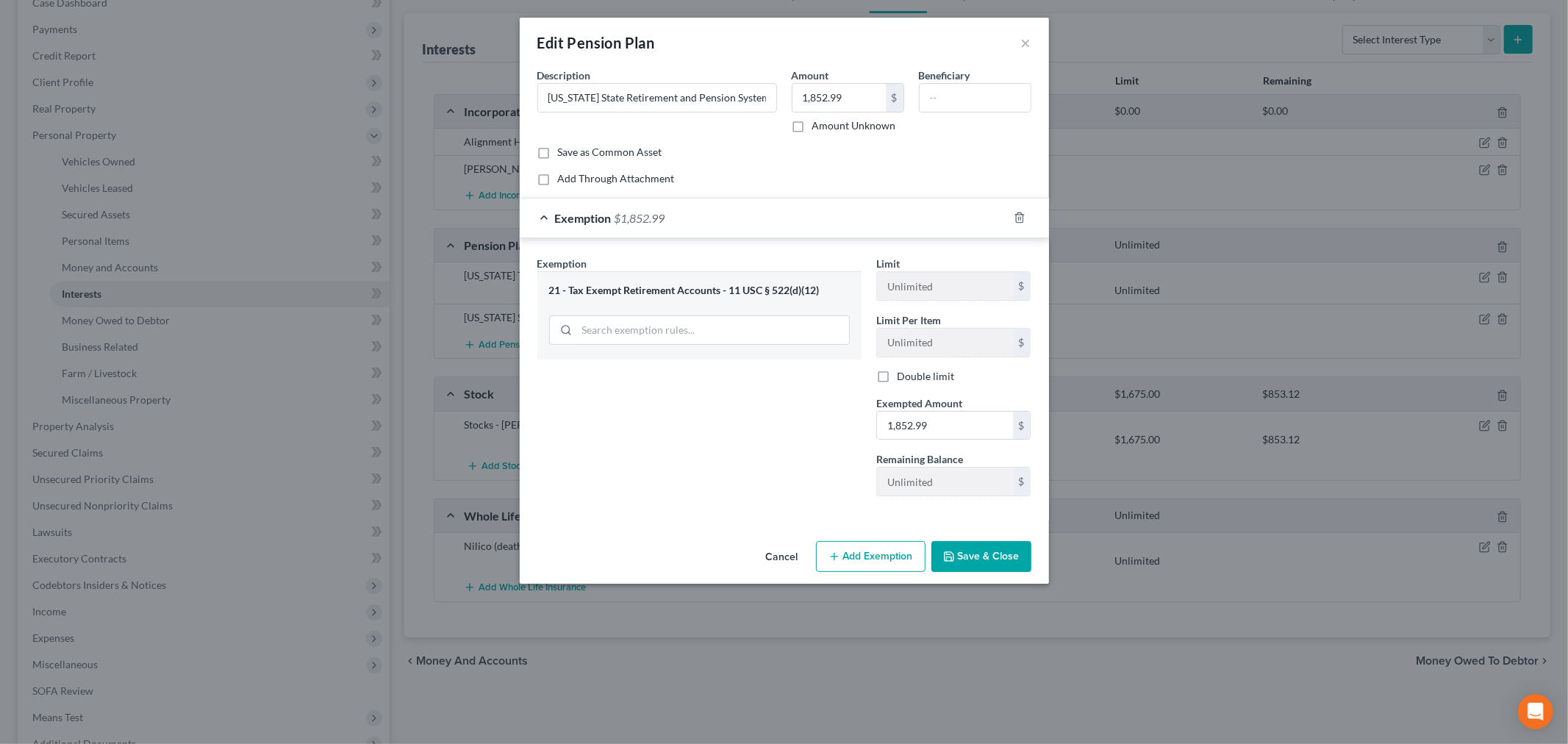
click at [979, 551] on button "Save & Close" at bounding box center [981, 556] width 100 height 31
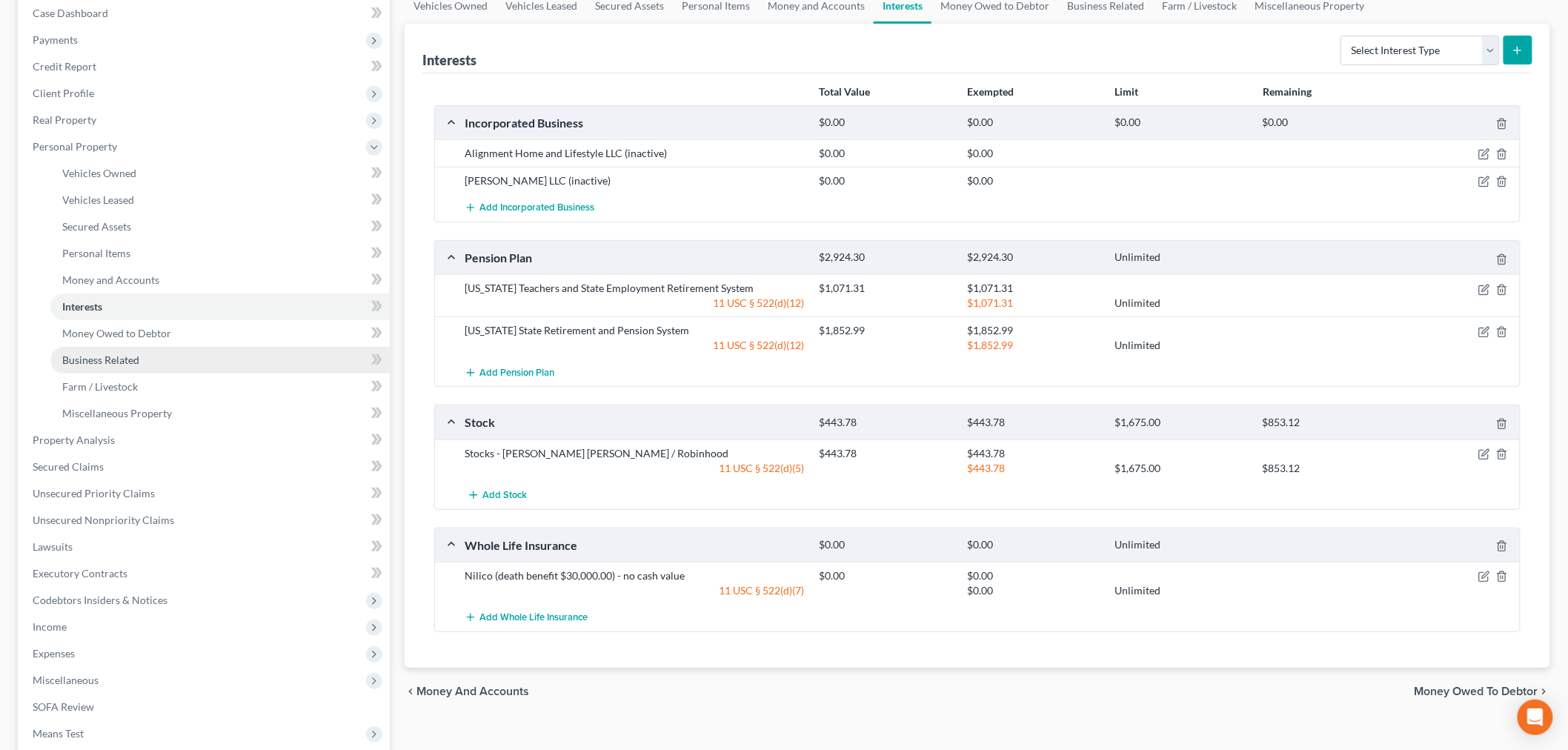
scroll to position [165, 0]
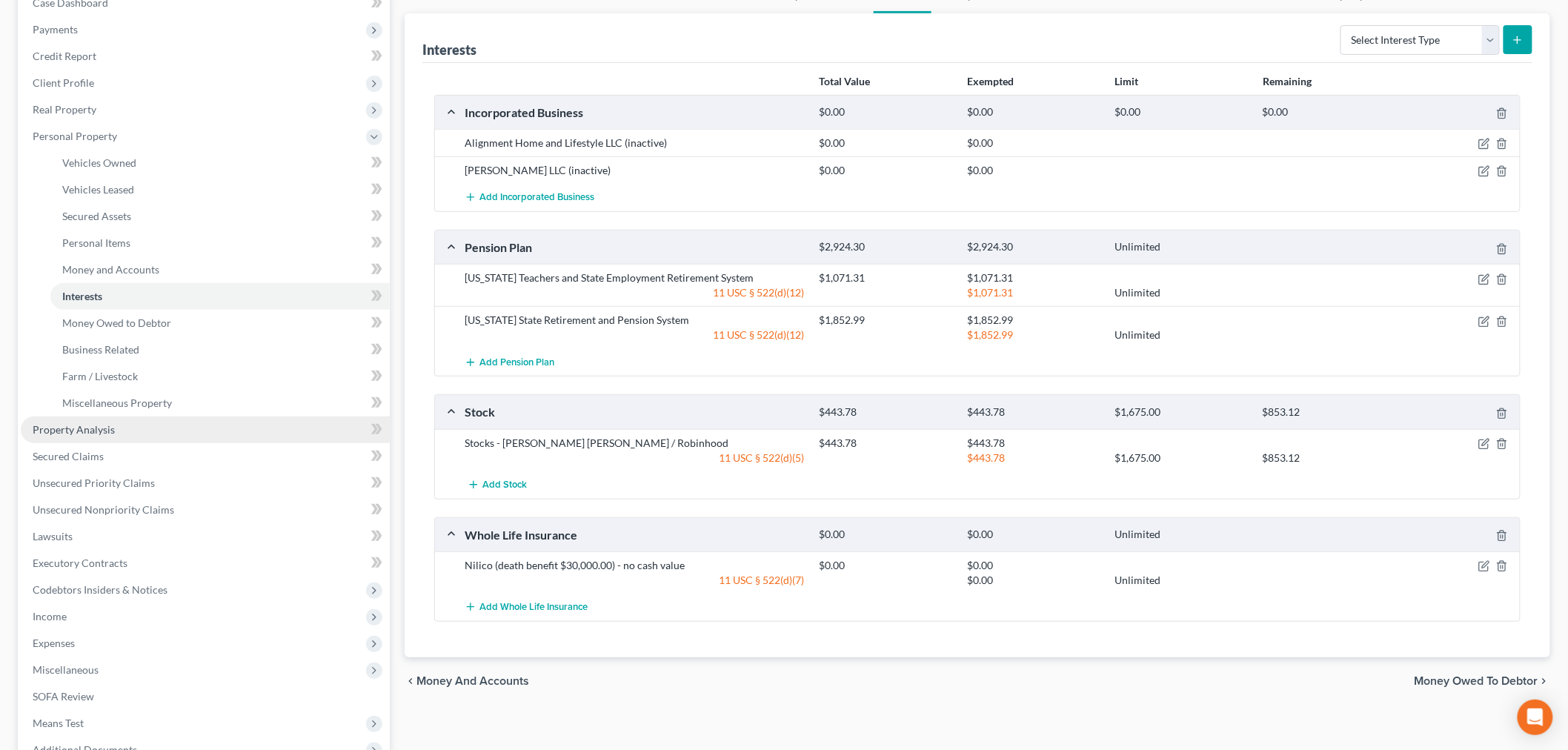
click at [109, 430] on span "Property Analysis" at bounding box center [74, 430] width 82 height 13
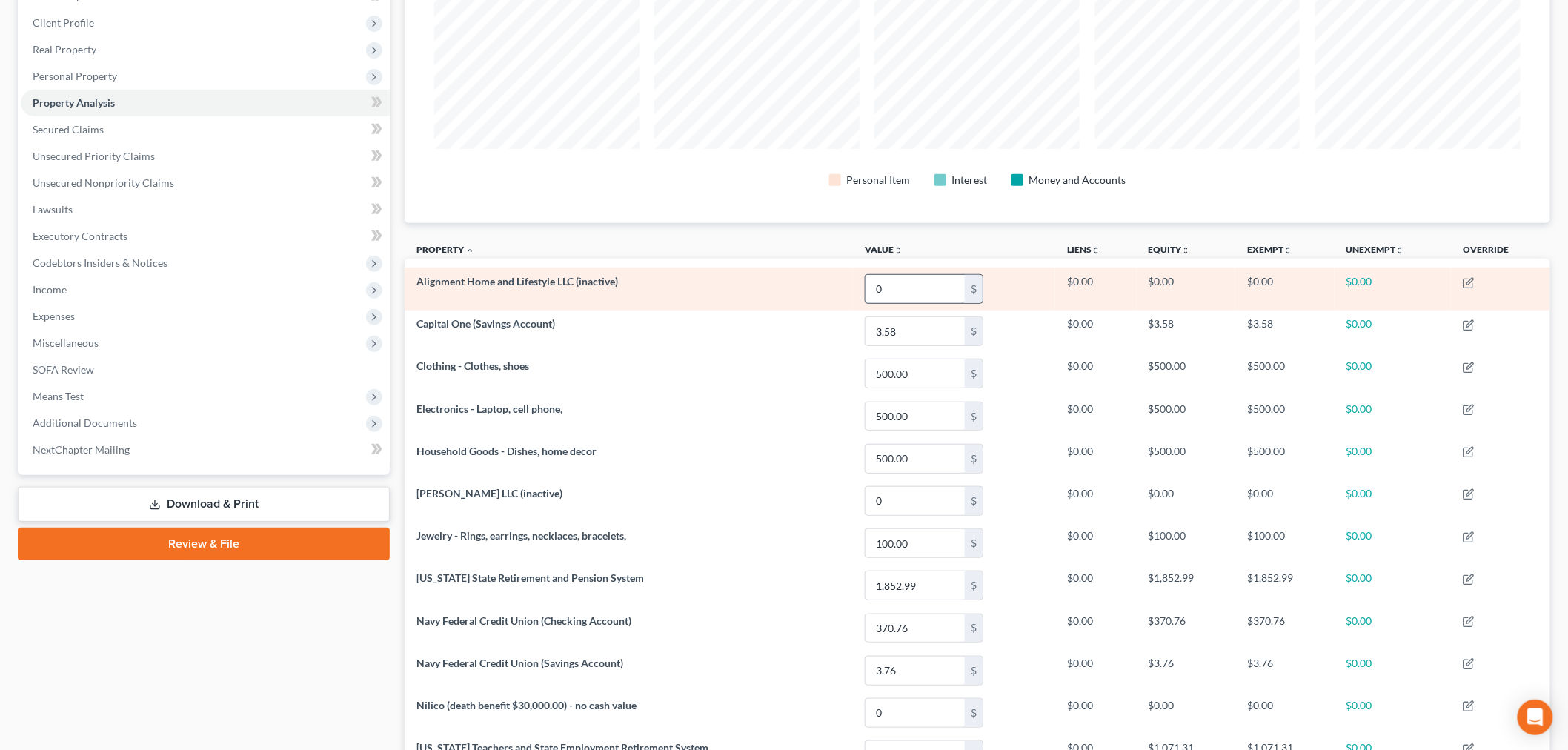
scroll to position [193, 0]
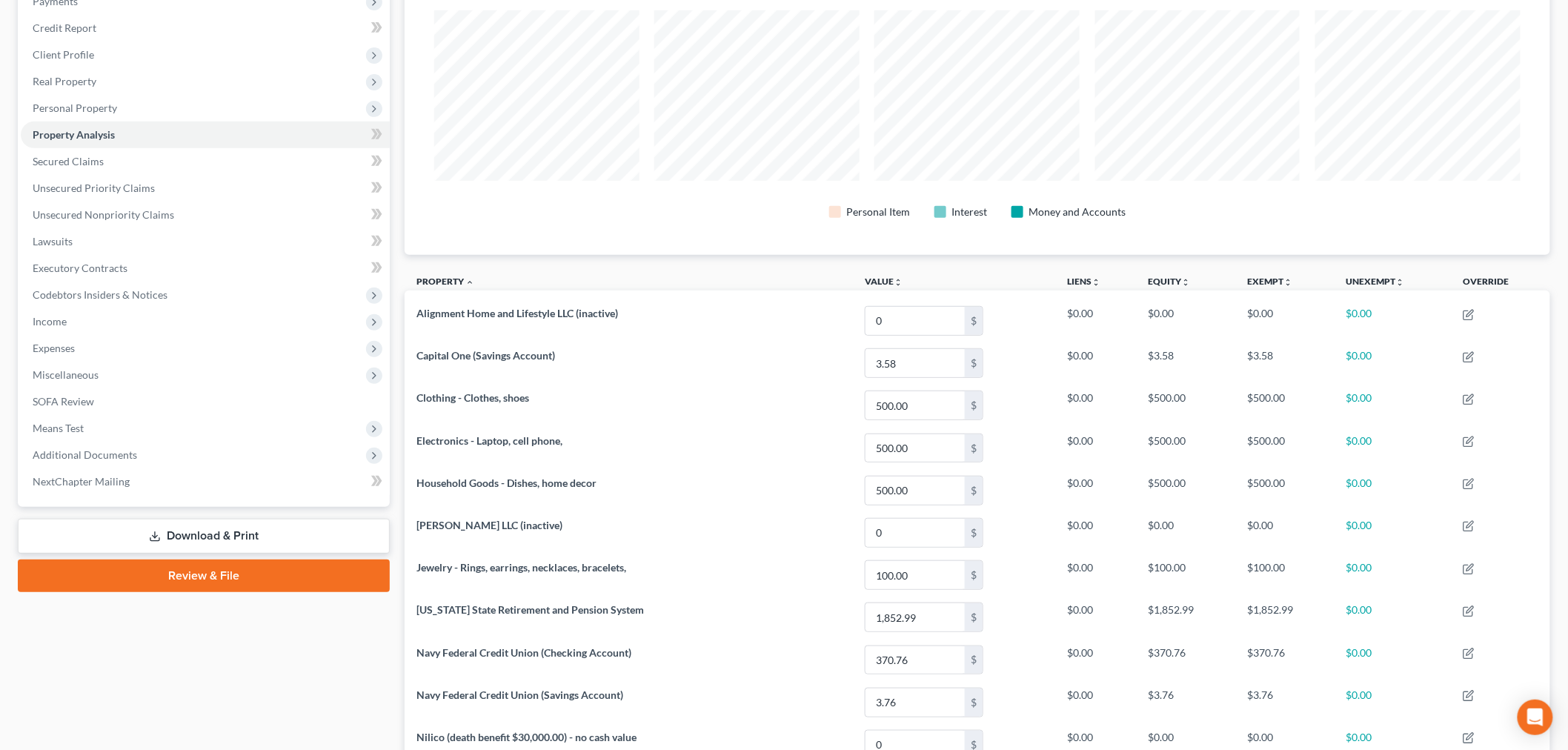
click at [249, 638] on div "Case Dashboard Payments Invoices Payments Payments Credit Report Client Profile" at bounding box center [203, 444] width 387 height 990
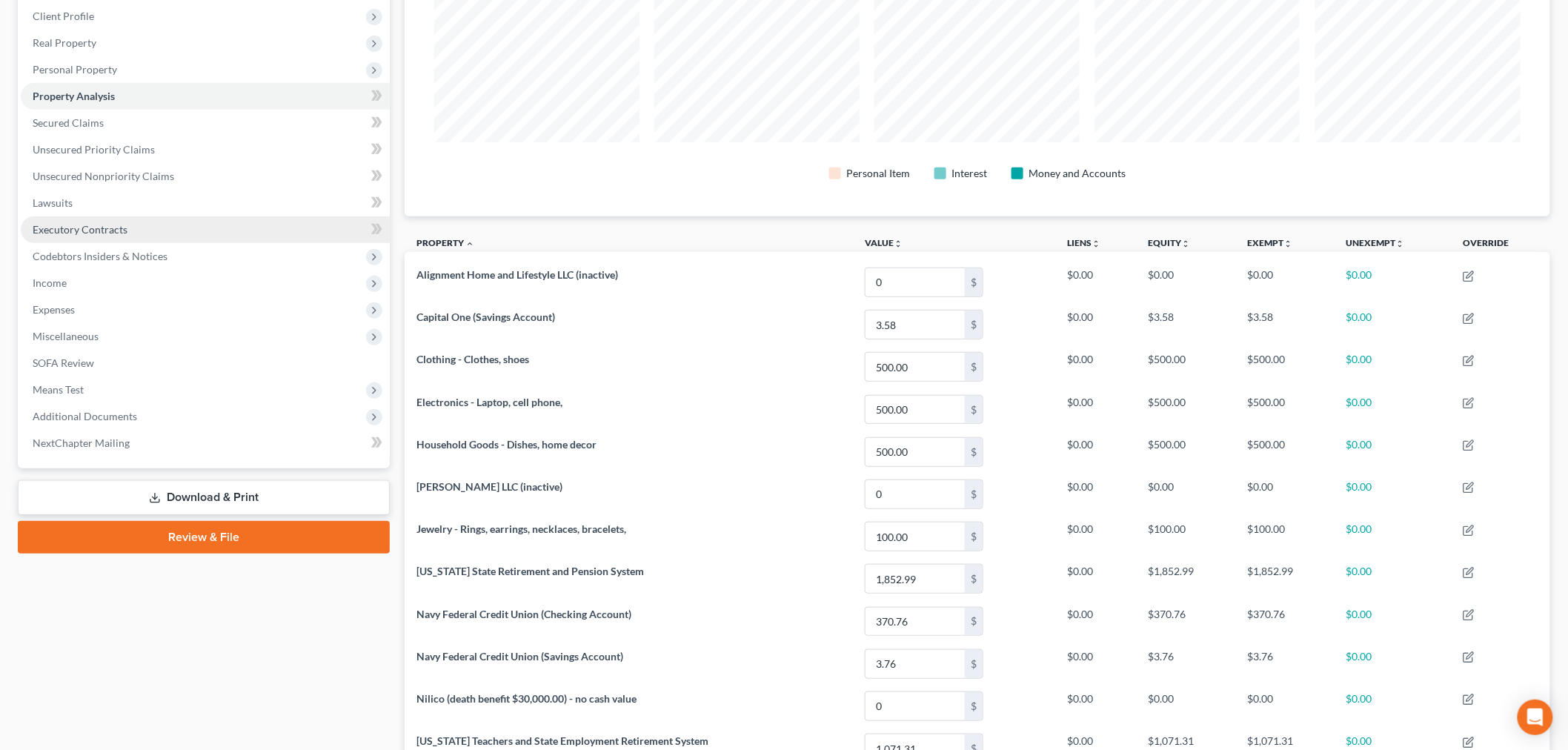
scroll to position [247, 0]
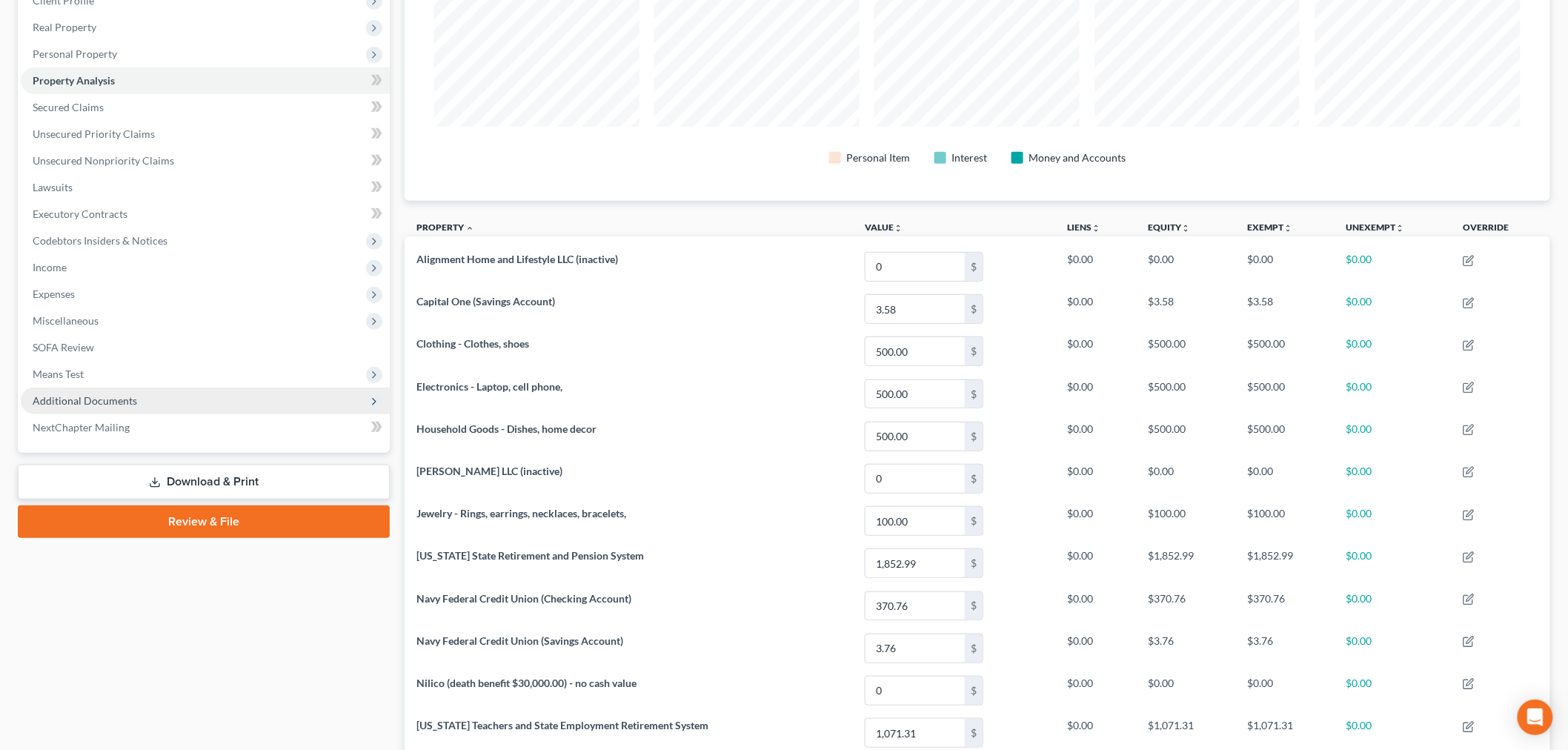
click at [93, 401] on span "Additional Documents" at bounding box center [85, 400] width 104 height 13
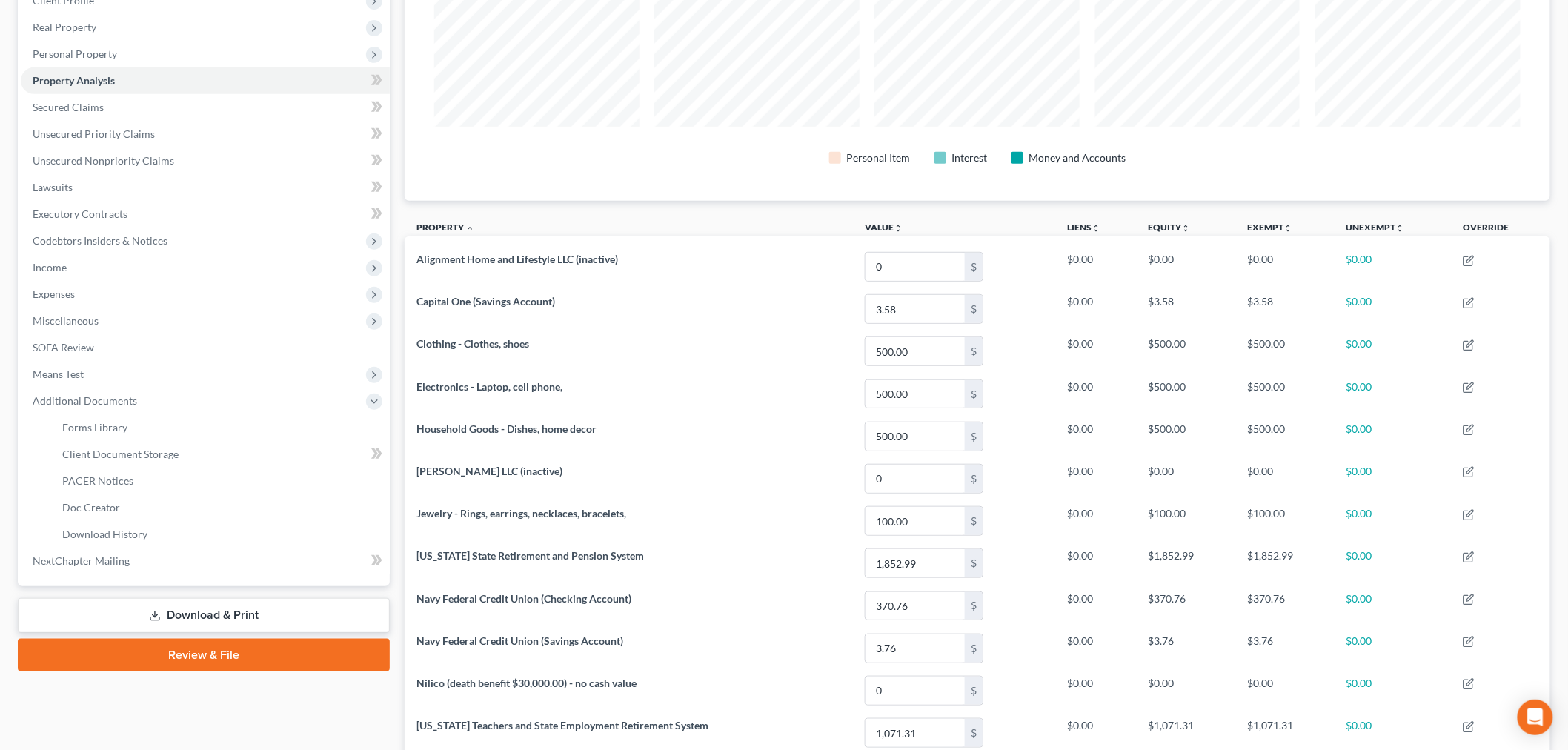
click at [232, 619] on link "Download & Print" at bounding box center [203, 616] width 372 height 35
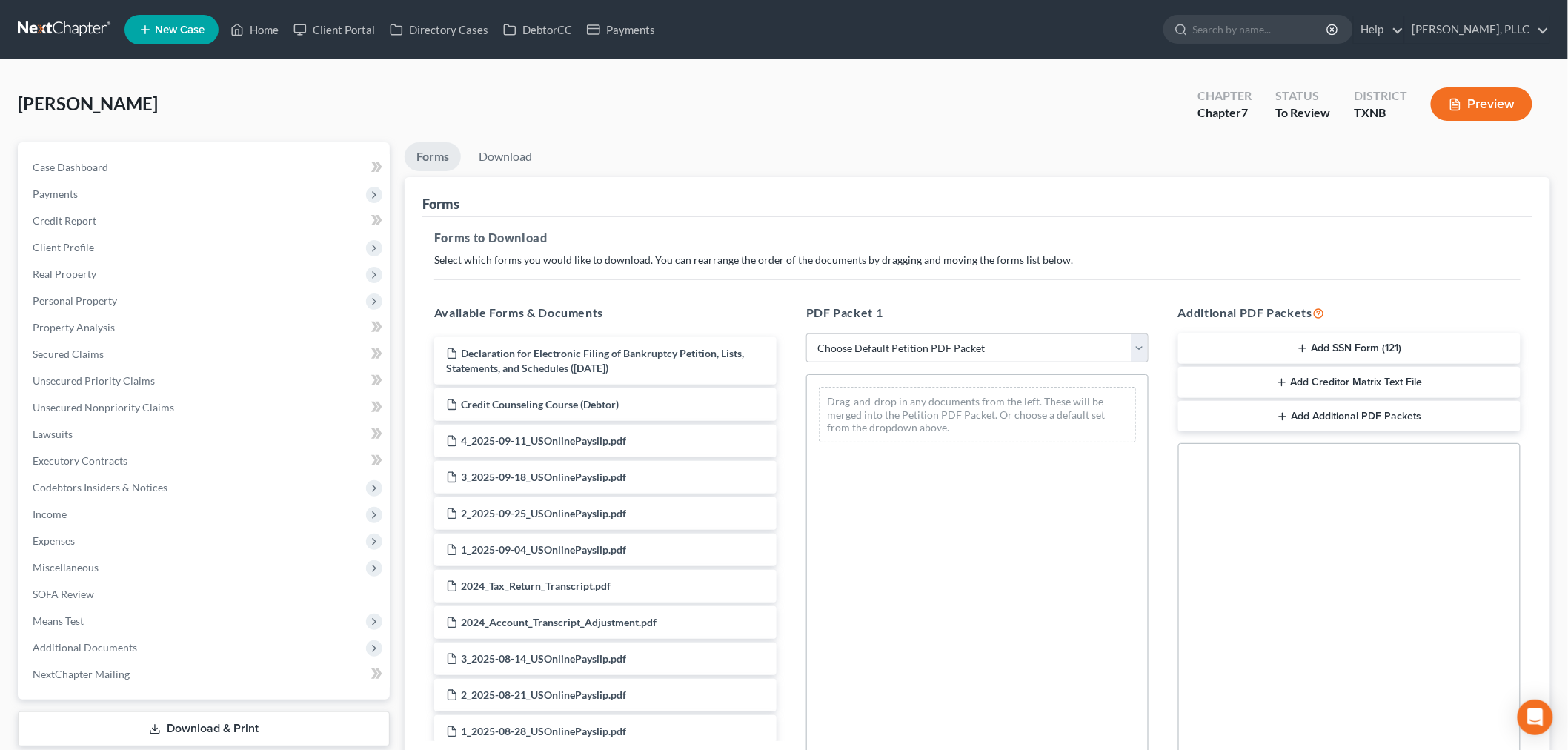
click at [606, 185] on div "Forms" at bounding box center [977, 197] width 1110 height 40
click at [507, 158] on link "Download" at bounding box center [505, 157] width 77 height 29
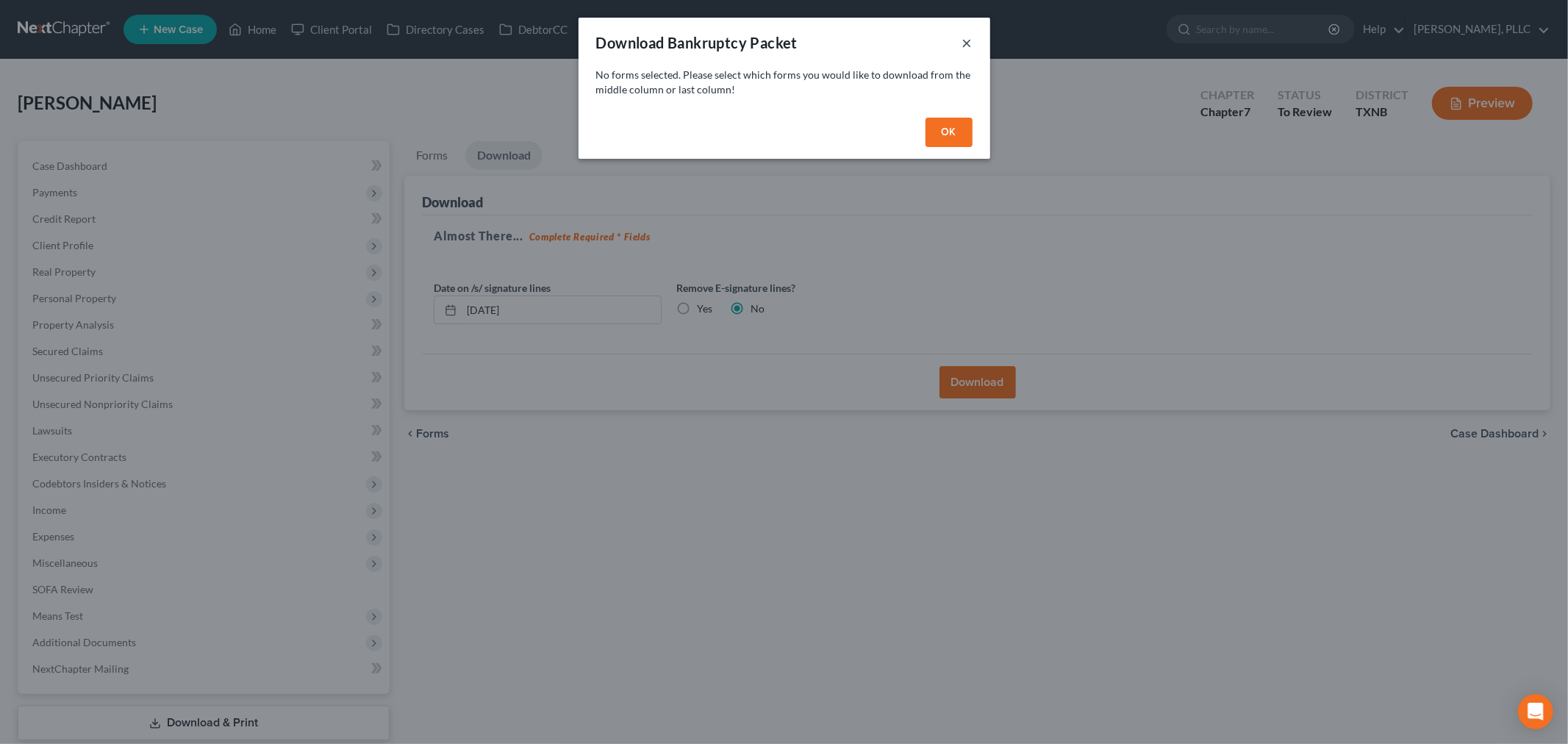
click at [966, 45] on button "×" at bounding box center [967, 42] width 10 height 17
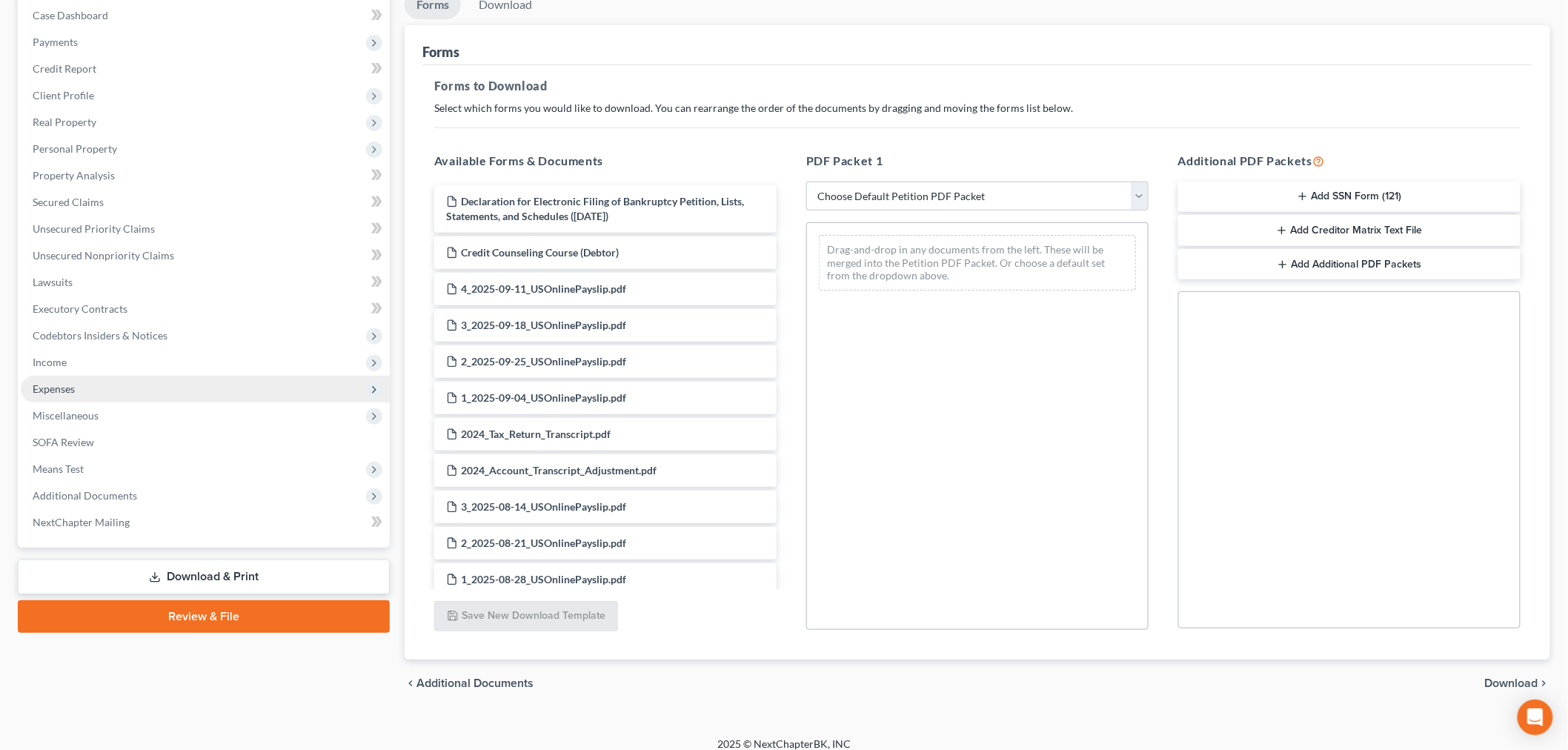
scroll to position [165, 0]
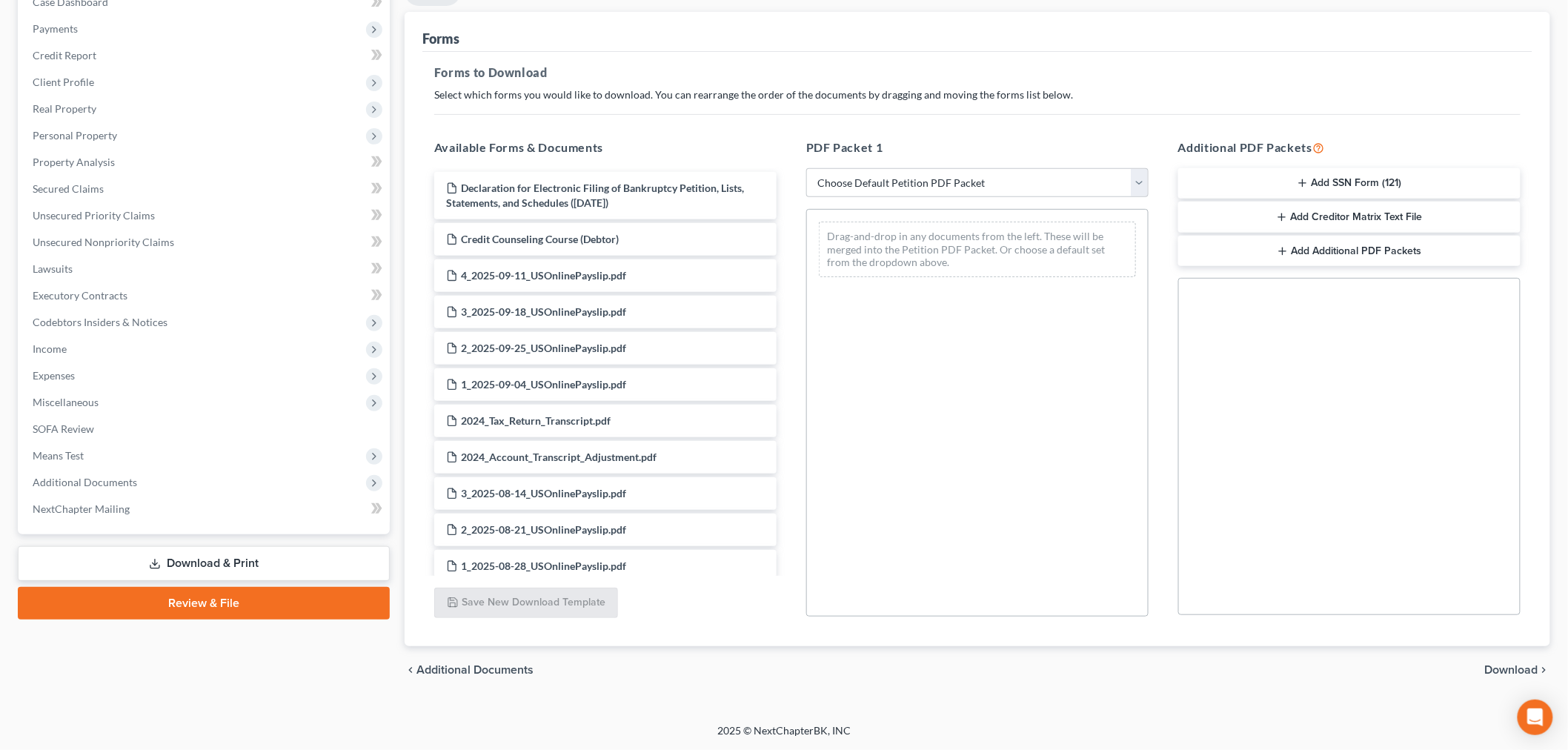
click at [1297, 179] on icon "button" at bounding box center [1302, 183] width 12 height 12
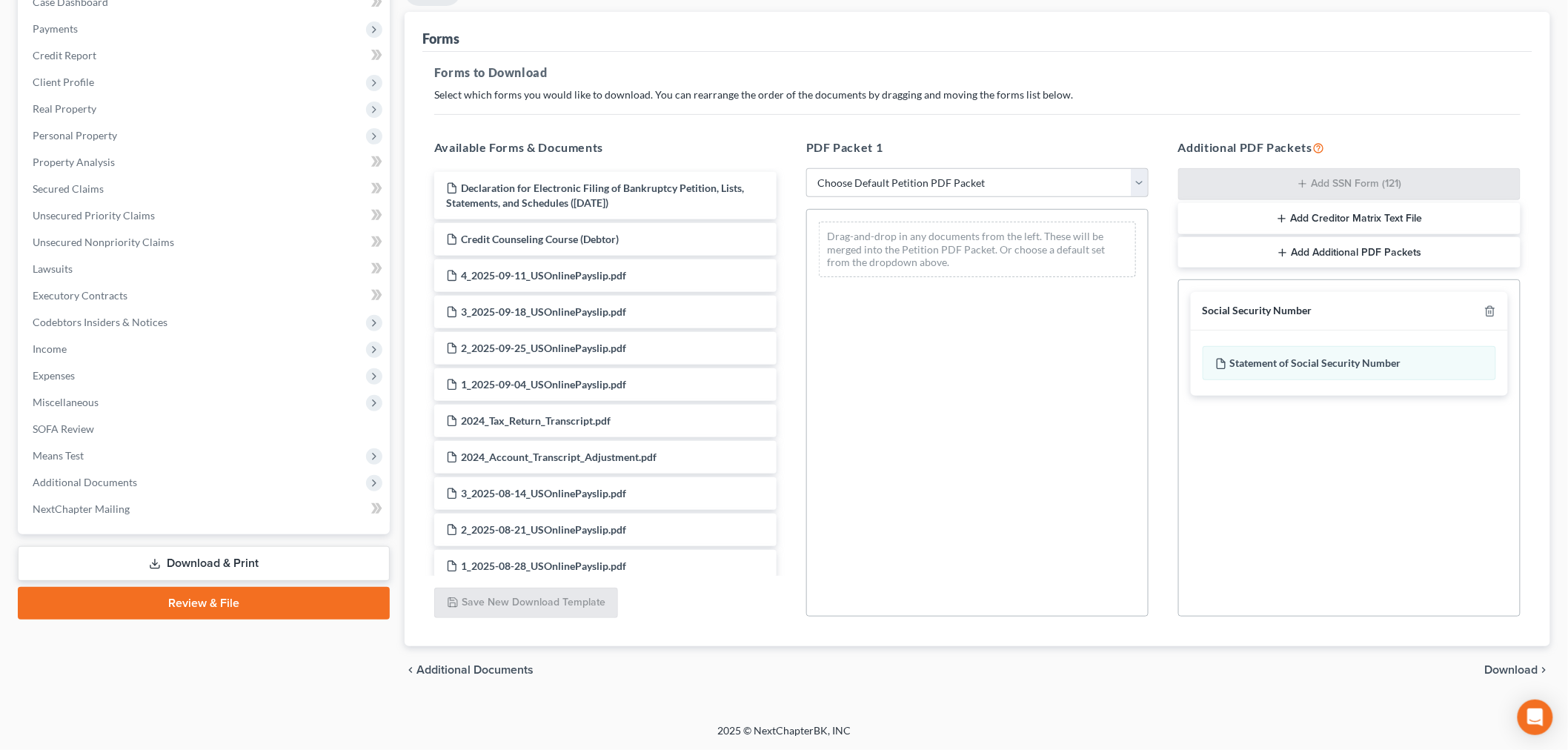
click at [1492, 669] on span "Download" at bounding box center [1511, 669] width 53 height 12
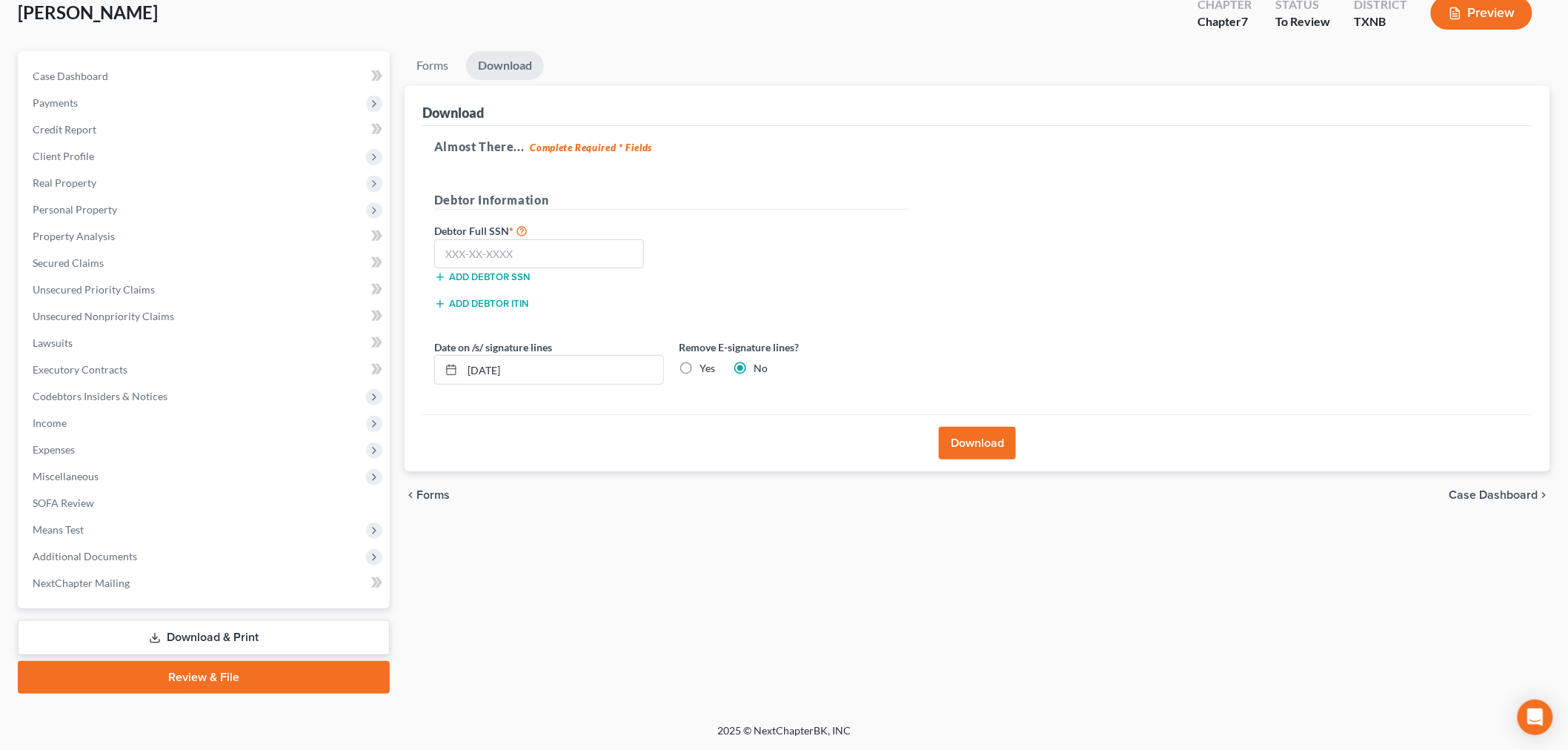
scroll to position [89, 0]
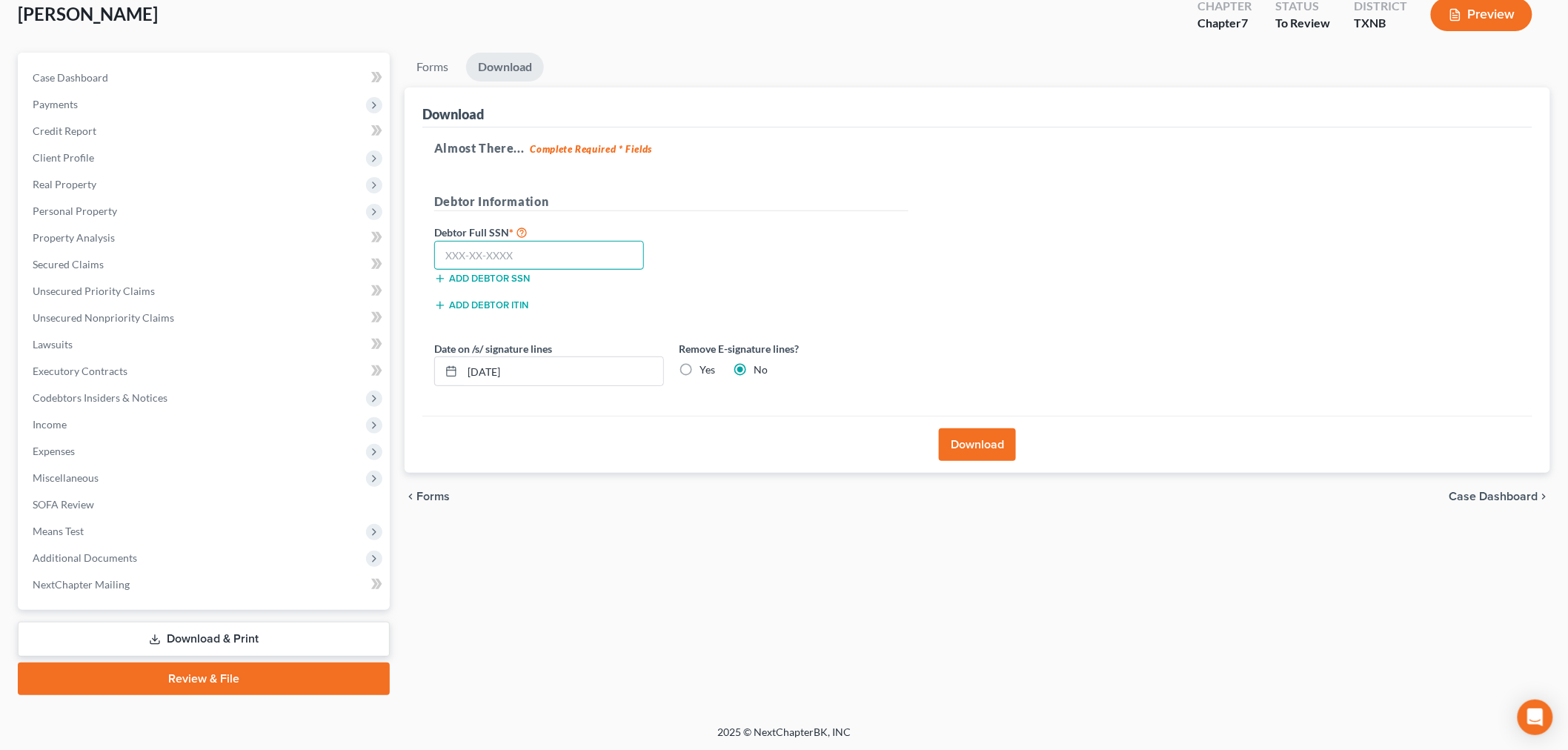
click at [598, 253] on input "text" at bounding box center [539, 255] width 210 height 29
type input "091-84-8399"
click at [960, 445] on button "Download" at bounding box center [977, 444] width 77 height 32
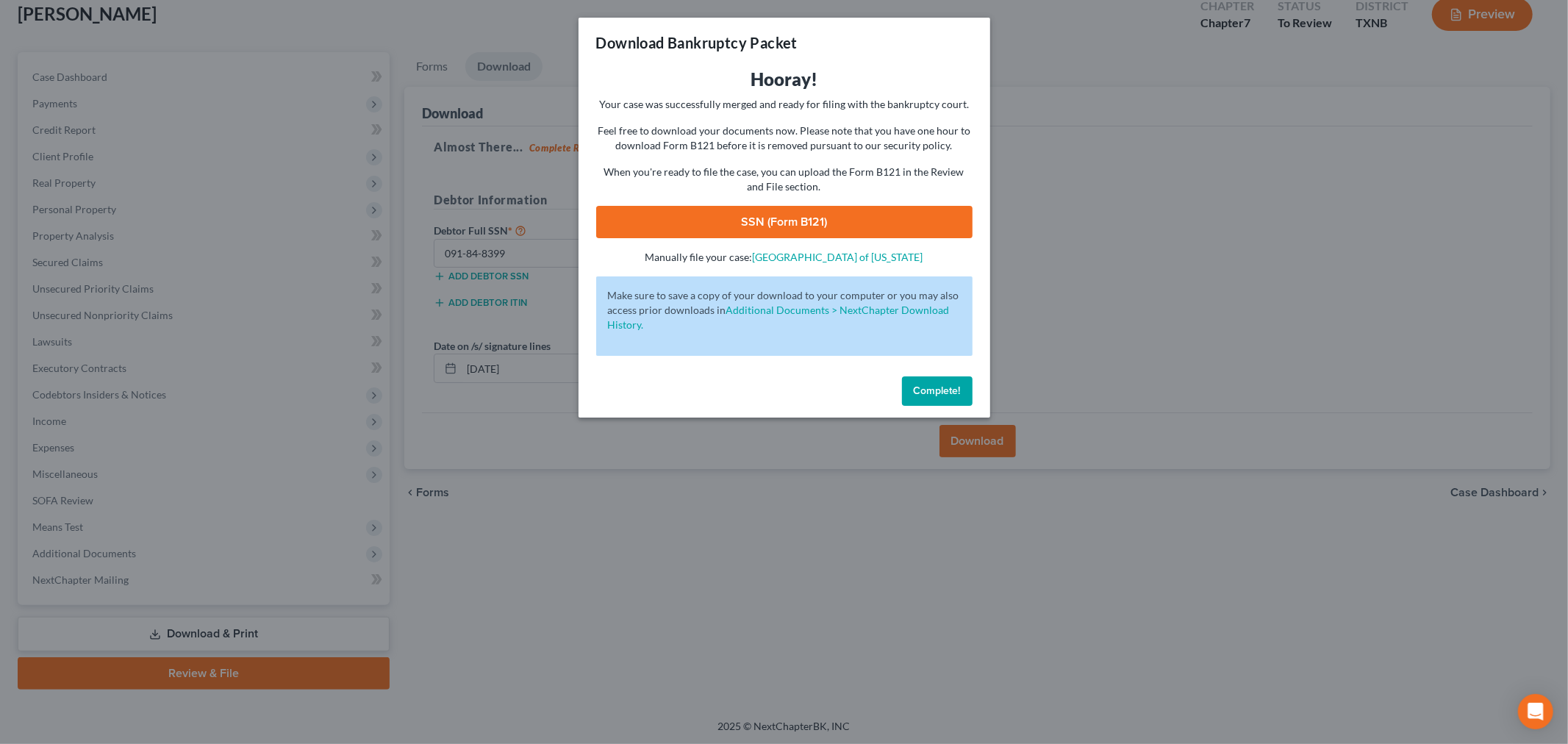
click at [884, 229] on link "SSN (Form B121)" at bounding box center [785, 221] width 377 height 32
click at [939, 392] on span "Complete!" at bounding box center [937, 391] width 47 height 13
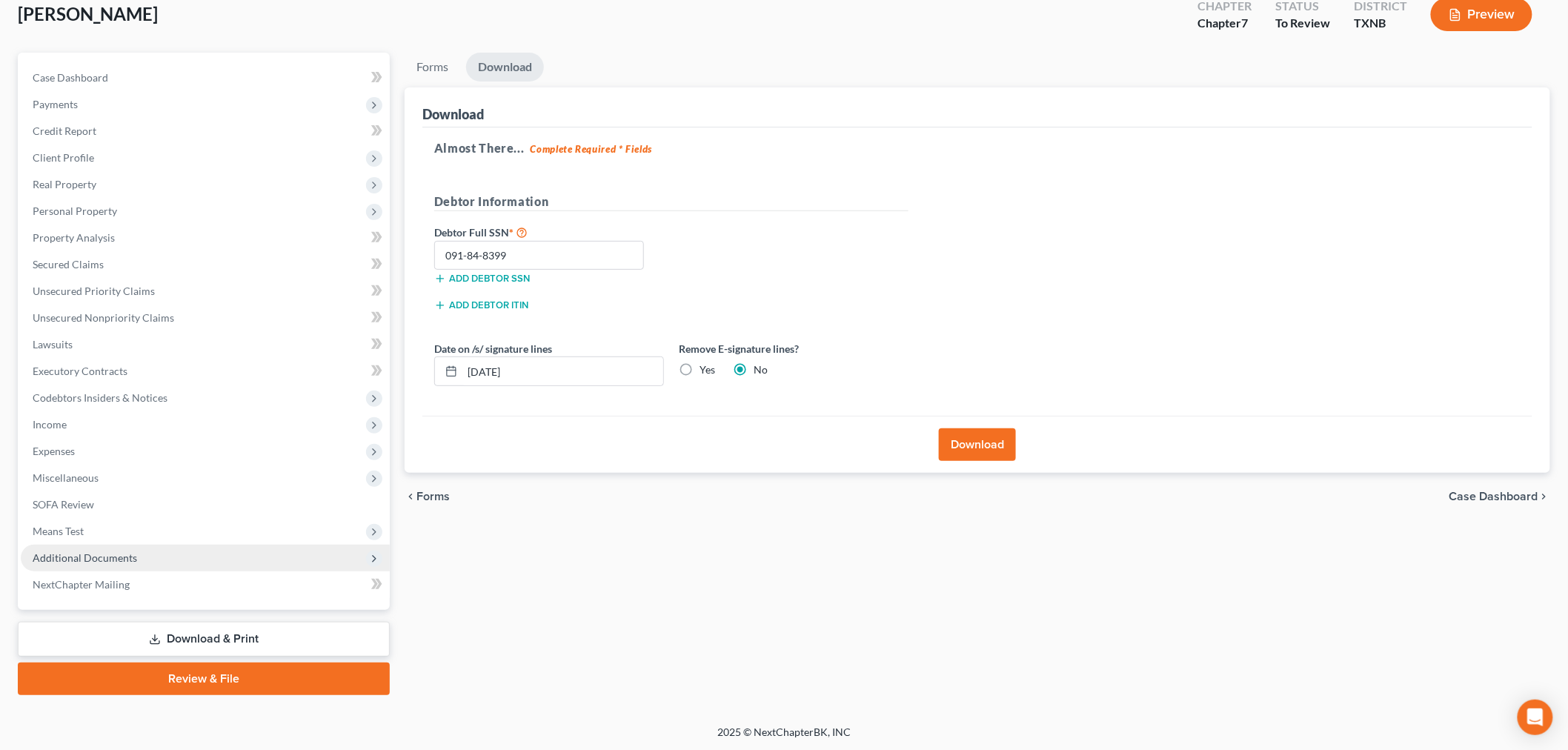
click at [78, 555] on span "Additional Documents" at bounding box center [85, 558] width 104 height 13
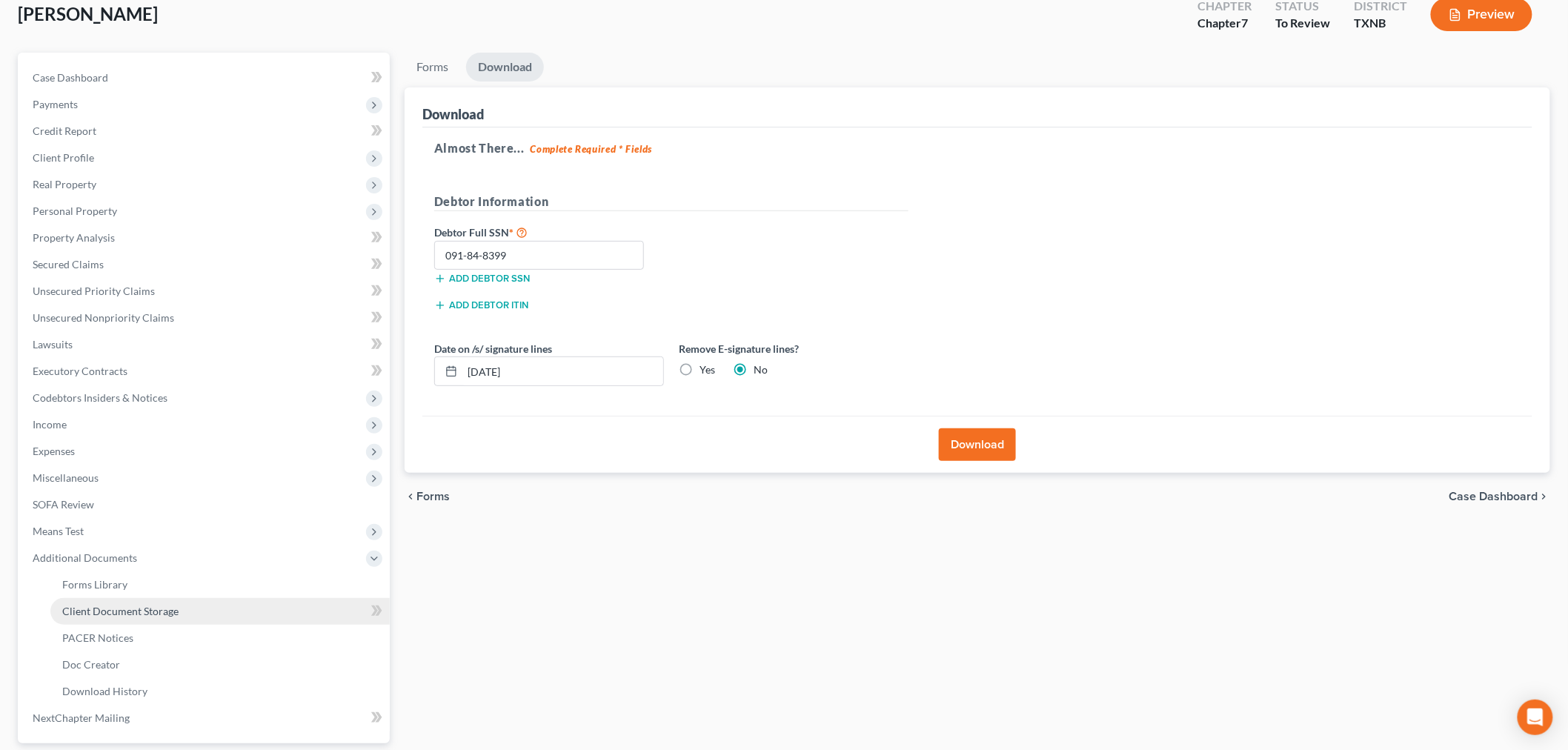
click at [100, 606] on span "Client Document Storage" at bounding box center [120, 611] width 116 height 13
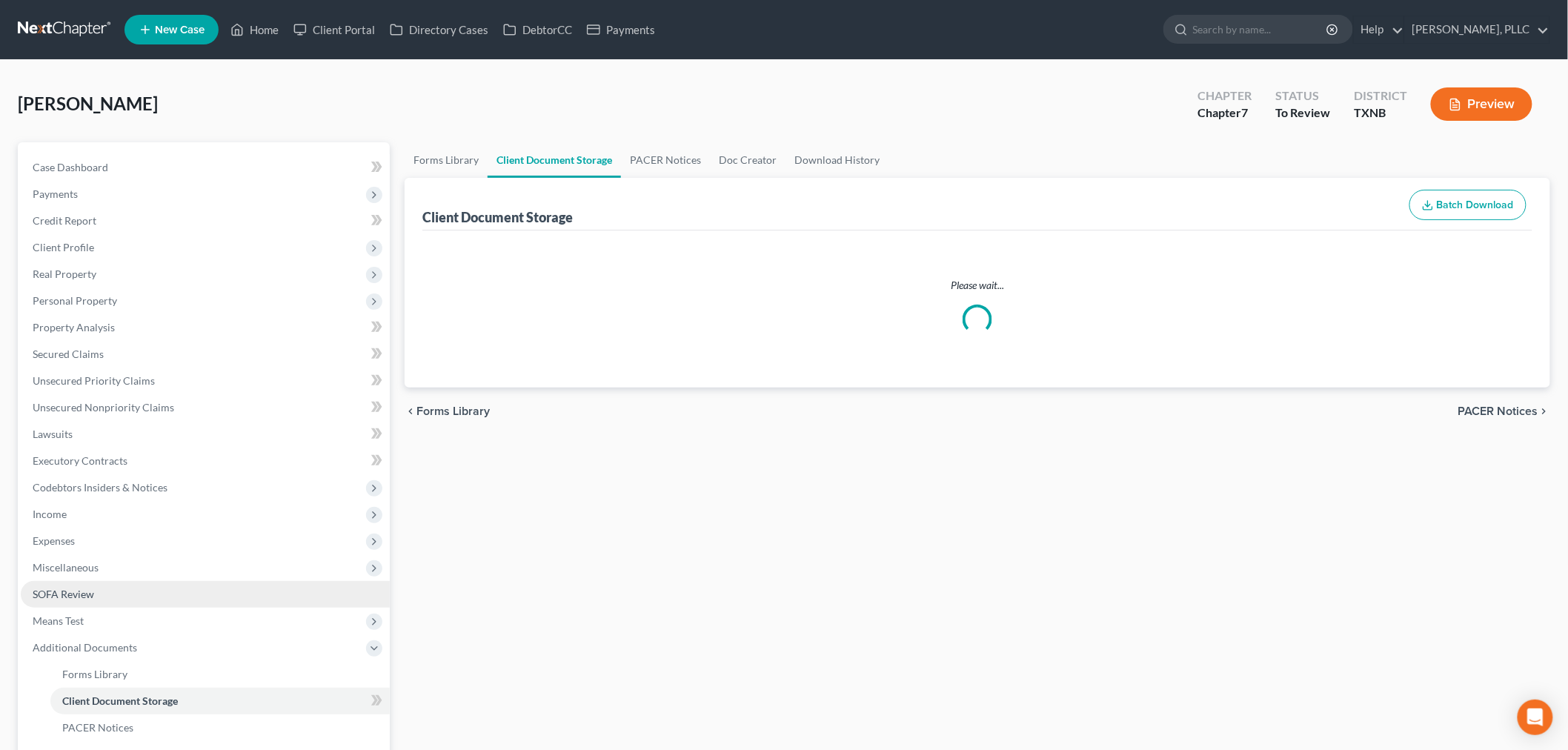
select select "6"
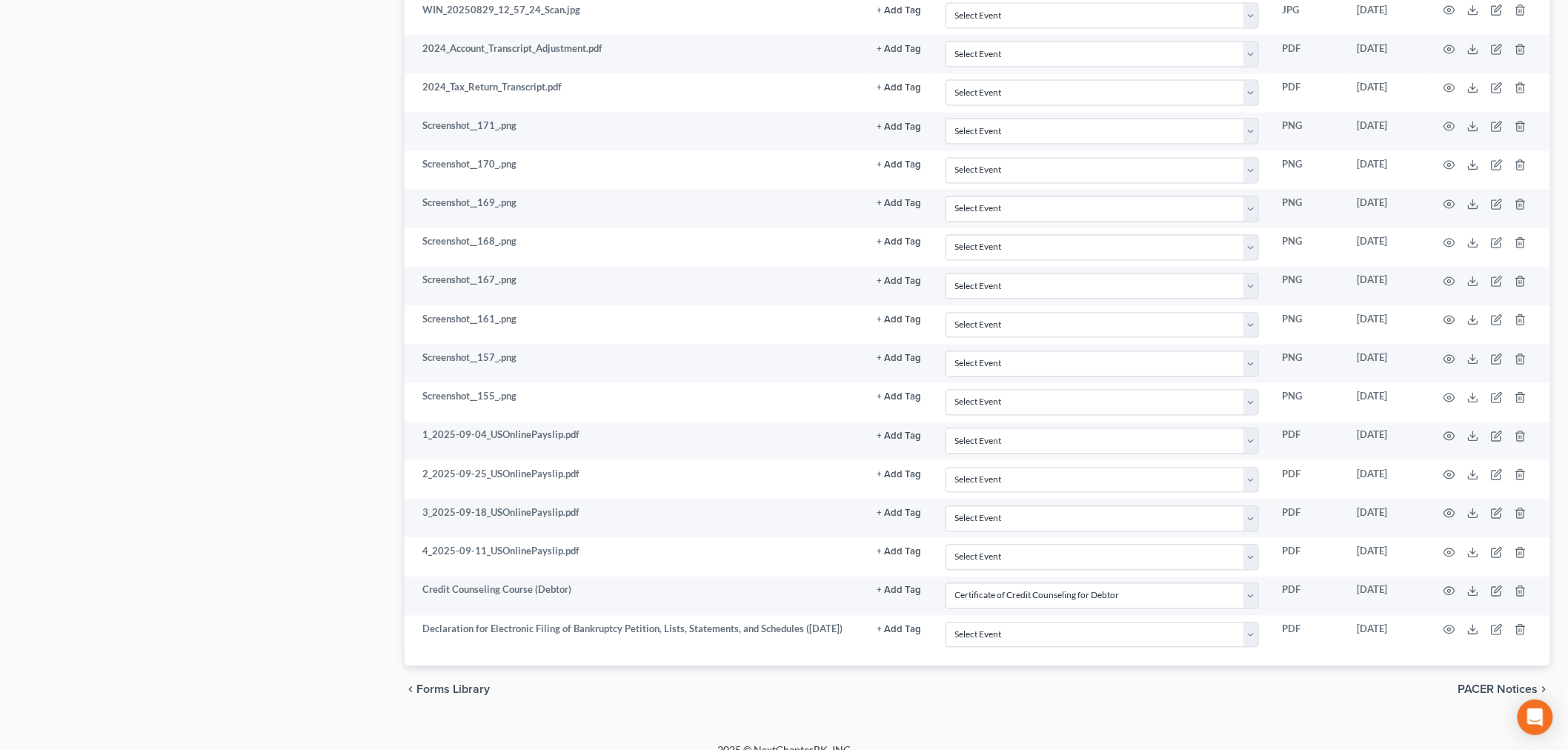
scroll to position [1069, 0]
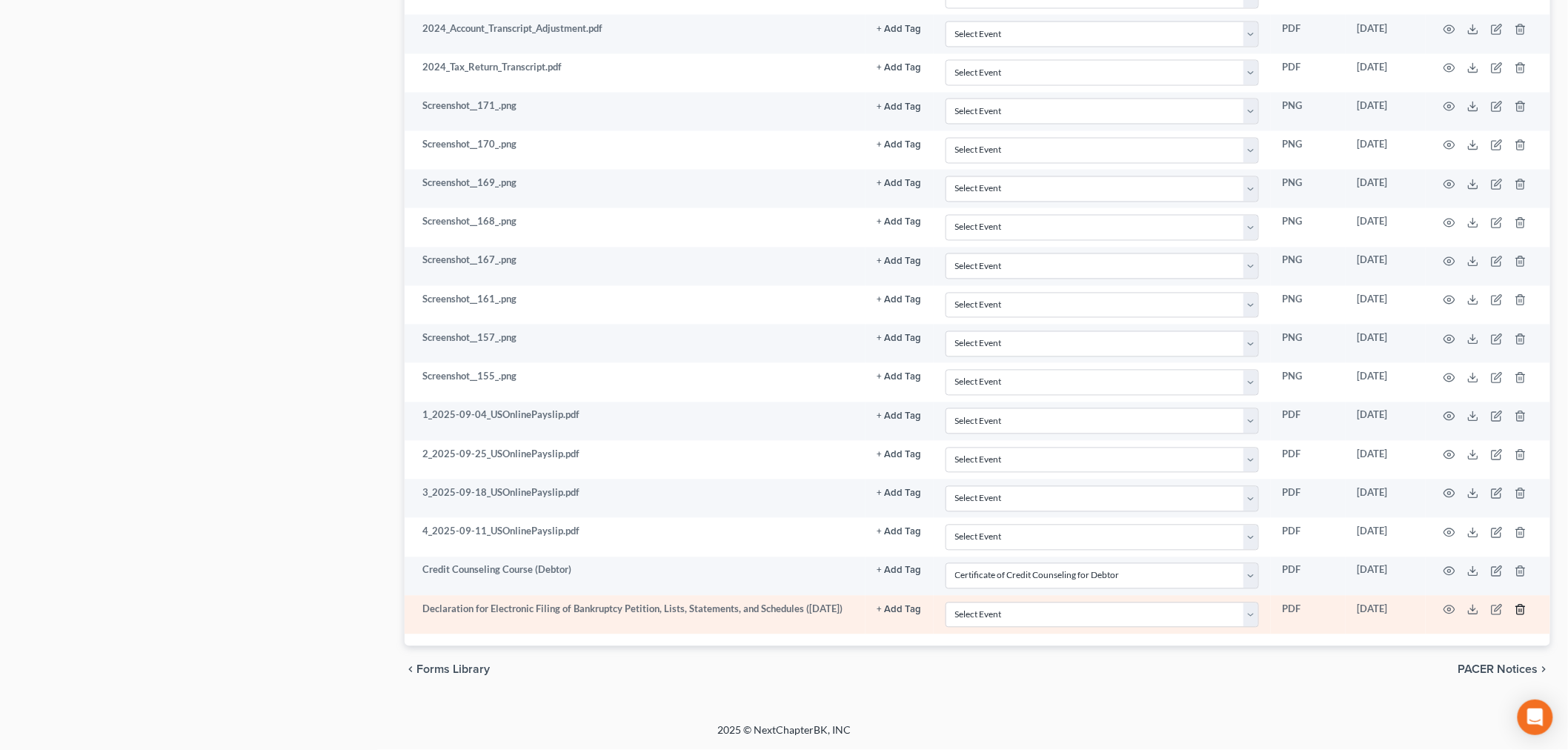
click at [1517, 606] on icon "button" at bounding box center [1520, 610] width 6 height 9
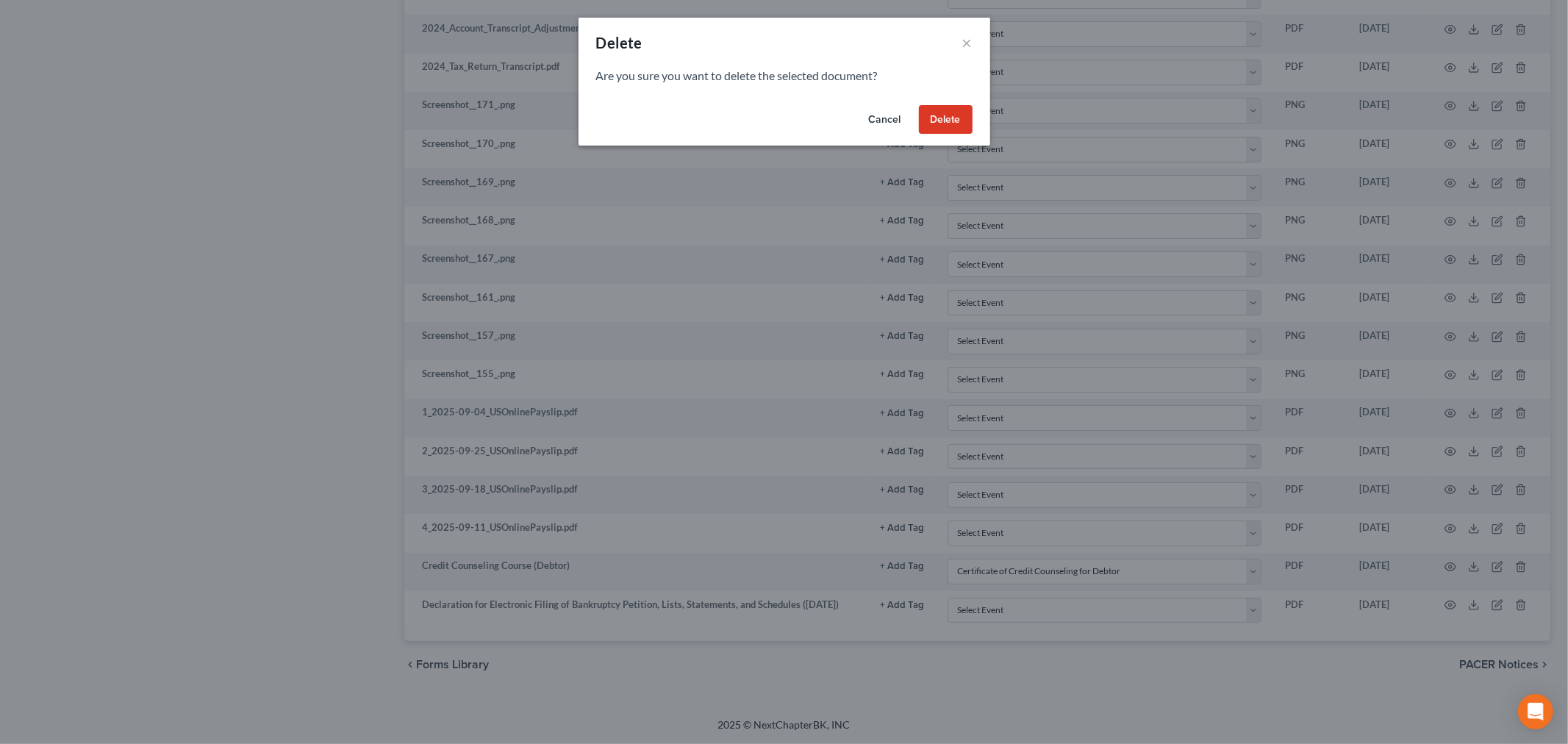
click at [954, 119] on button "Delete" at bounding box center [946, 119] width 53 height 29
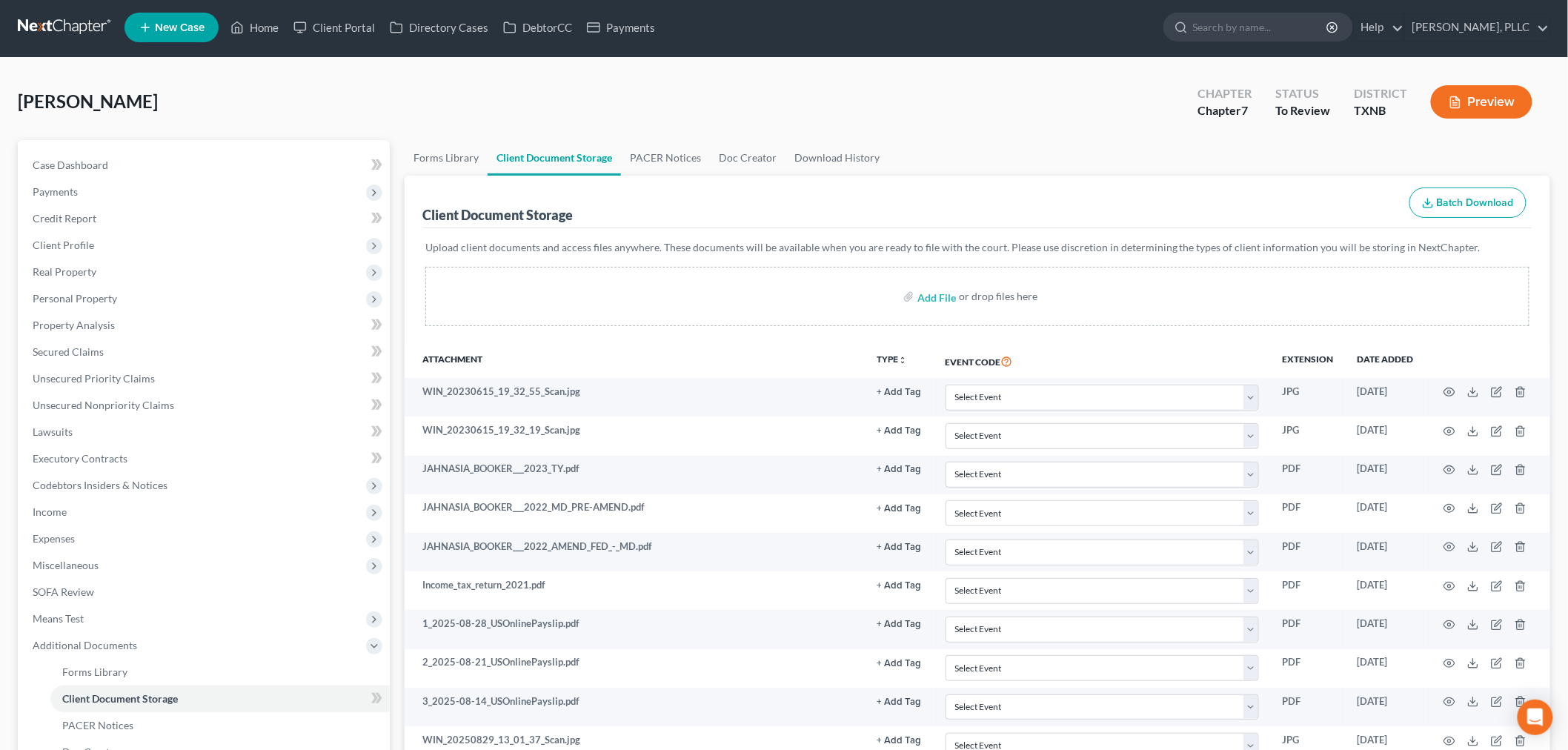
scroll to position [0, 0]
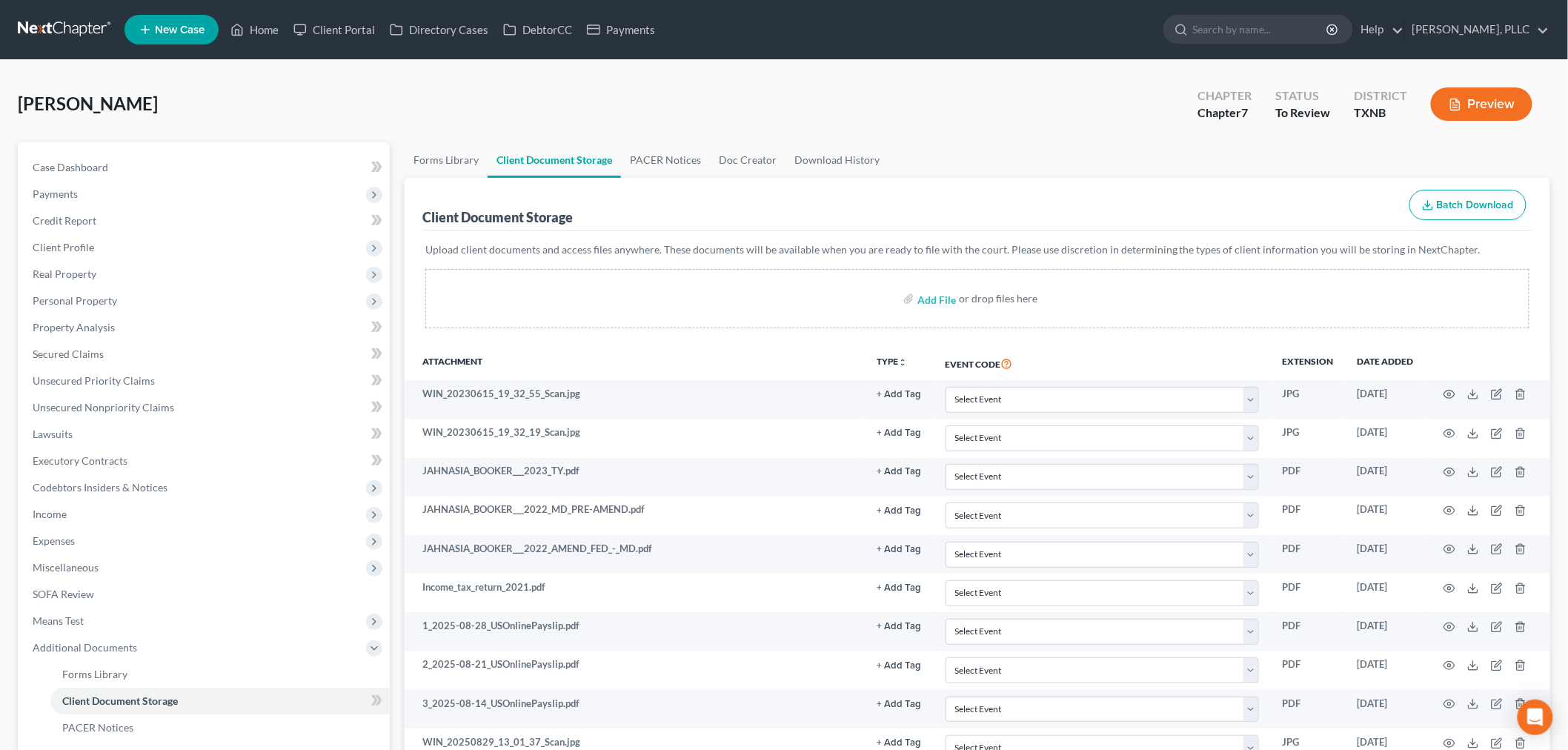
select select "6"
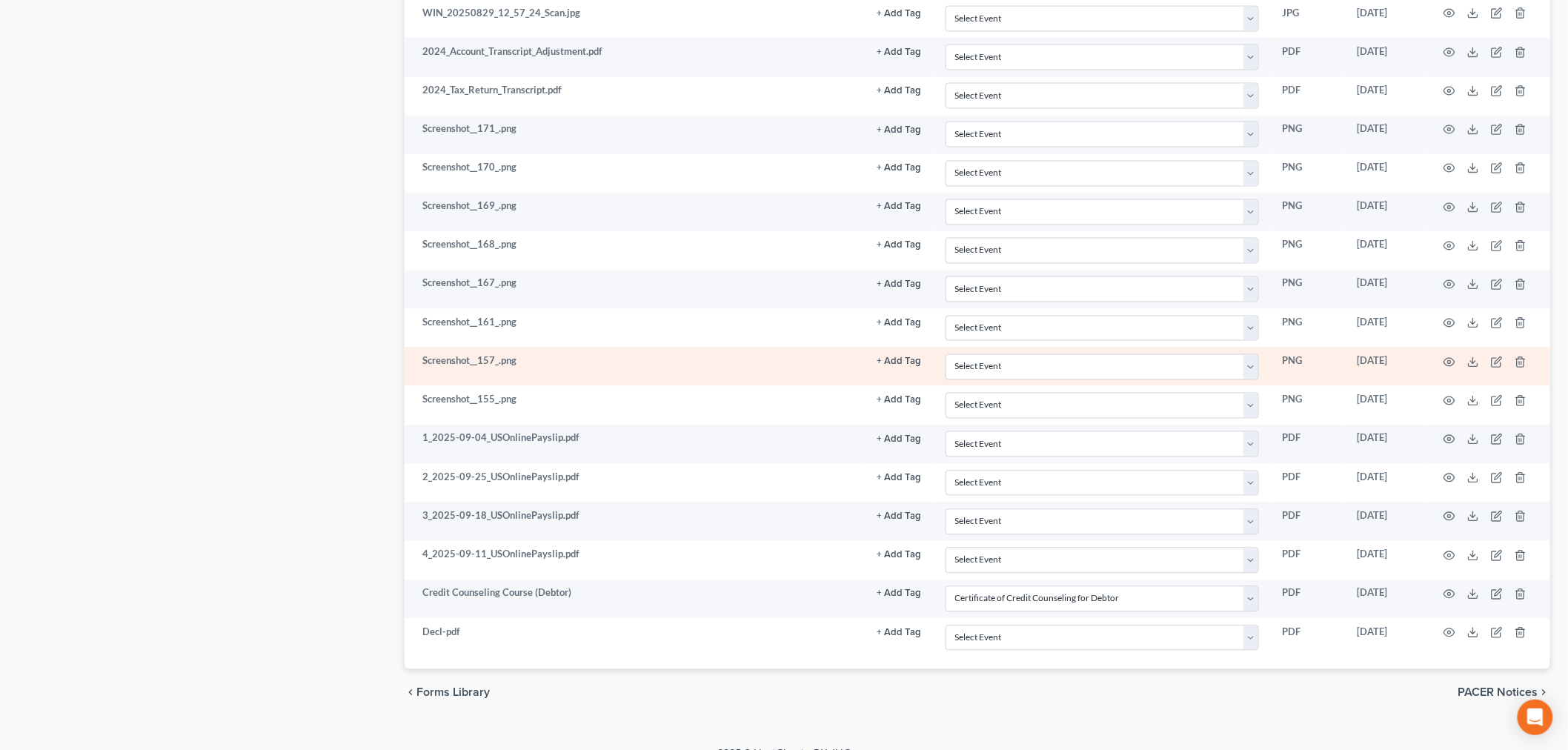
scroll to position [1067, 0]
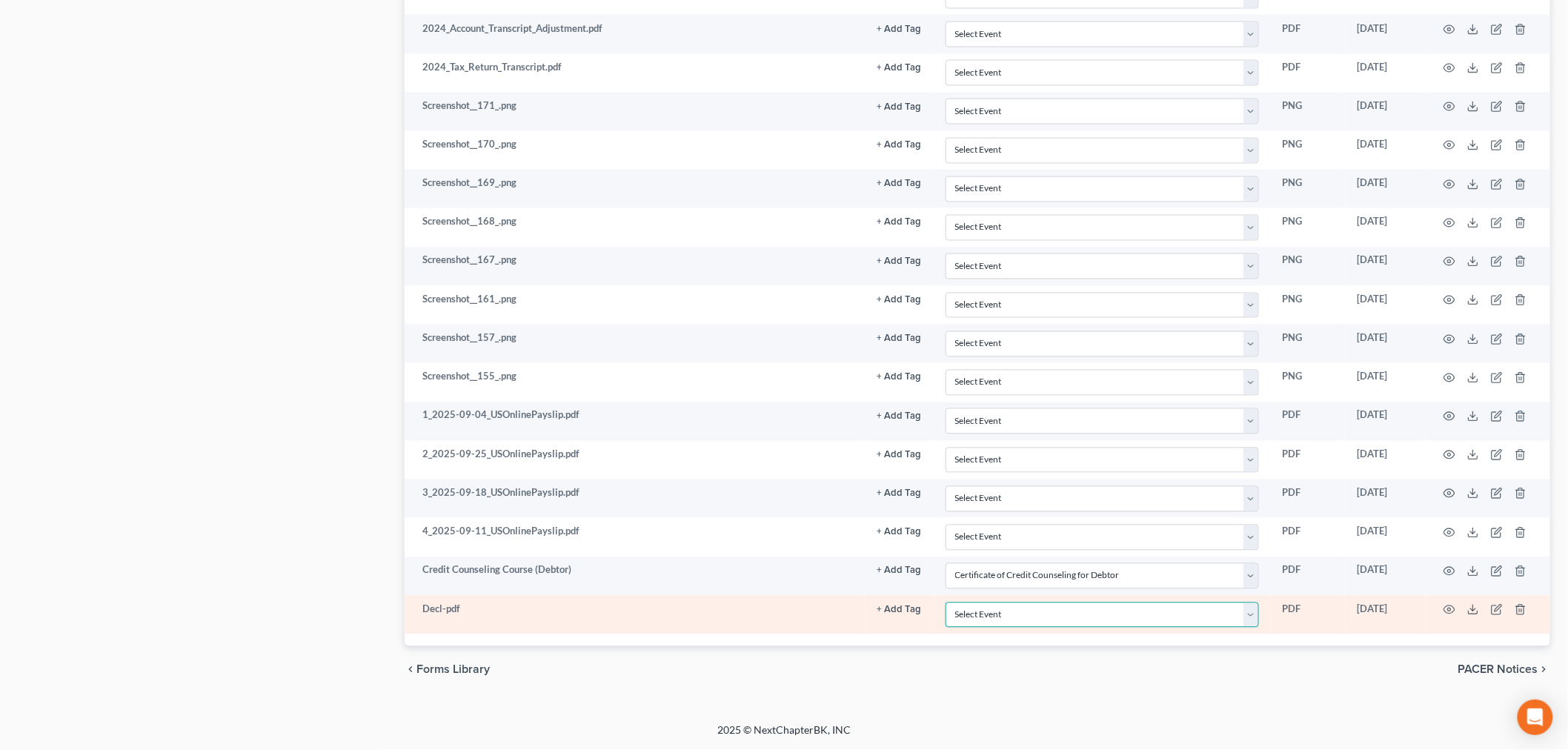
click at [1221, 615] on select "Select Event 20 Largest unsecured creditors Amended petition Attachment to Volu…" at bounding box center [1102, 615] width 313 height 26
select select "19"
click at [945, 602] on select "Select Event 20 Largest unsecured creditors Amended petition Attachment to Volu…" at bounding box center [1102, 615] width 313 height 26
click at [1448, 610] on circle "button" at bounding box center [1449, 610] width 3 height 3
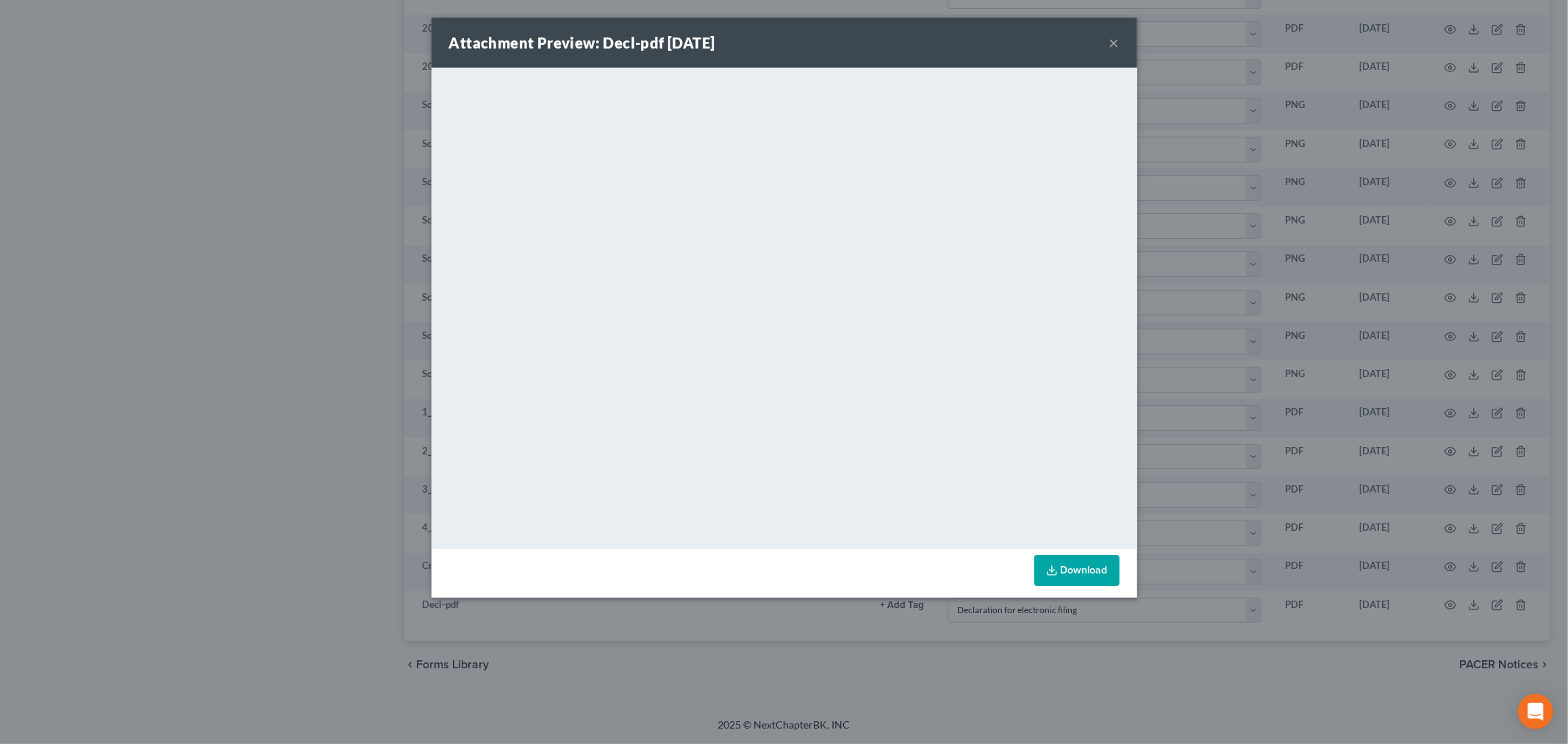
click at [1110, 45] on button "×" at bounding box center [1114, 42] width 10 height 17
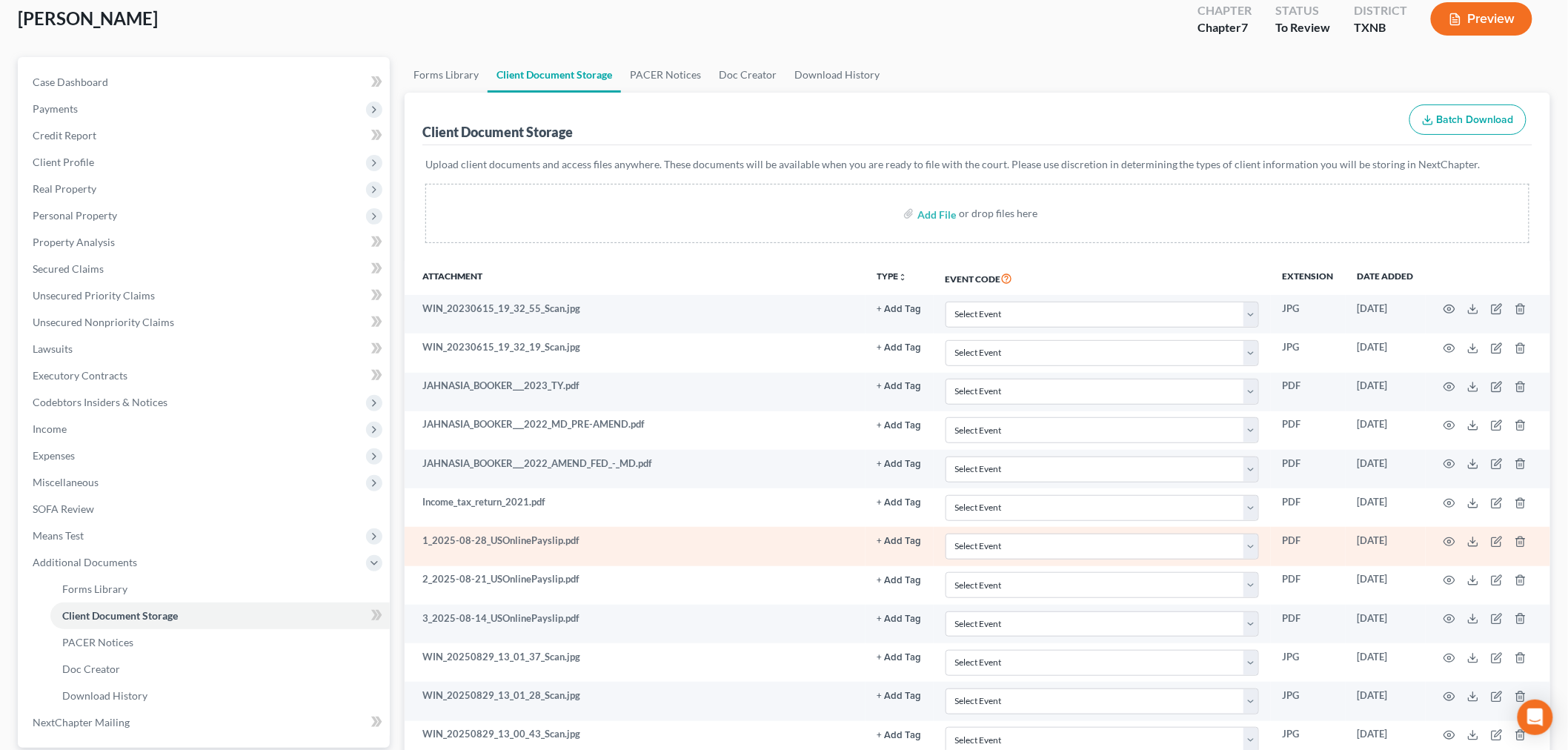
scroll to position [0, 0]
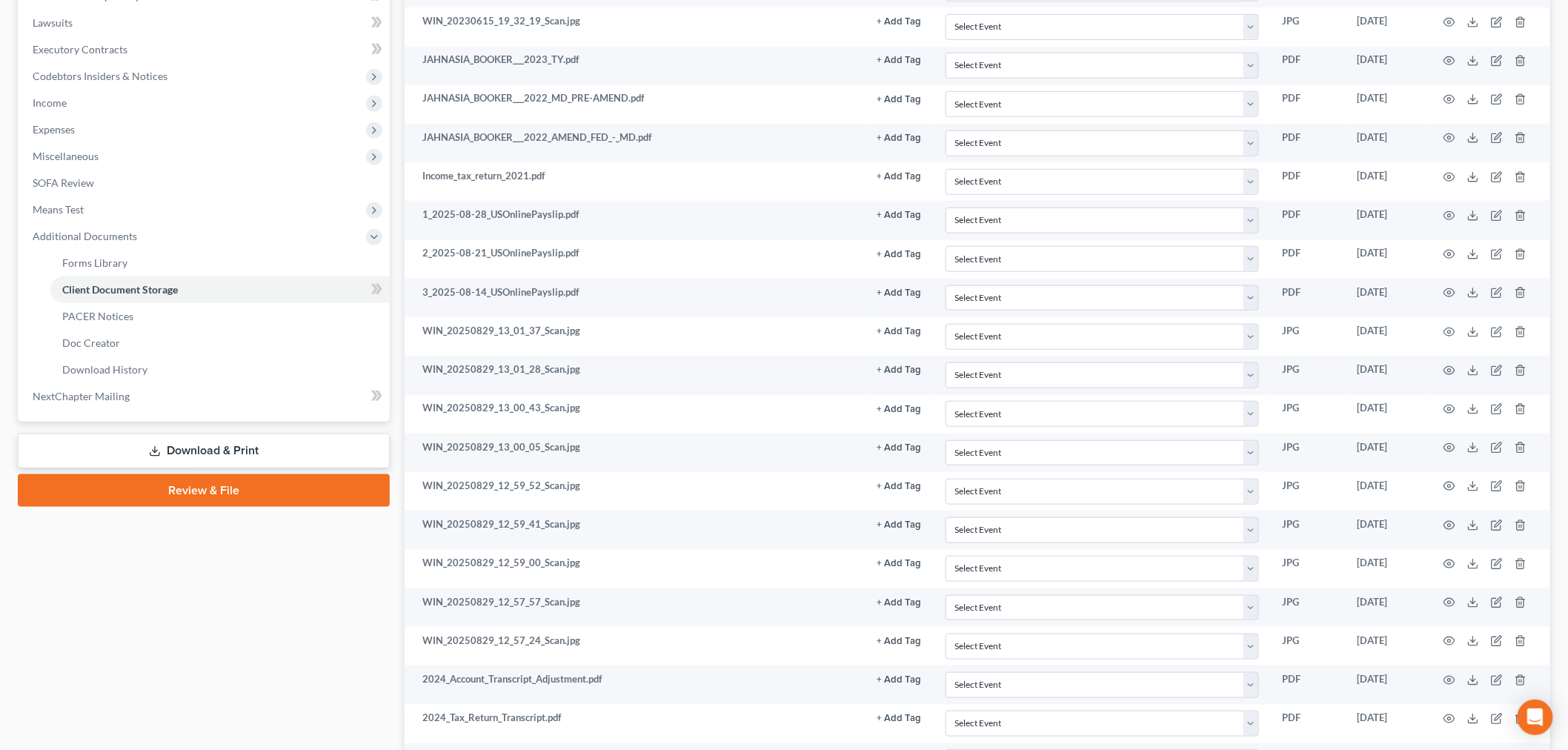
click at [259, 498] on link "Review & File" at bounding box center [203, 490] width 372 height 32
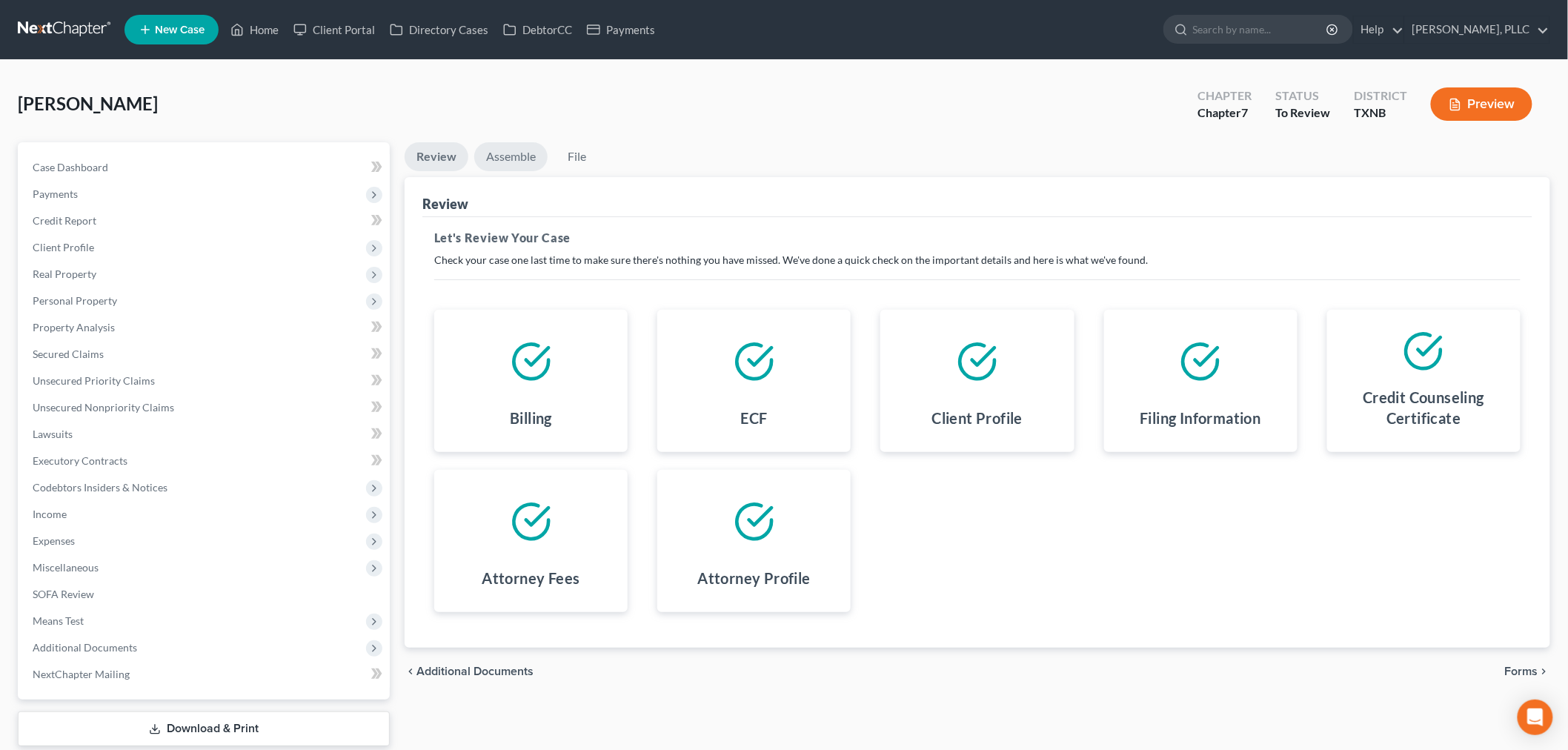
click at [513, 158] on link "Assemble" at bounding box center [510, 157] width 74 height 29
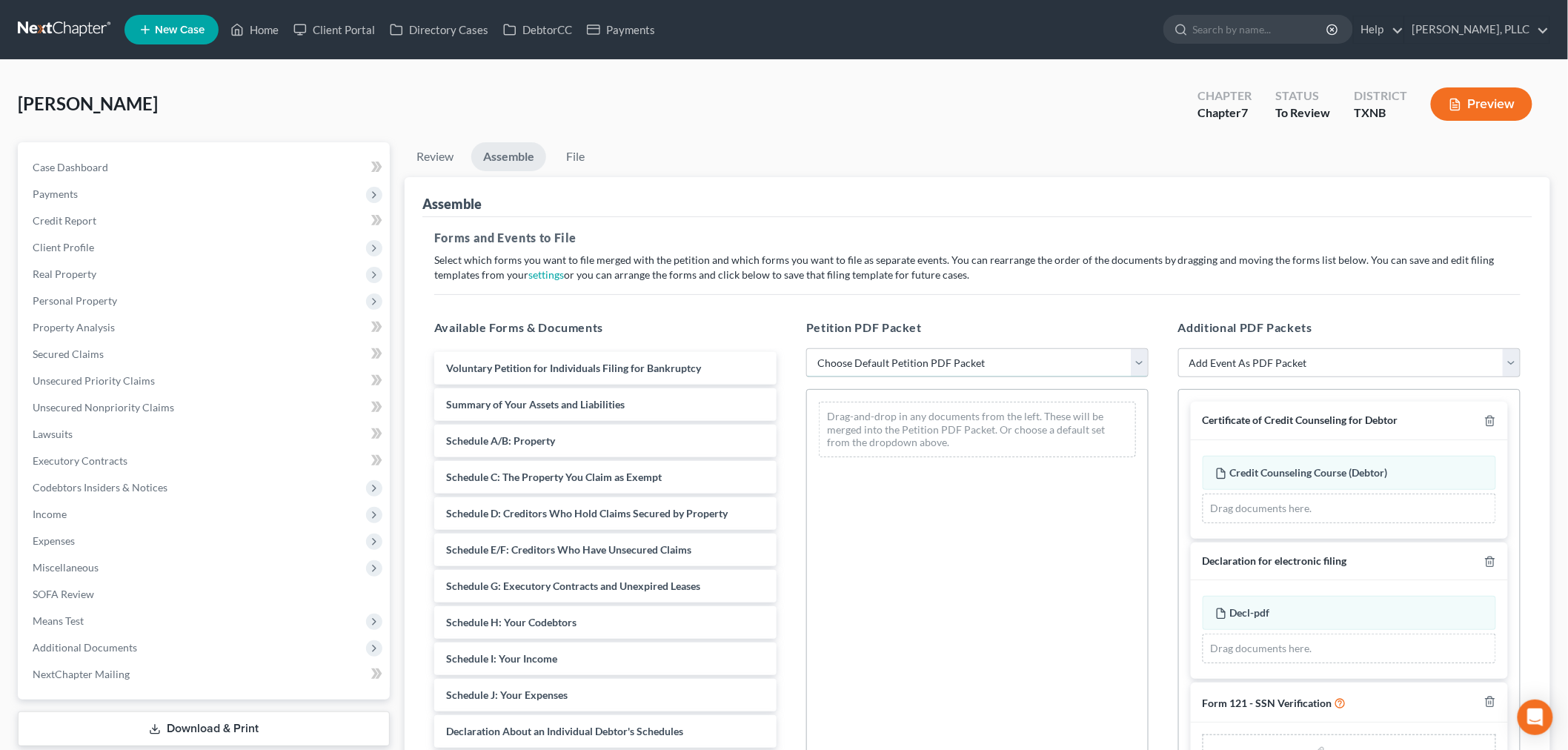
click at [846, 363] on select "Choose Default Petition PDF Packet Complete Bankruptcy Petition (all forms and …" at bounding box center [977, 362] width 343 height 29
select select "0"
click at [806, 348] on select "Choose Default Petition PDF Packet Complete Bankruptcy Petition (all forms and …" at bounding box center [977, 362] width 343 height 29
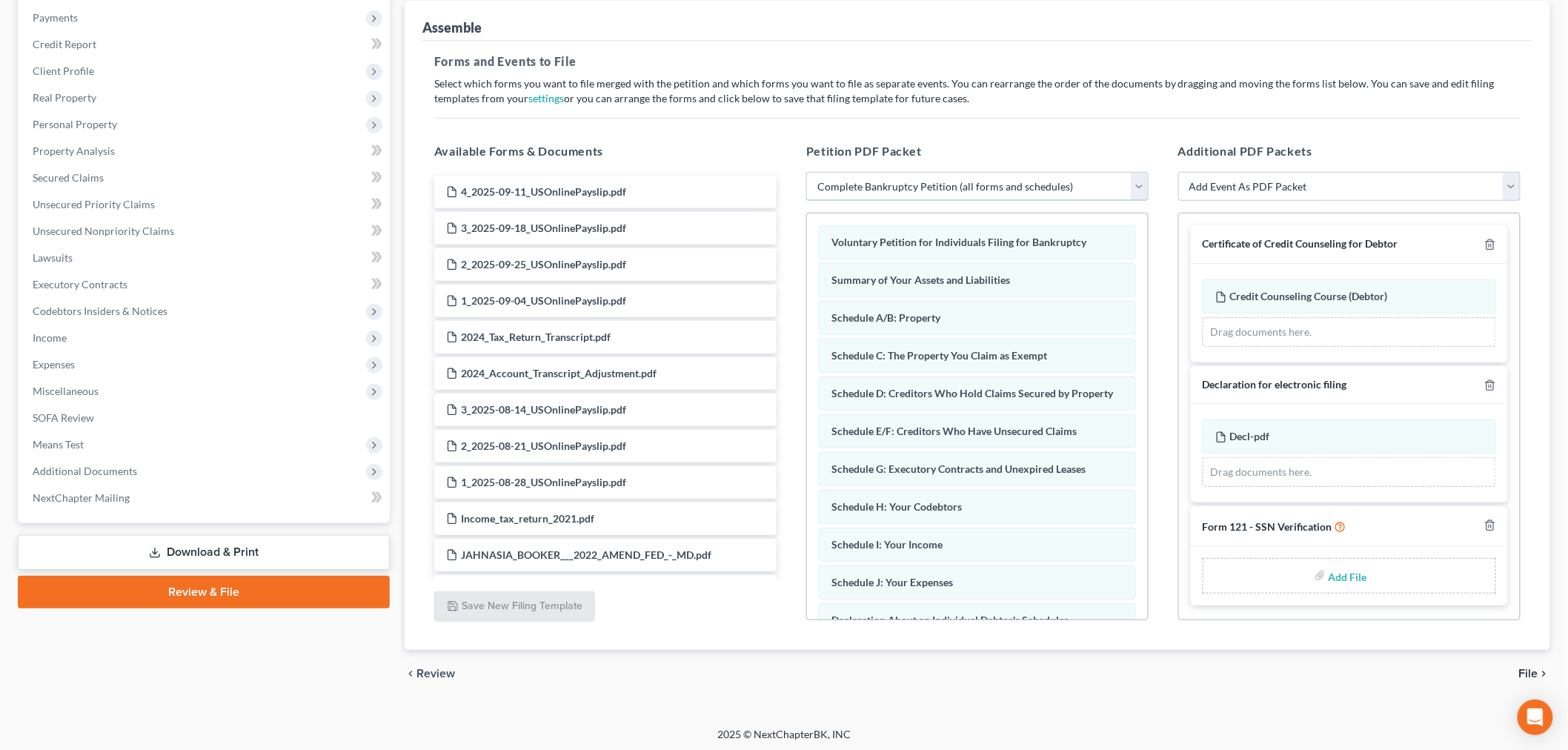
scroll to position [180, 0]
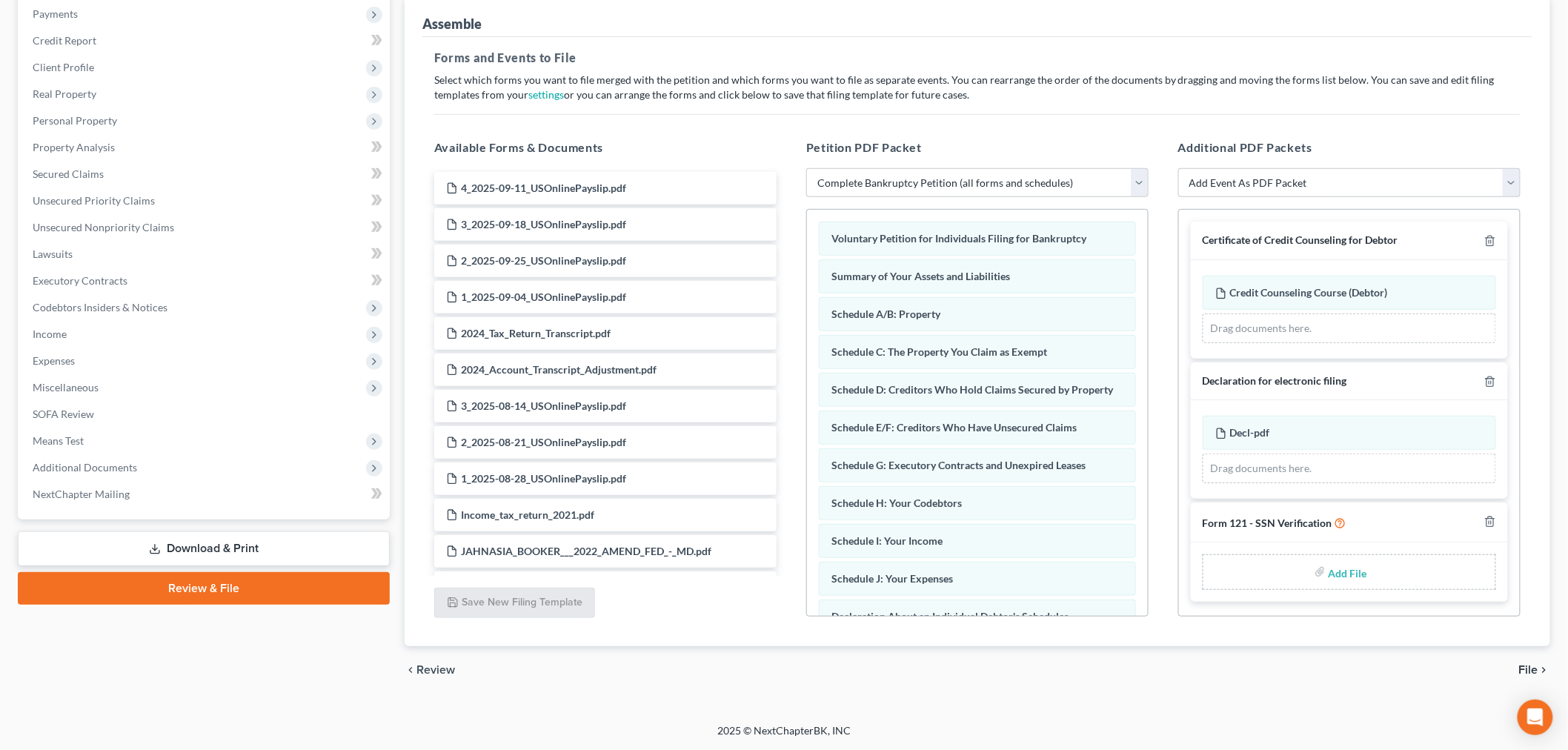
click at [1350, 574] on input "file" at bounding box center [1346, 572] width 36 height 27
type input "C:\fakepath\SSN Ver.pdf"
click at [1526, 670] on span "File" at bounding box center [1528, 669] width 19 height 12
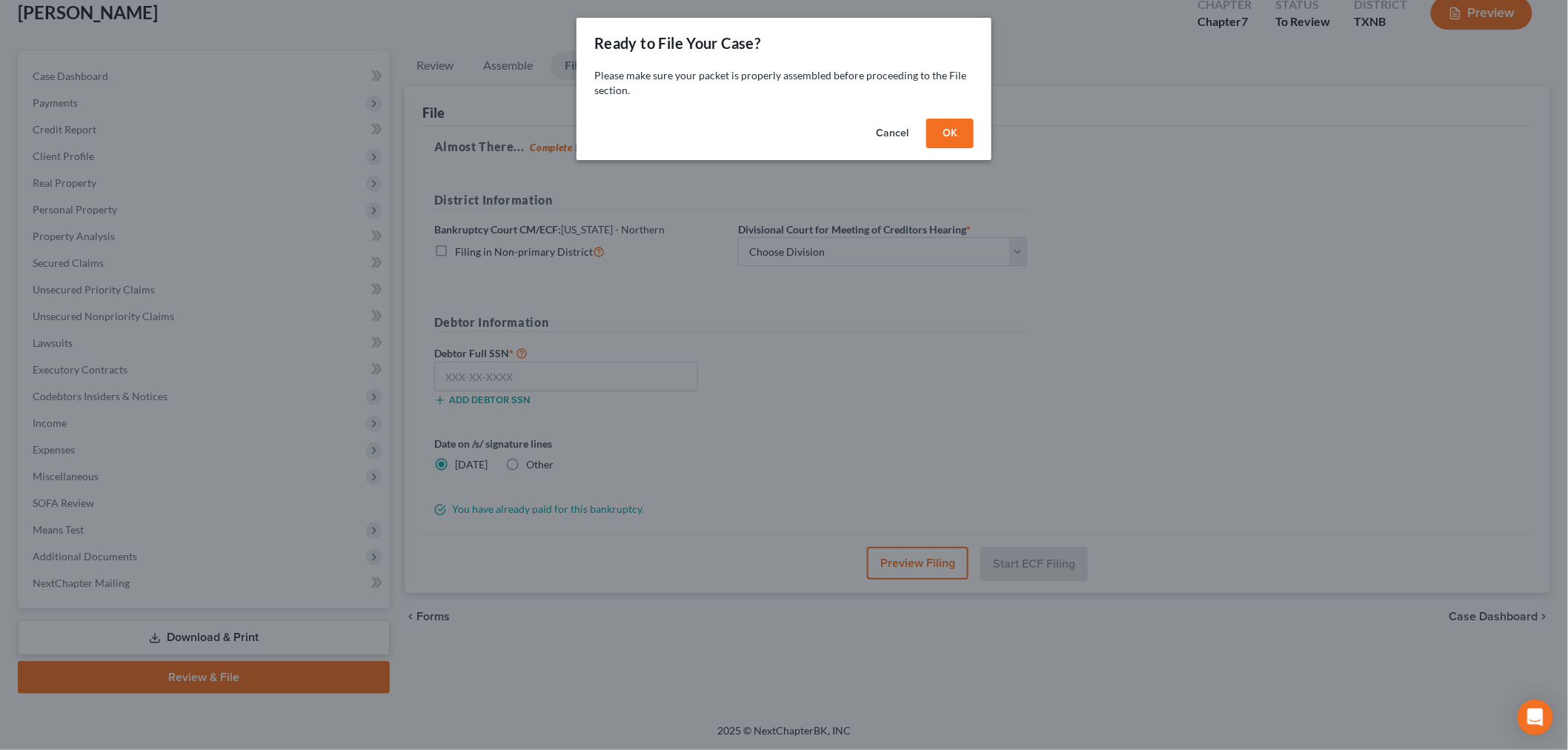
scroll to position [89, 0]
click at [967, 134] on button "OK" at bounding box center [956, 133] width 47 height 29
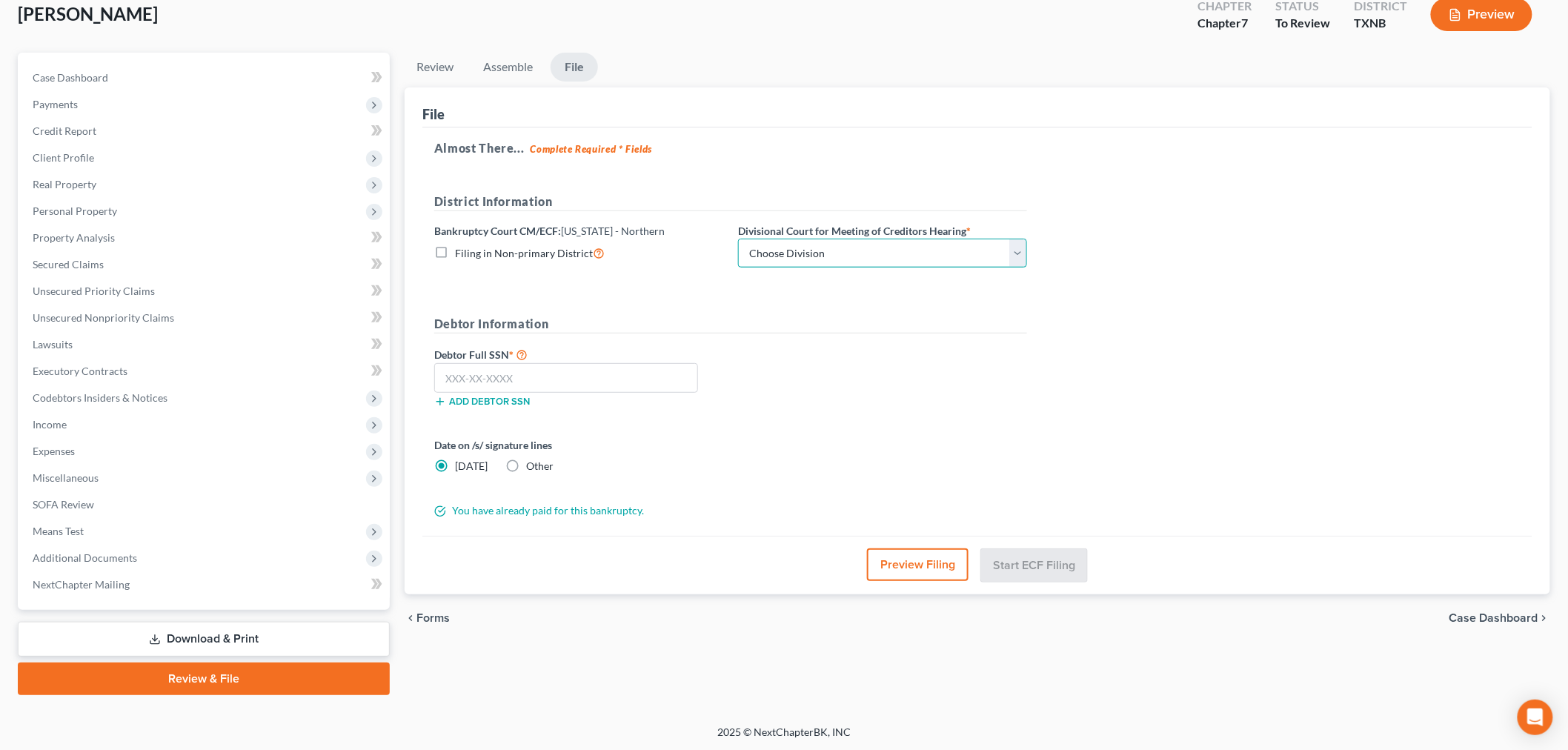
click at [882, 251] on select "Choose Division [PERSON_NAME] [GEOGRAPHIC_DATA] [GEOGRAPHIC_DATA] [GEOGRAPHIC_D…" at bounding box center [882, 253] width 289 height 29
select select "2"
click at [738, 239] on select "Choose Division [PERSON_NAME] [GEOGRAPHIC_DATA] [GEOGRAPHIC_DATA] [GEOGRAPHIC_D…" at bounding box center [882, 253] width 289 height 29
click at [648, 373] on input "text" at bounding box center [566, 377] width 263 height 29
type input "091-84-8399"
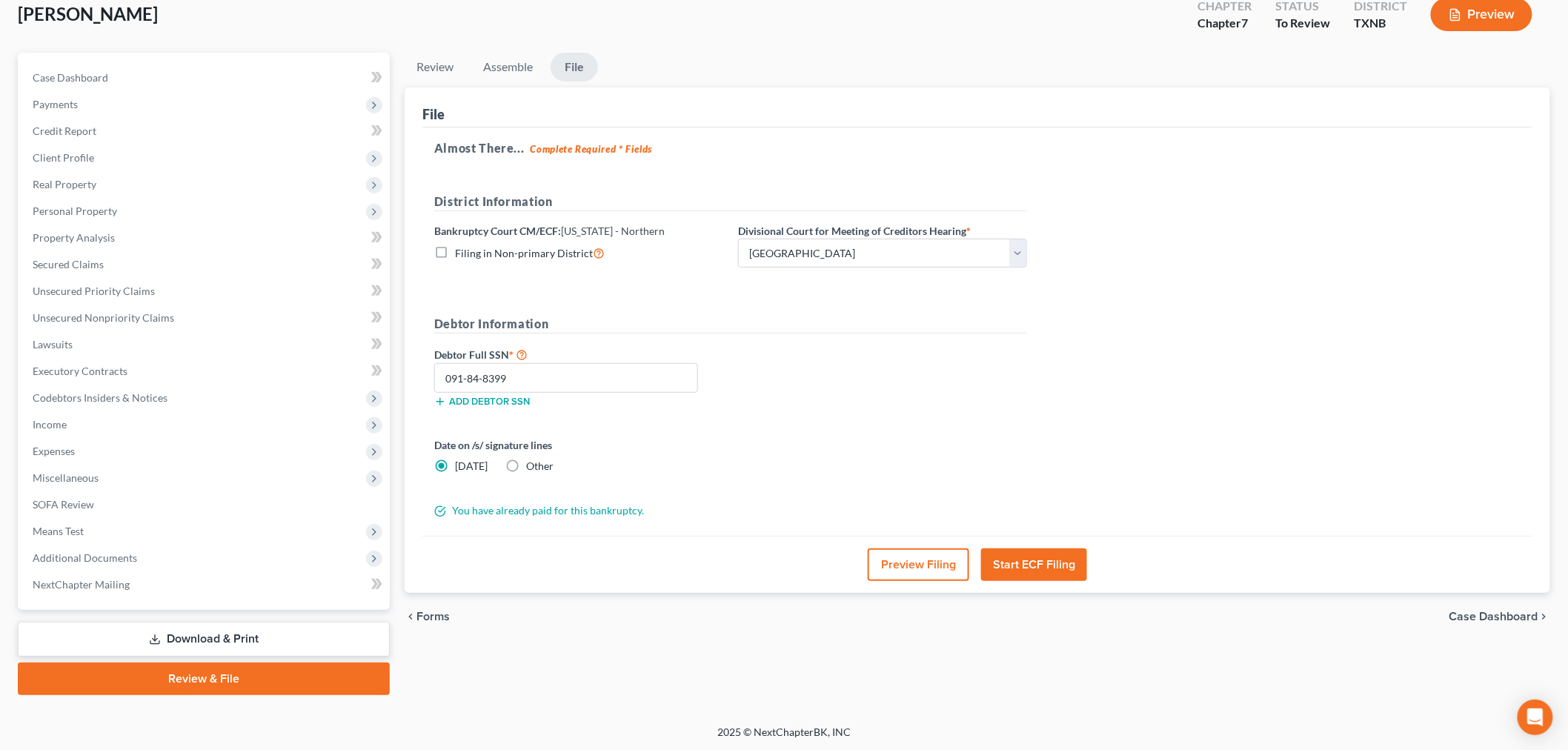
click at [806, 411] on div "Debtor Full SSN * 091-84-8399 Add debtor SSN" at bounding box center [731, 382] width 608 height 74
click at [1011, 566] on button "Start ECF Filing" at bounding box center [1034, 564] width 106 height 32
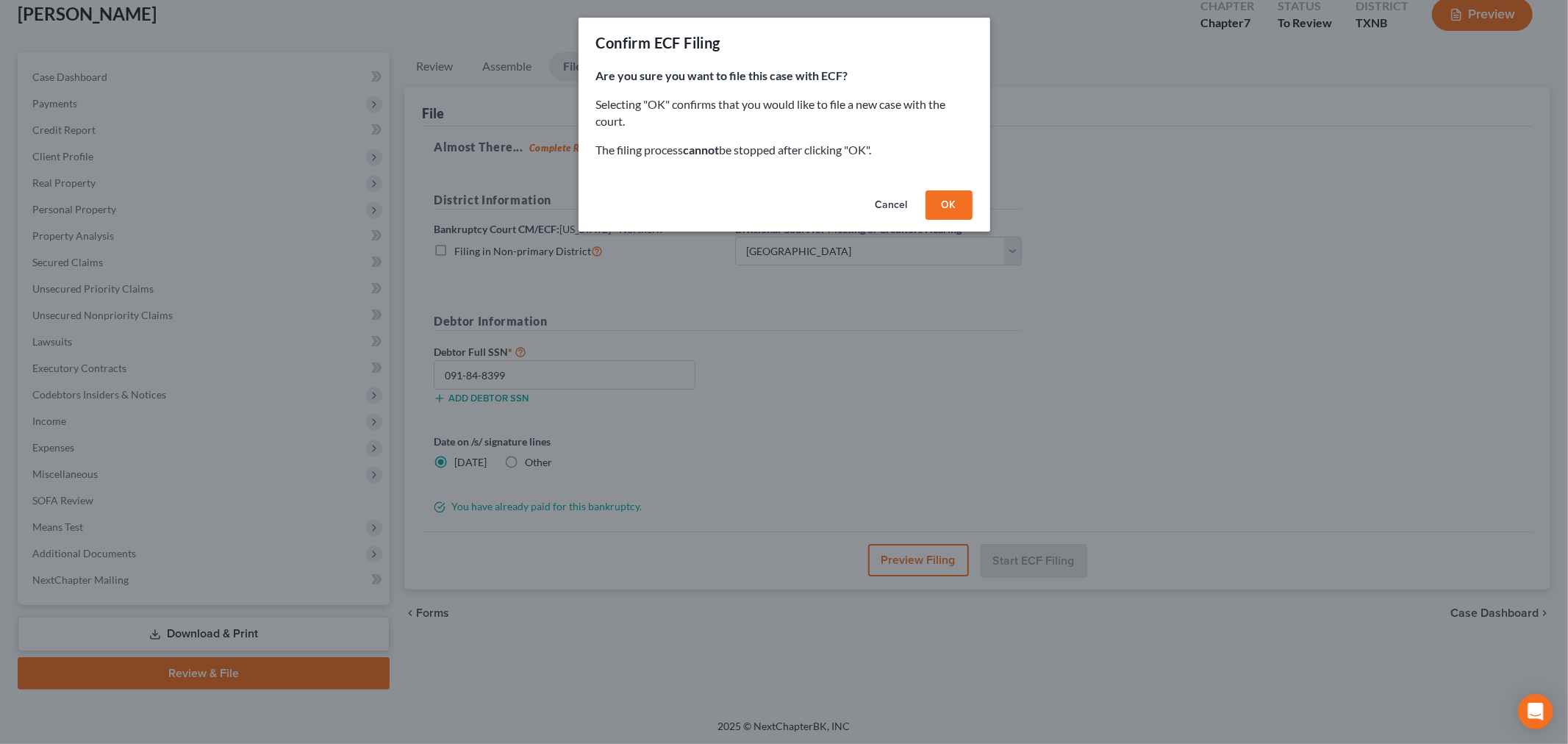
click at [945, 197] on button "OK" at bounding box center [949, 205] width 47 height 29
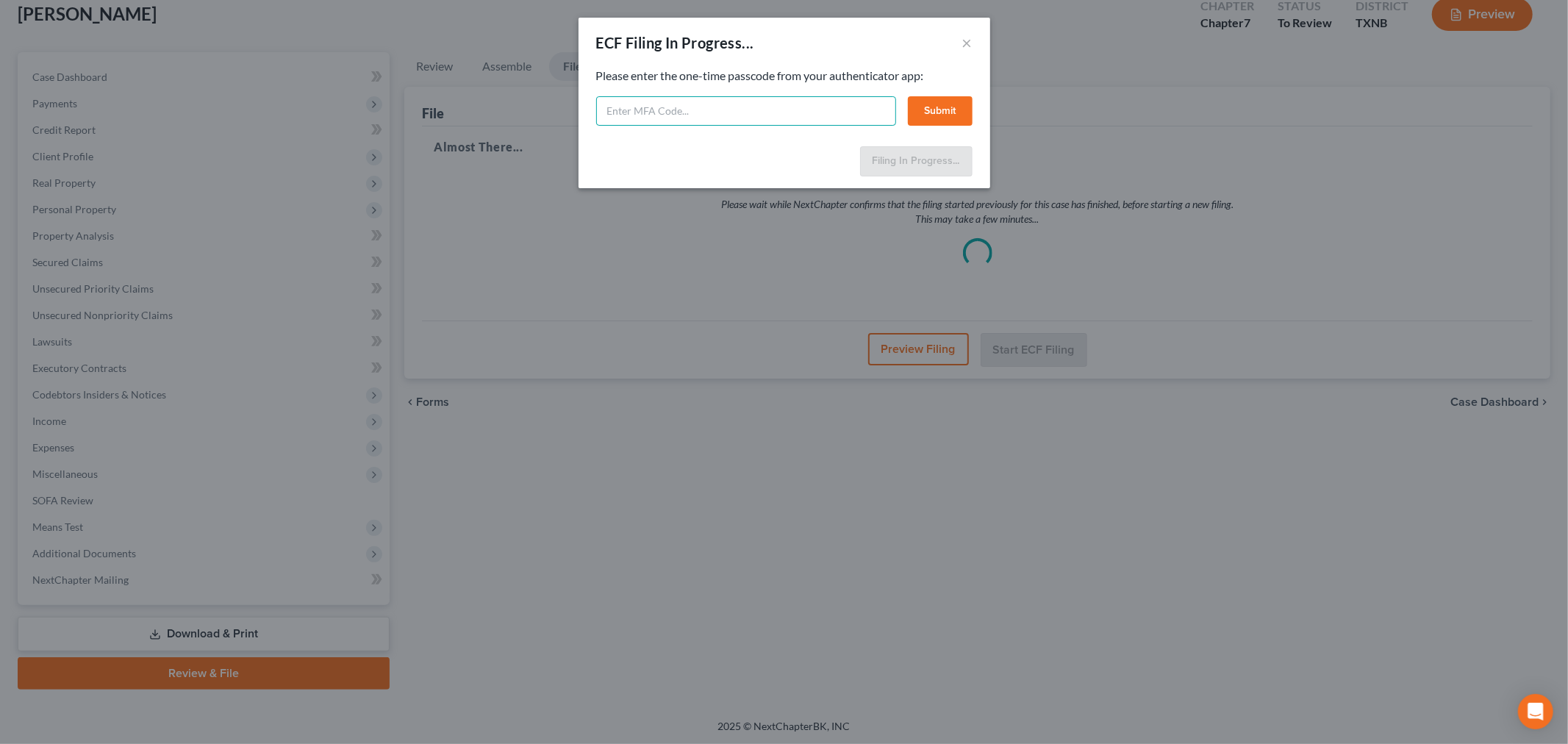
click at [673, 114] on input "text" at bounding box center [746, 111] width 300 height 29
paste input "662481"
type input "662481"
click at [932, 114] on button "Submit" at bounding box center [940, 111] width 64 height 29
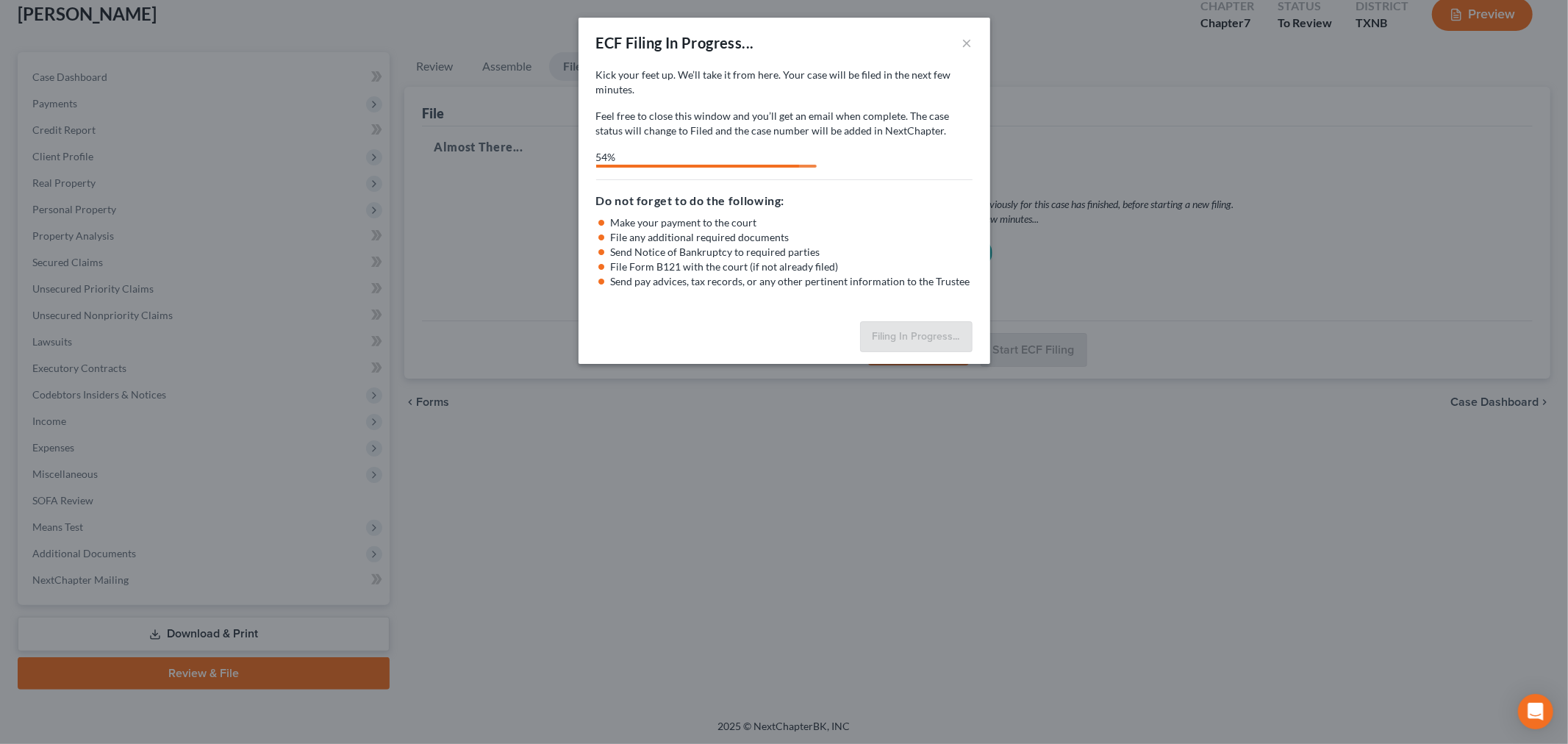
select select "2"
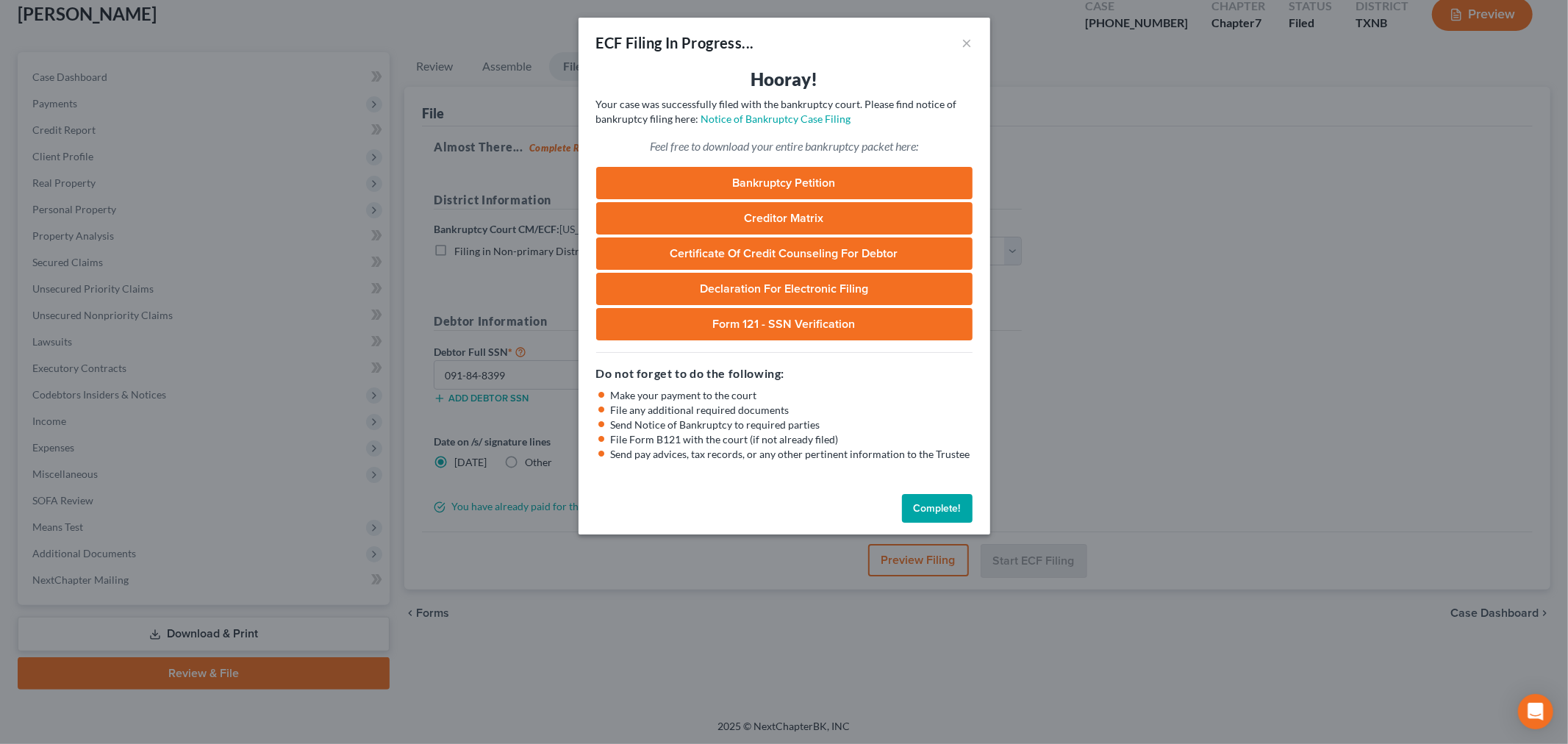
click at [941, 512] on button "Complete!" at bounding box center [937, 508] width 71 height 29
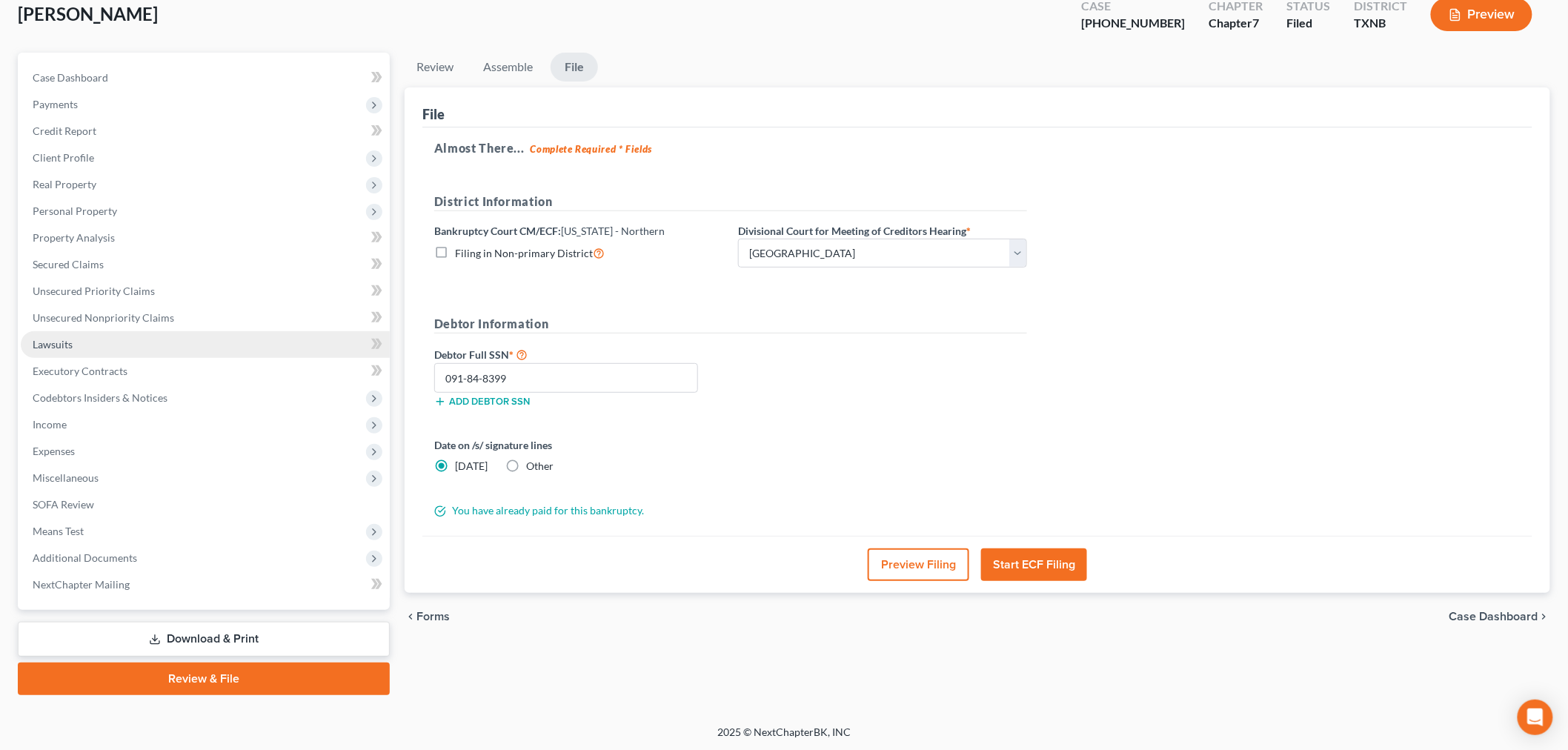
click at [127, 349] on link "Lawsuits" at bounding box center [205, 345] width 369 height 27
